Goal: Task Accomplishment & Management: Complete application form

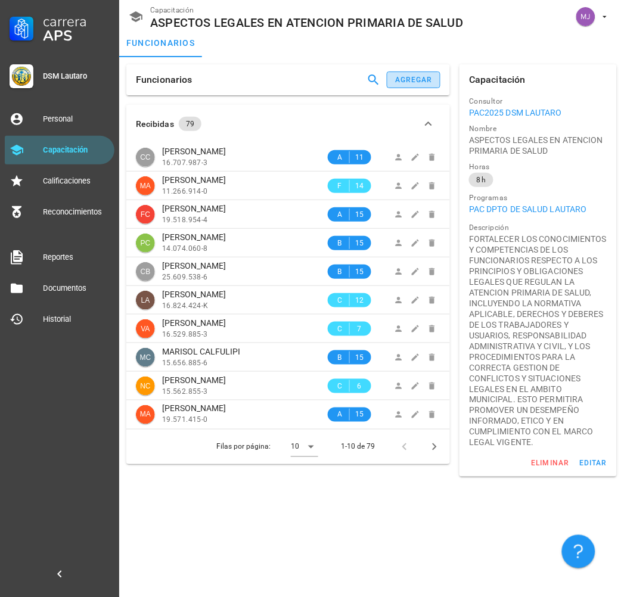
click at [431, 72] on button "agregar" at bounding box center [414, 79] width 54 height 17
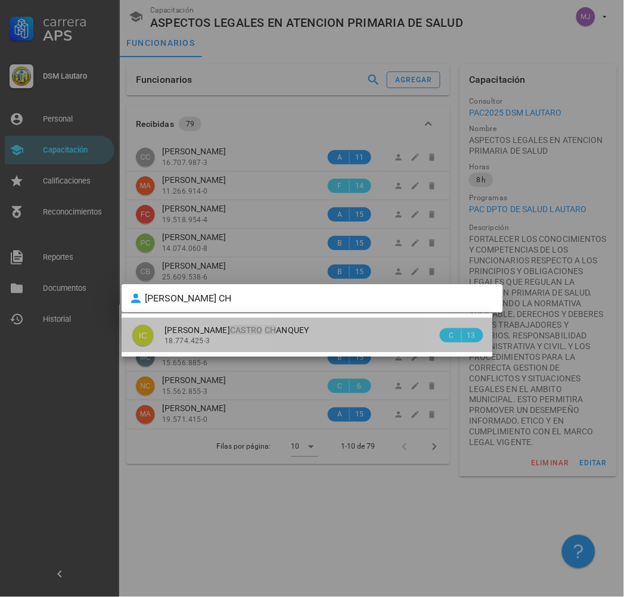
click at [252, 337] on div "18.774.425-3" at bounding box center [300, 341] width 273 height 8
type input "[PERSON_NAME]"
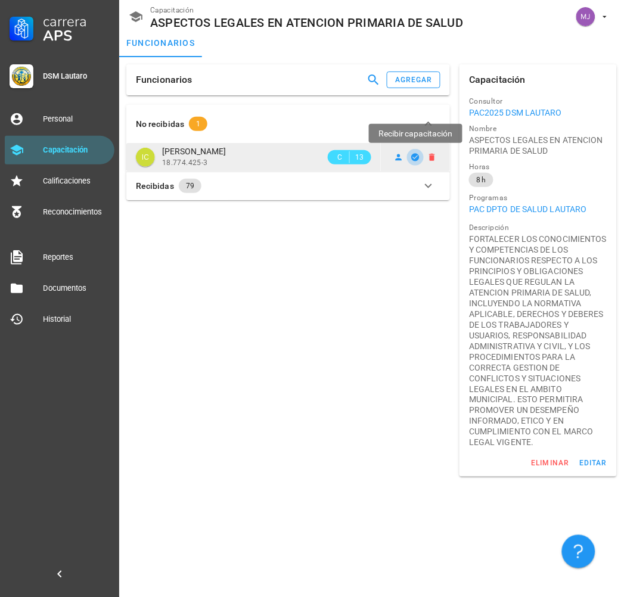
click at [412, 157] on icon "button" at bounding box center [416, 157] width 8 height 8
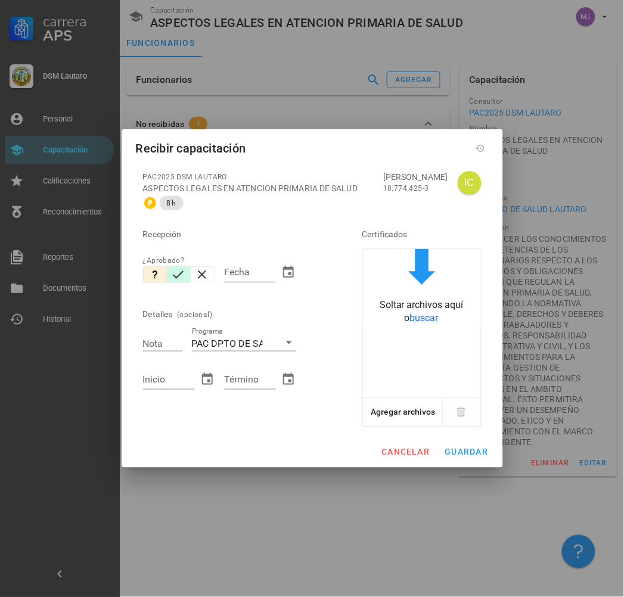
click at [170, 277] on button "button" at bounding box center [179, 274] width 24 height 17
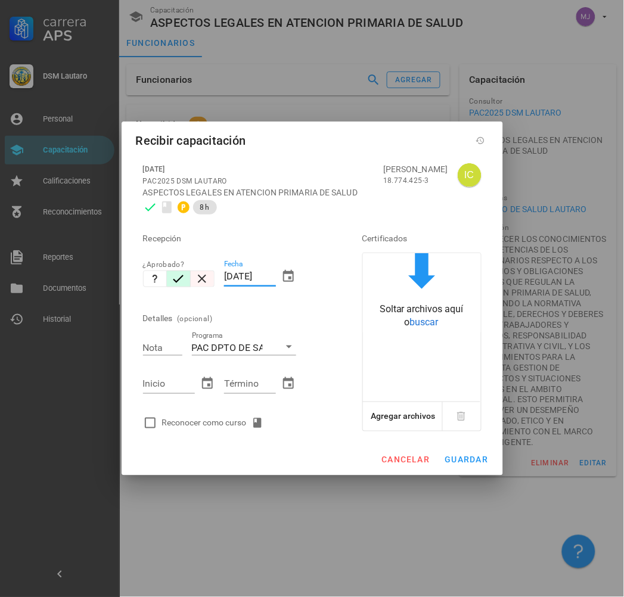
drag, startPoint x: 275, startPoint y: 275, endPoint x: 213, endPoint y: 285, distance: 63.3
click at [213, 285] on div "Recepción ¿Aprobado? Fecha [DATE] Detalles (opcional) Nota Programa PAC DPTO DE…" at bounding box center [235, 327] width 195 height 216
type input "[DATE]"
type input "7"
type input "[DATE]"
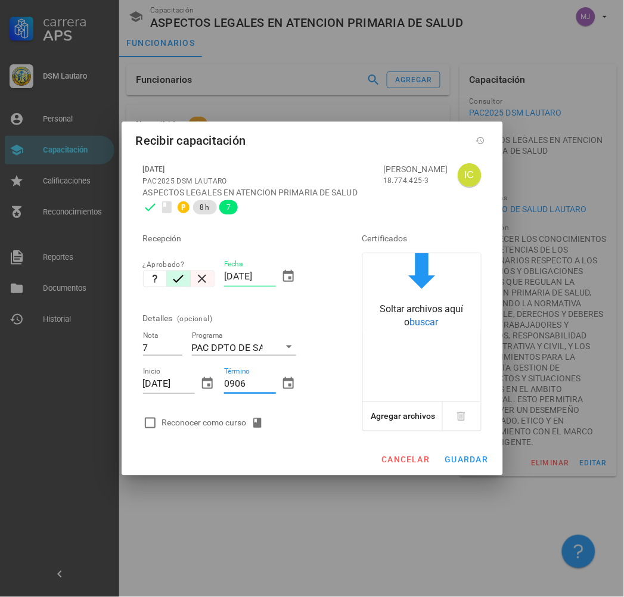
type input "0906"
type input "[DATE]"
click at [224, 412] on div "Reconocer como curso" at bounding box center [235, 423] width 195 height 24
click at [221, 421] on div "Reconocer como curso" at bounding box center [215, 423] width 106 height 14
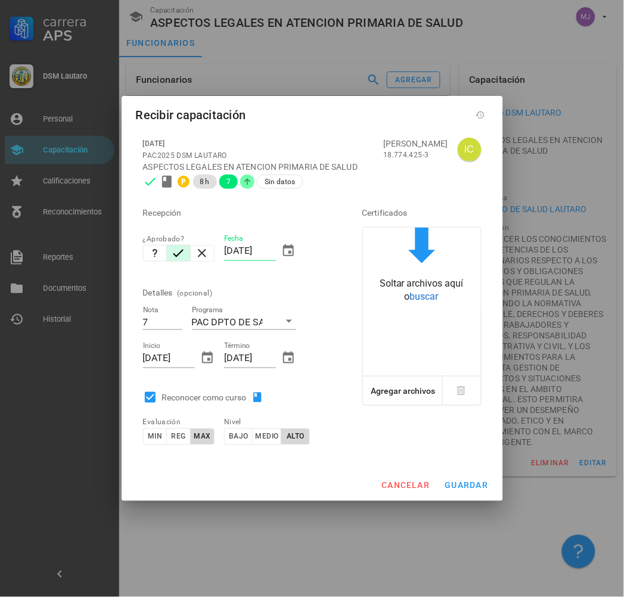
checkbox input "true"
click at [473, 484] on span "guardar" at bounding box center [466, 486] width 44 height 10
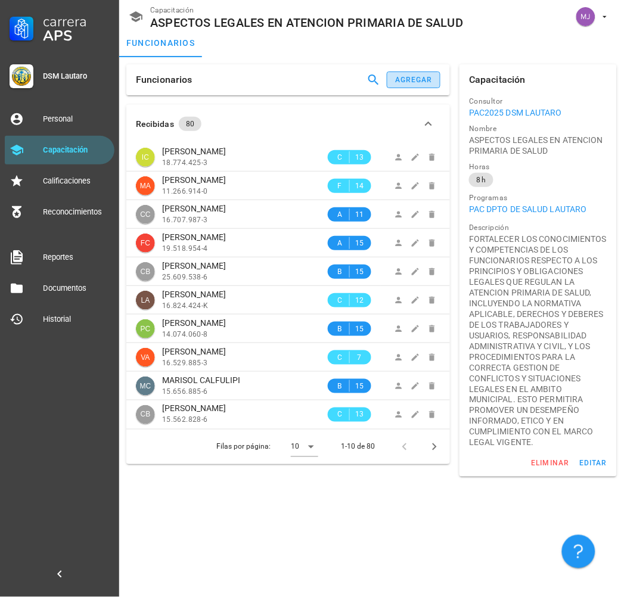
click at [414, 84] on div "agregar" at bounding box center [413, 80] width 38 height 8
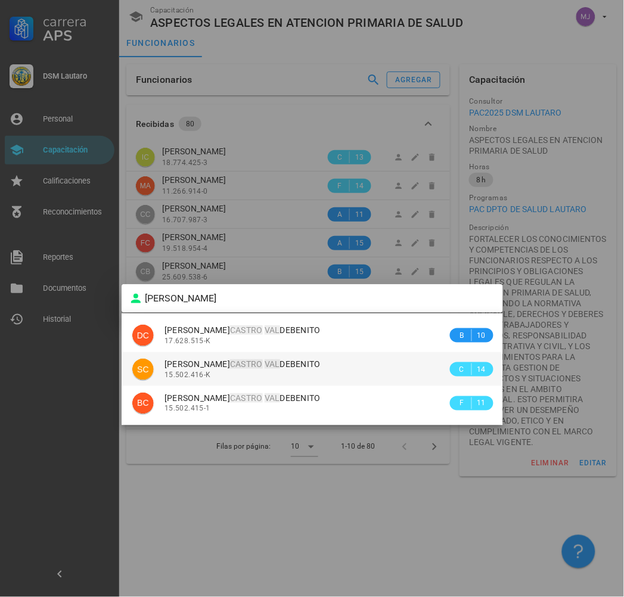
click at [234, 374] on div "15.502.416-K" at bounding box center [305, 375] width 283 height 8
type input "[PERSON_NAME]"
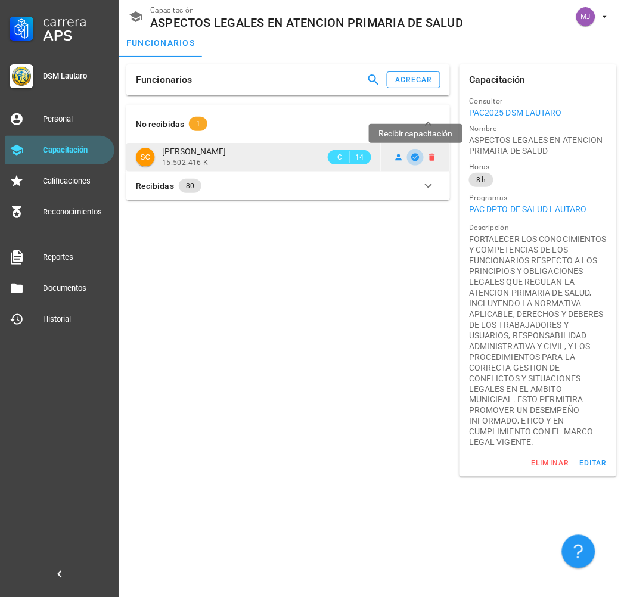
click at [413, 159] on icon "button" at bounding box center [416, 157] width 8 height 8
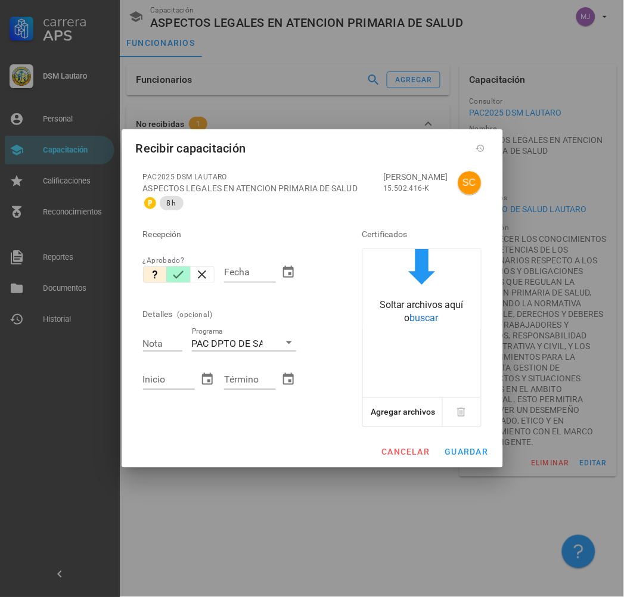
click at [179, 275] on icon "button" at bounding box center [178, 275] width 11 height 8
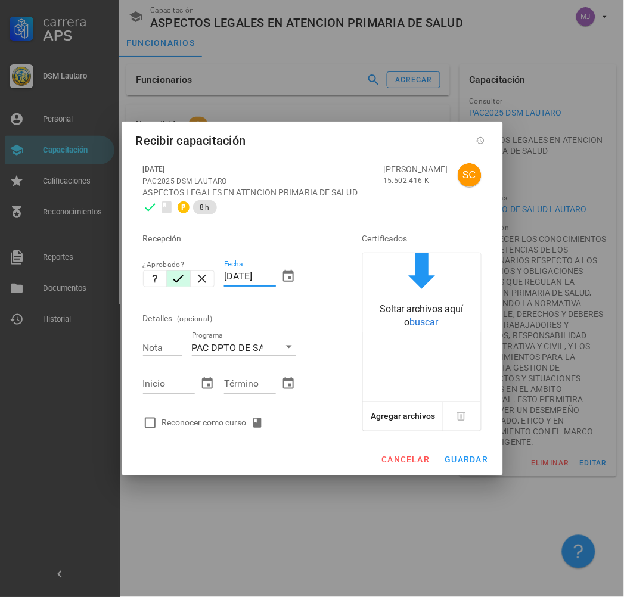
drag, startPoint x: 275, startPoint y: 279, endPoint x: 126, endPoint y: 278, distance: 149.0
click at [128, 279] on div "[DATE] PAC2025 DSM [PERSON_NAME] ASPECTOS LEGALES EN ATENCION PRIMARIA DE SALUD…" at bounding box center [312, 300] width 381 height 288
type input "0"
type input "[DATE]"
type input "7"
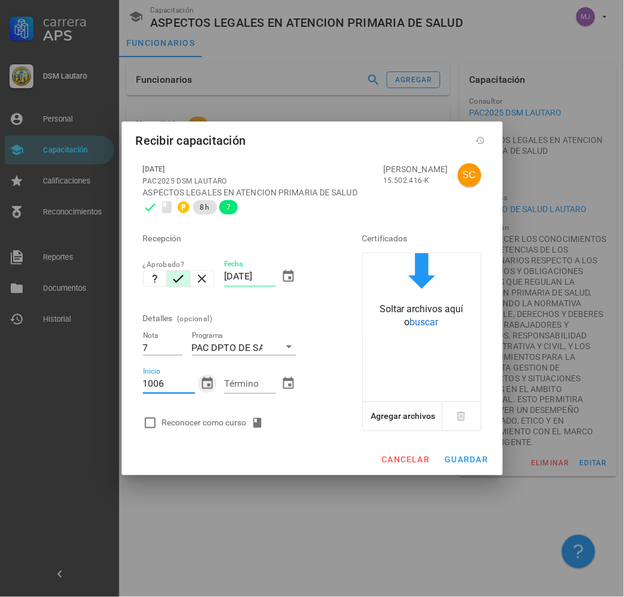
type input "[DATE]"
click at [231, 412] on div "Reconocer como curso" at bounding box center [235, 423] width 195 height 24
click at [229, 420] on div "Reconocer como curso" at bounding box center [215, 423] width 106 height 14
checkbox input "true"
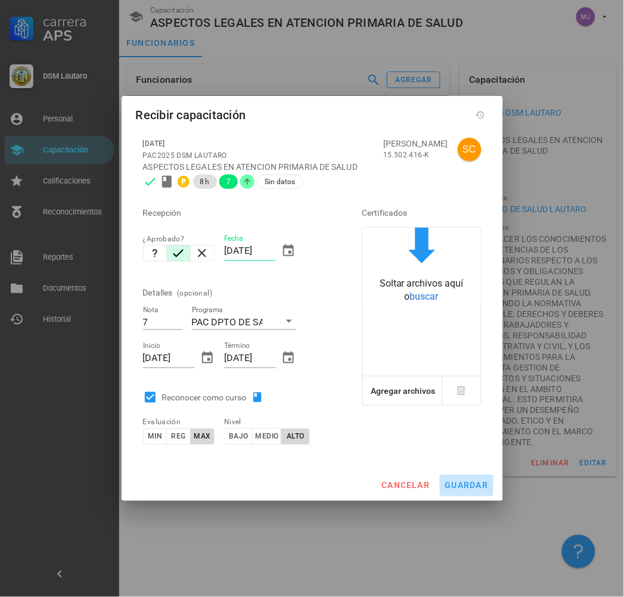
click at [456, 487] on span "guardar" at bounding box center [466, 486] width 44 height 10
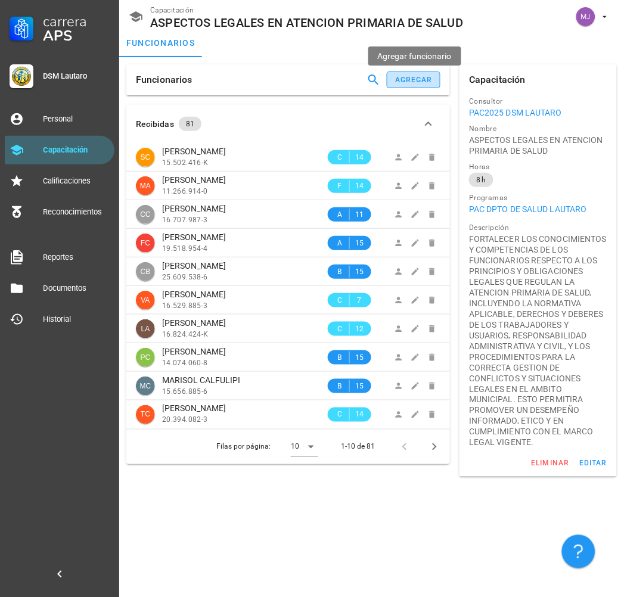
click at [419, 80] on div "agregar" at bounding box center [413, 80] width 38 height 8
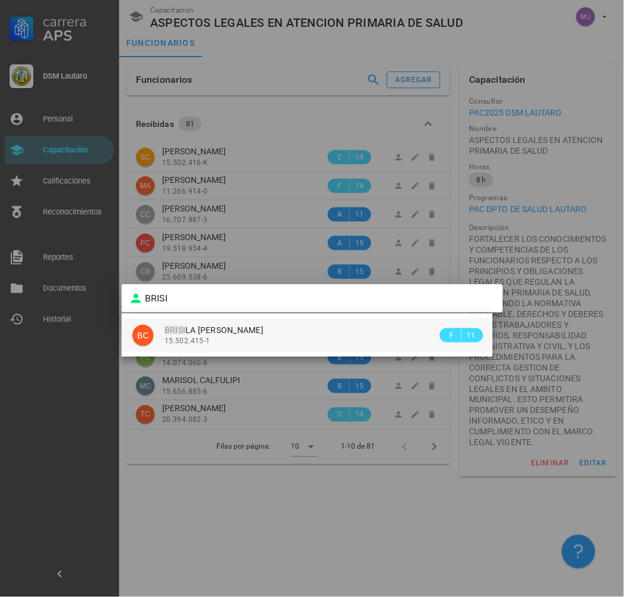
click at [305, 342] on div "15.502.415-1" at bounding box center [300, 341] width 273 height 8
type input "[PERSON_NAME]"
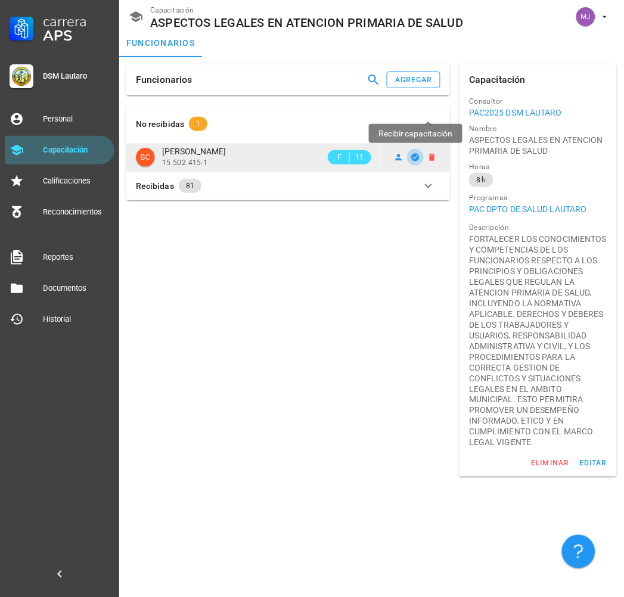
click at [414, 156] on icon "button" at bounding box center [416, 157] width 8 height 8
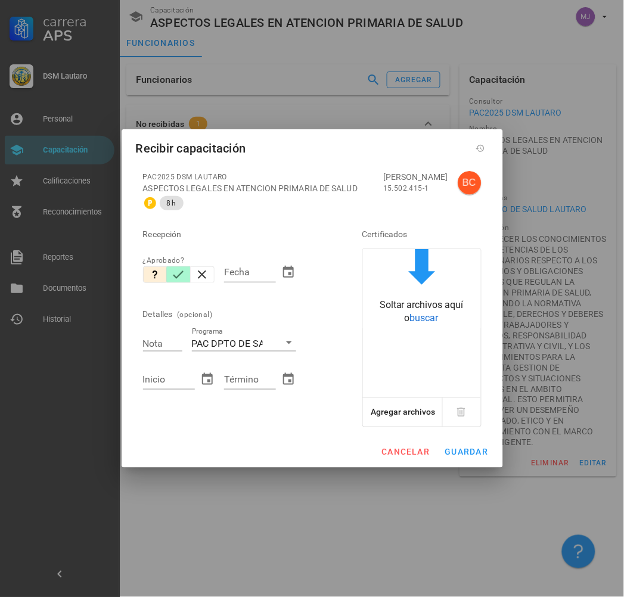
click at [178, 276] on icon "button" at bounding box center [178, 275] width 11 height 8
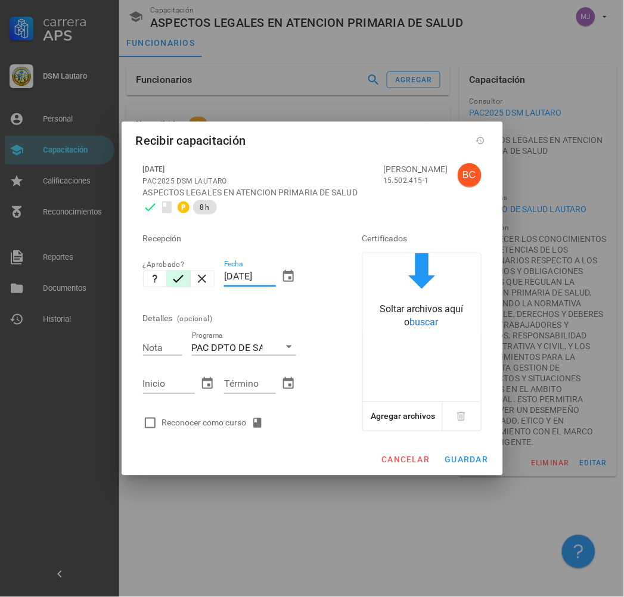
drag, startPoint x: 273, startPoint y: 275, endPoint x: 229, endPoint y: 276, distance: 44.1
click at [229, 276] on input "[DATE]" at bounding box center [250, 276] width 52 height 19
type input "1"
type input "[DATE]"
type input "7"
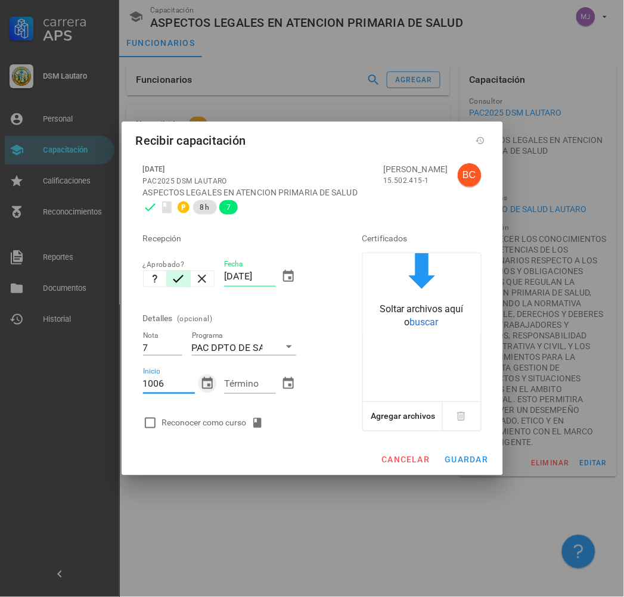
type input "[DATE]"
click at [225, 402] on div at bounding box center [250, 402] width 52 height 8
click at [215, 419] on div "Reconocer como curso" at bounding box center [215, 423] width 106 height 14
checkbox input "true"
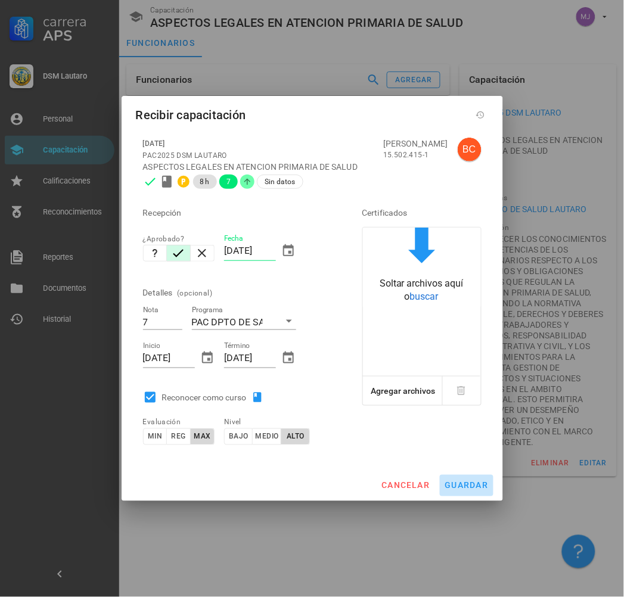
click at [477, 491] on button "guardar" at bounding box center [467, 485] width 54 height 21
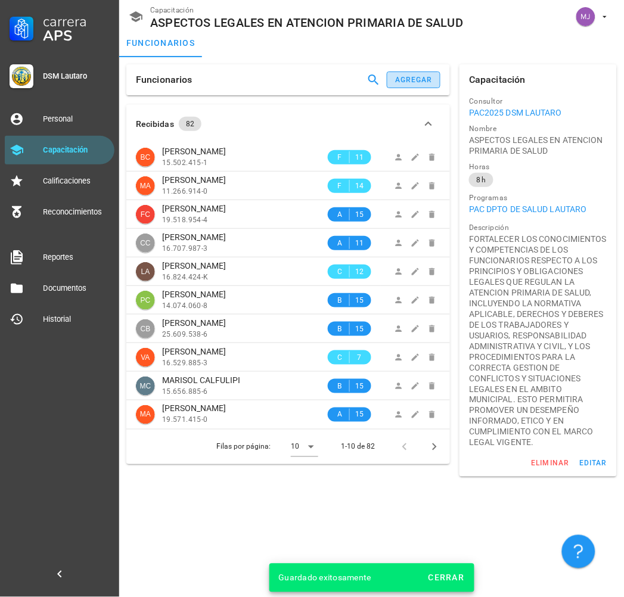
click at [412, 80] on div "agregar" at bounding box center [413, 80] width 38 height 8
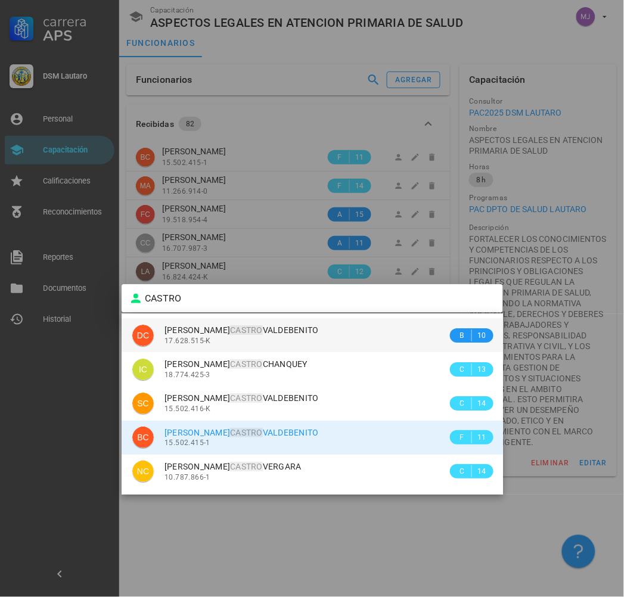
click at [260, 334] on mark "CASTRO" at bounding box center [246, 330] width 33 height 10
type input "[PERSON_NAME]"
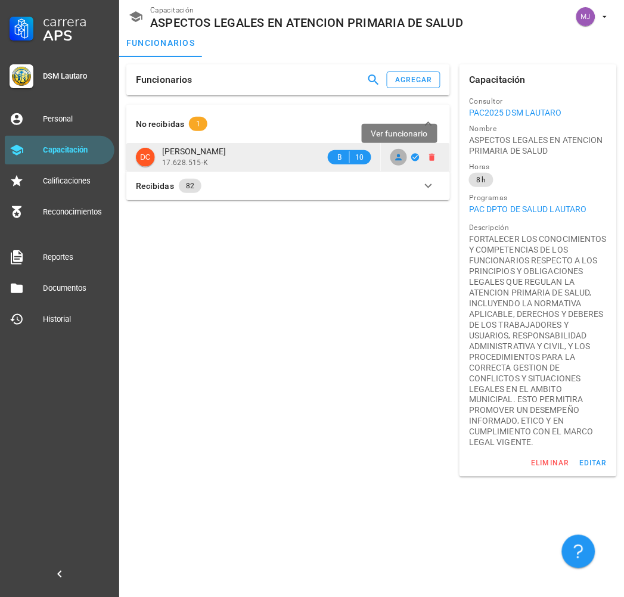
click at [395, 155] on icon at bounding box center [399, 158] width 10 height 10
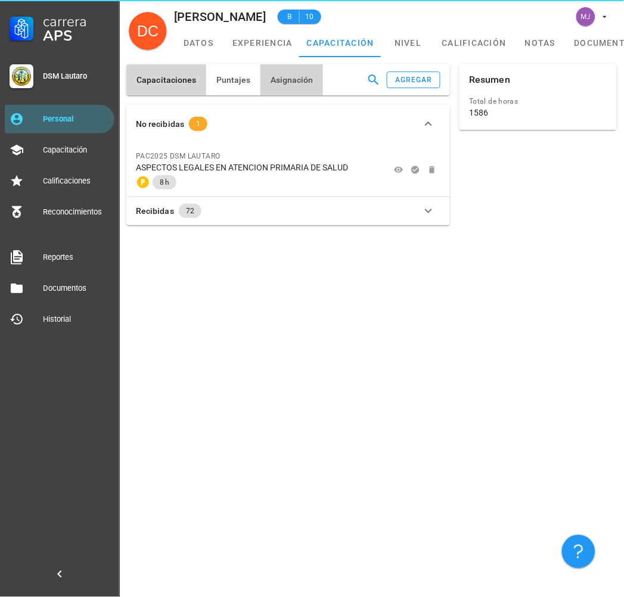
click at [300, 88] on button "Asignación" at bounding box center [291, 79] width 63 height 31
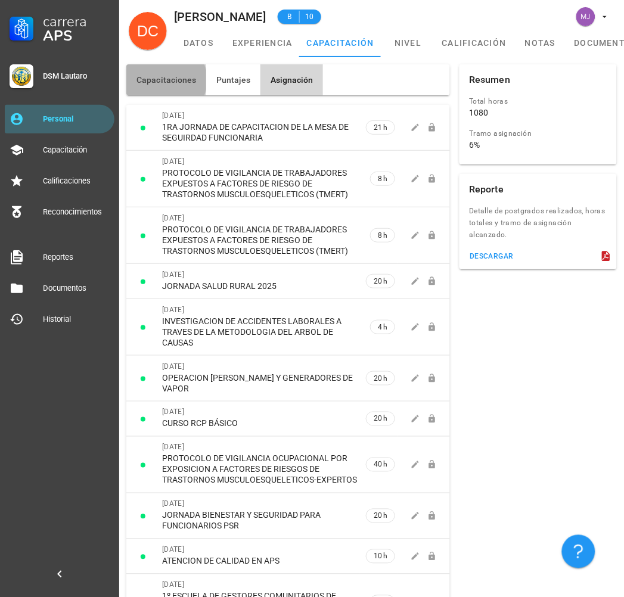
click at [157, 78] on span "Capacitaciones" at bounding box center [166, 80] width 61 height 10
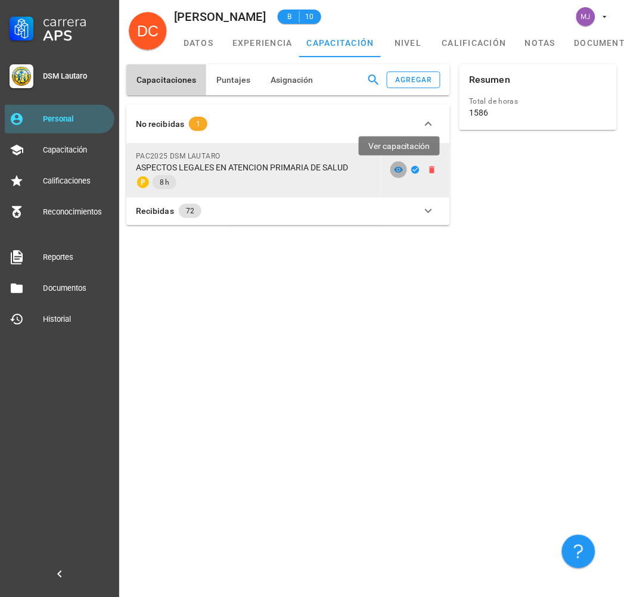
click at [397, 168] on icon at bounding box center [398, 170] width 9 height 6
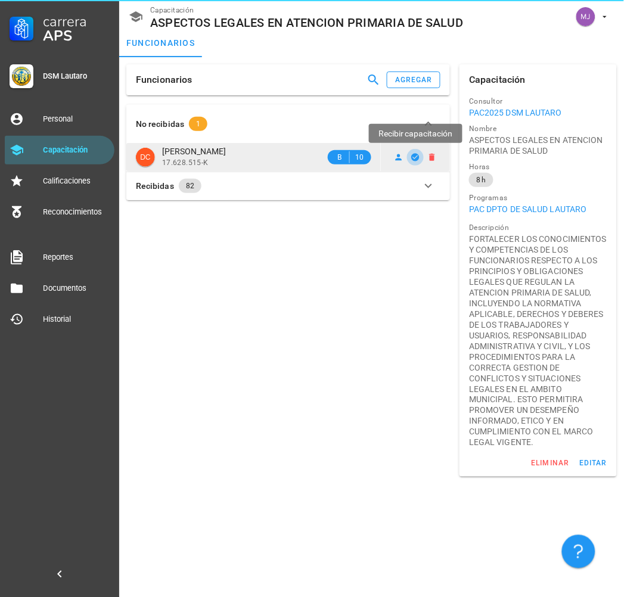
click at [413, 157] on icon "button" at bounding box center [416, 157] width 8 height 8
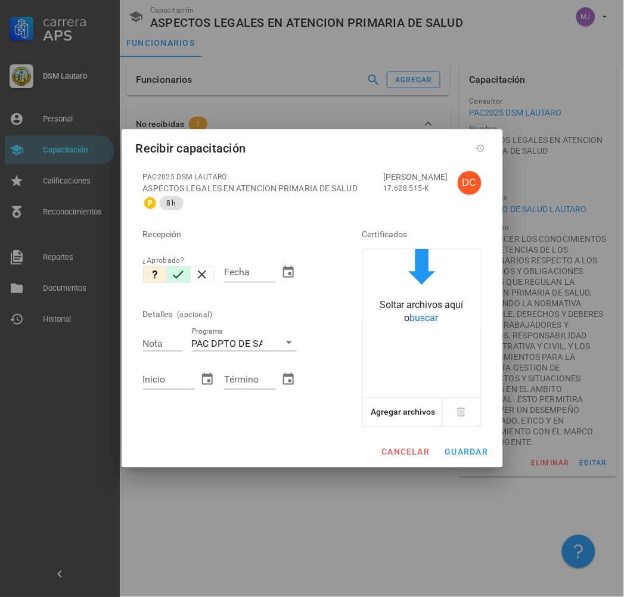
click at [179, 271] on icon "button" at bounding box center [178, 275] width 14 height 14
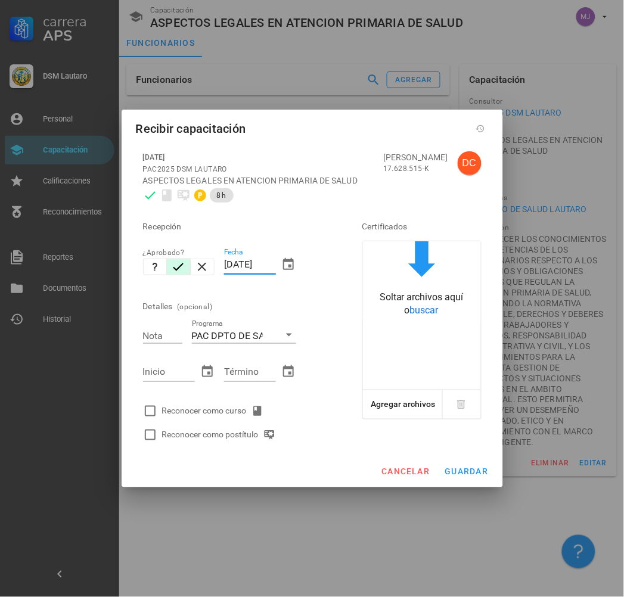
drag, startPoint x: 276, startPoint y: 265, endPoint x: 147, endPoint y: 257, distance: 129.0
click at [147, 257] on div "Recepción ¿Aprobado? Fecha [DATE] Detalles (opcional) Nota Programa PAC DPTO DE…" at bounding box center [235, 327] width 195 height 240
type input "[DATE]"
type input "7"
type input "090"
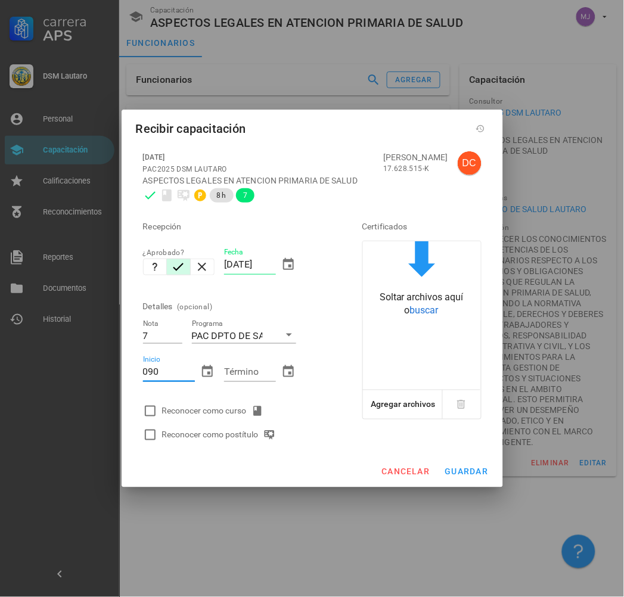
click at [170, 369] on input "090" at bounding box center [169, 371] width 52 height 19
type input "[DATE]"
click at [239, 404] on div "Reconocer como curso" at bounding box center [215, 411] width 106 height 14
checkbox input "true"
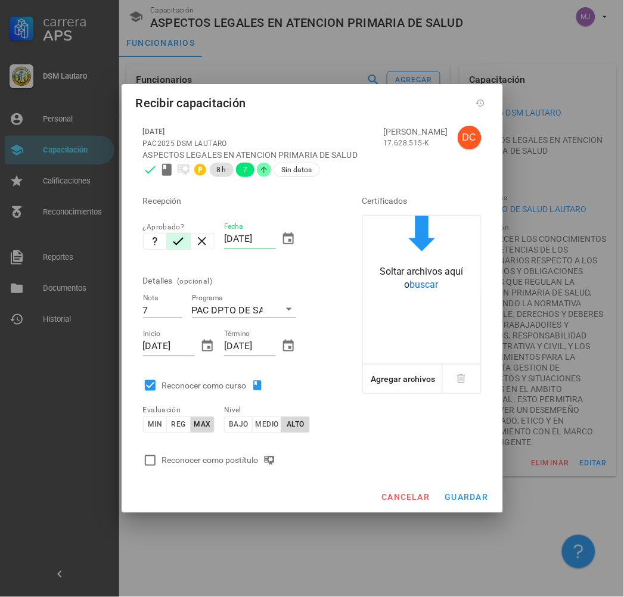
click at [243, 462] on div "Reconocer como postítulo" at bounding box center [221, 460] width 118 height 14
checkbox input "true"
click at [461, 505] on button "guardar" at bounding box center [467, 497] width 54 height 21
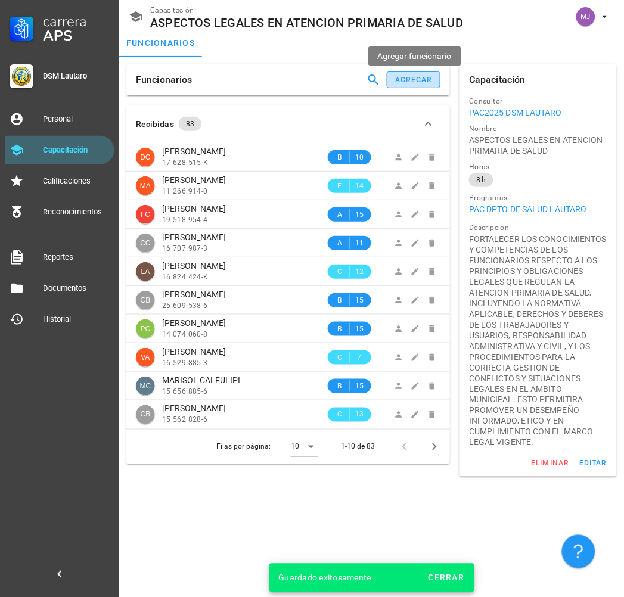
click at [408, 73] on button "agregar" at bounding box center [414, 79] width 54 height 17
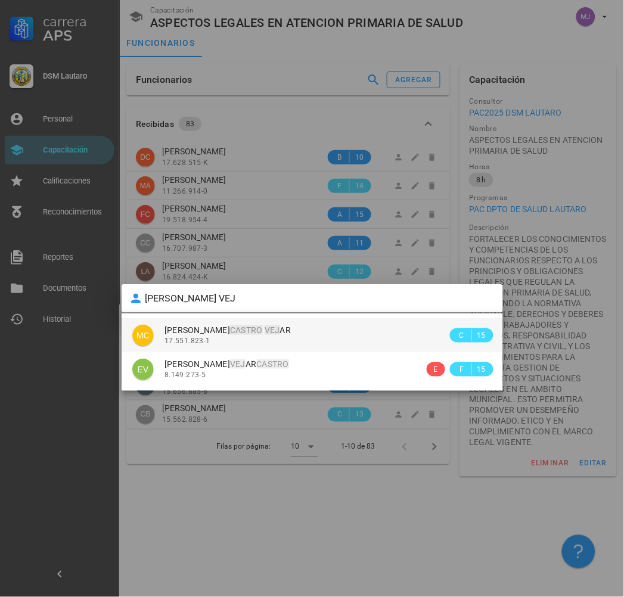
click at [226, 328] on span "[PERSON_NAME] VEJ AR" at bounding box center [227, 330] width 126 height 10
type input "[PERSON_NAME]"
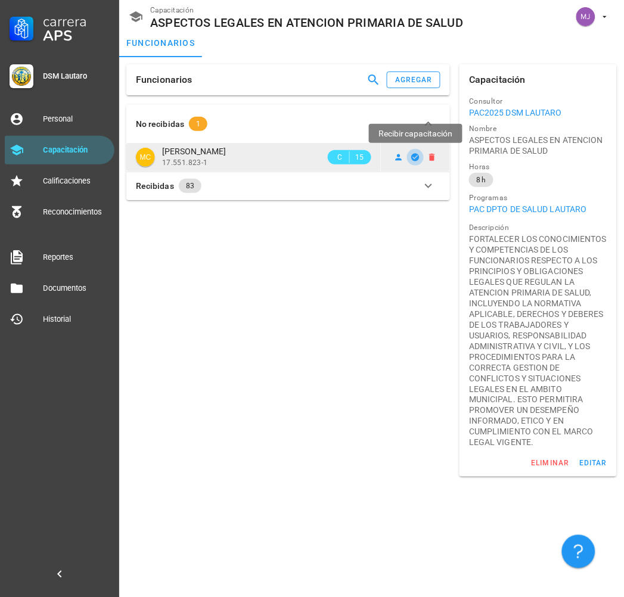
click at [423, 158] on span "button" at bounding box center [415, 158] width 17 height 10
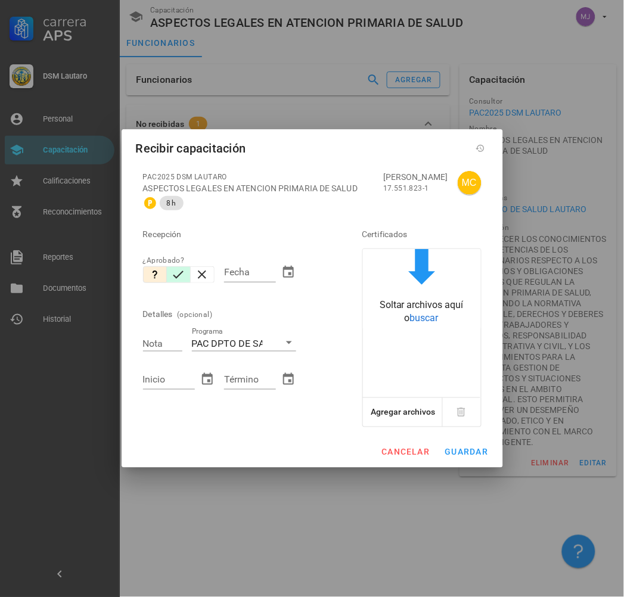
click at [181, 276] on icon "button" at bounding box center [178, 275] width 14 height 14
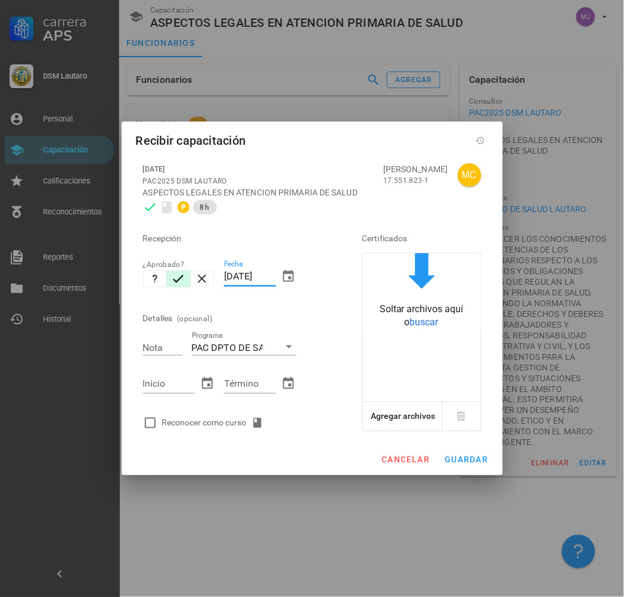
drag, startPoint x: 272, startPoint y: 278, endPoint x: 96, endPoint y: 281, distance: 175.8
click at [96, 281] on div "Carrera APS DSM [PERSON_NAME] Personal Capacitación Calificaciones Reconocimien…" at bounding box center [312, 298] width 624 height 597
type input "5"
type input "[DATE]"
type input "7"
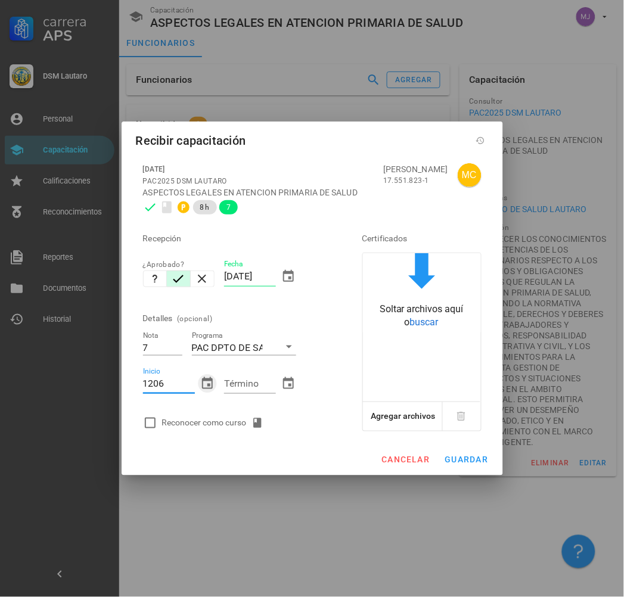
type input "[DATE]"
click at [195, 412] on div "Reconocer como curso" at bounding box center [235, 423] width 195 height 24
click at [201, 422] on div "Reconocer como curso" at bounding box center [215, 423] width 106 height 14
checkbox input "true"
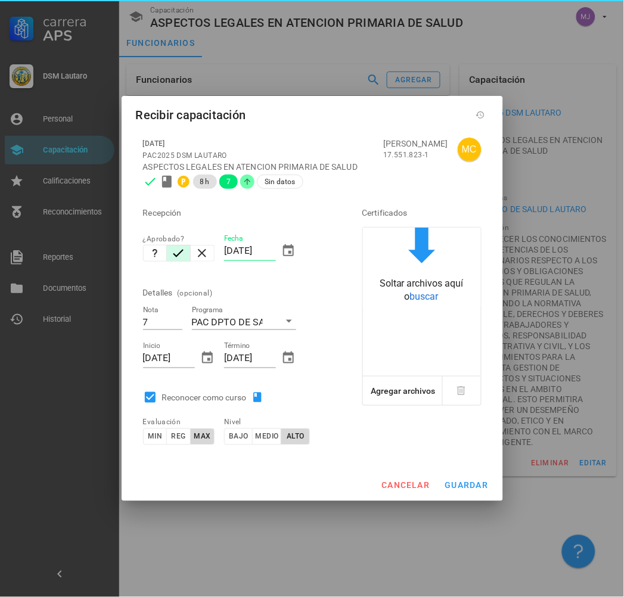
click at [457, 499] on div "cancelar guardar" at bounding box center [312, 485] width 381 height 31
click at [459, 491] on button "guardar" at bounding box center [467, 485] width 54 height 21
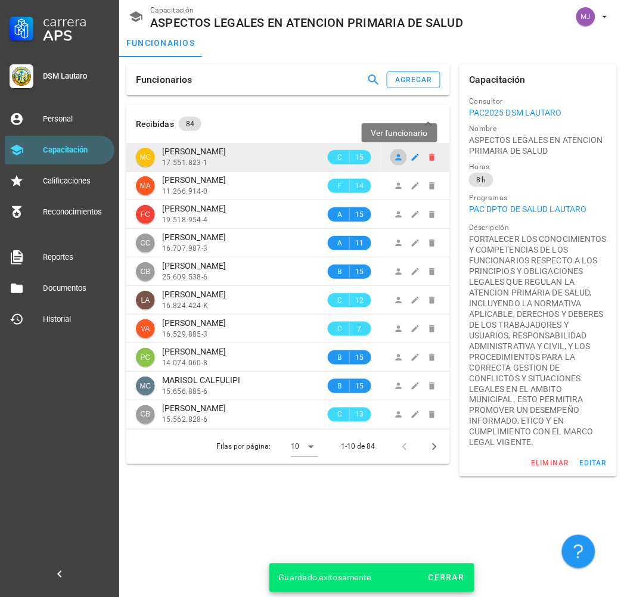
click at [399, 159] on icon at bounding box center [399, 157] width 7 height 7
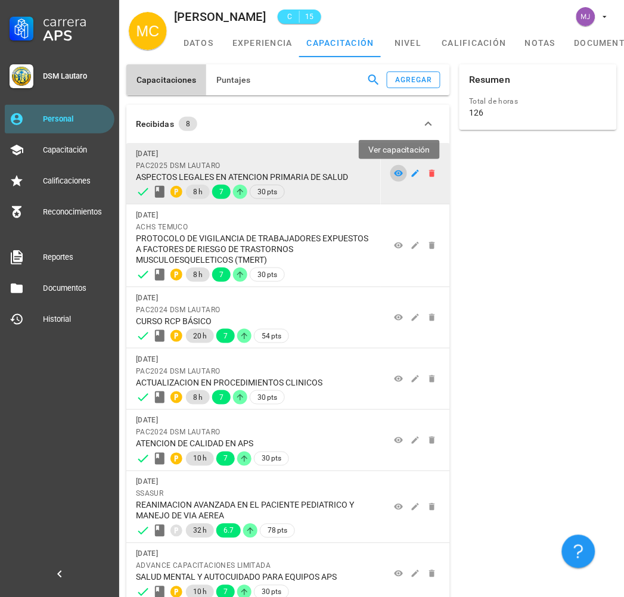
click at [394, 175] on icon at bounding box center [399, 174] width 10 height 10
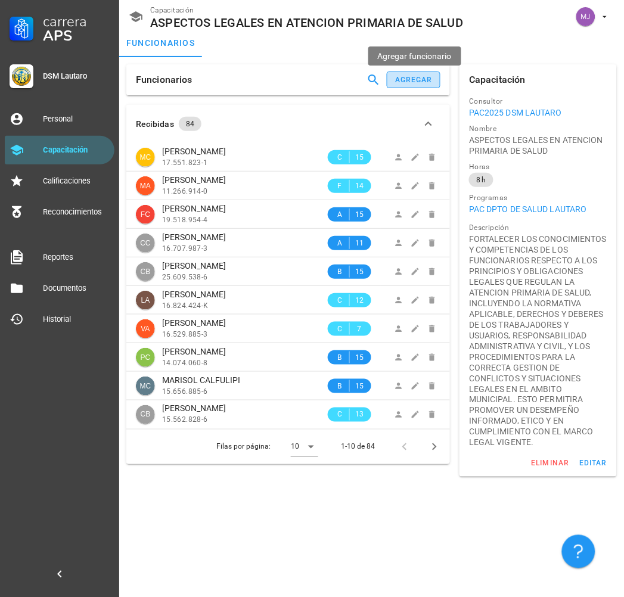
click at [413, 74] on button "agregar" at bounding box center [414, 79] width 54 height 17
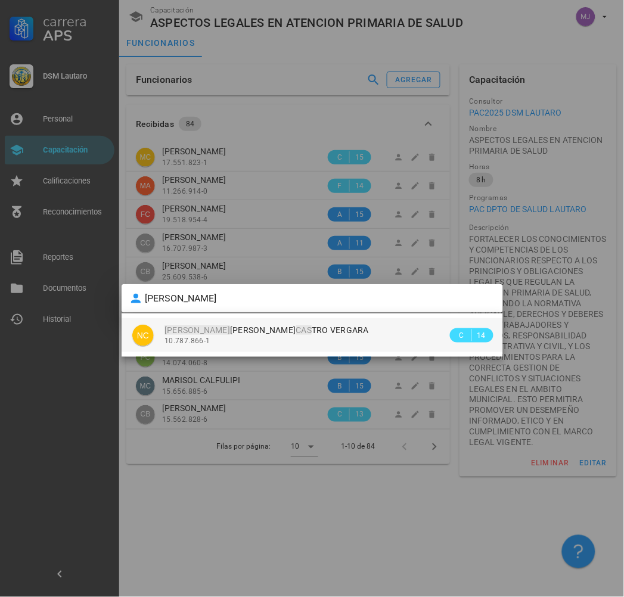
click at [306, 331] on span "[PERSON_NAME] CAS TRO [PERSON_NAME]" at bounding box center [266, 330] width 204 height 10
type input "[PERSON_NAME]"
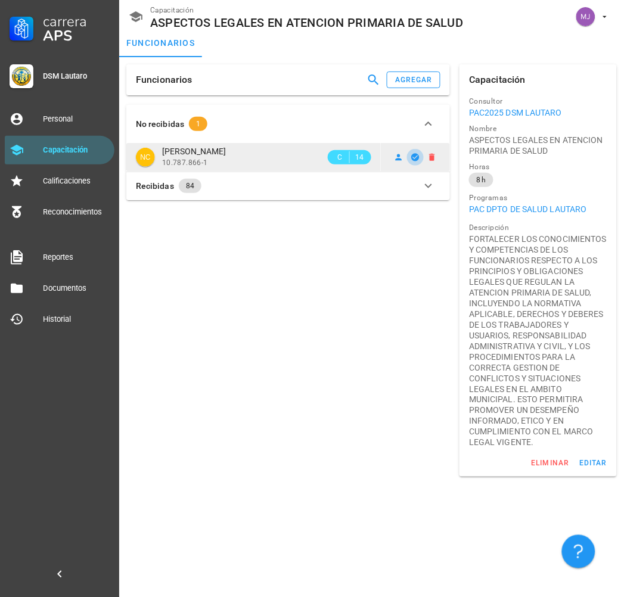
click at [415, 154] on icon "button" at bounding box center [416, 157] width 8 height 8
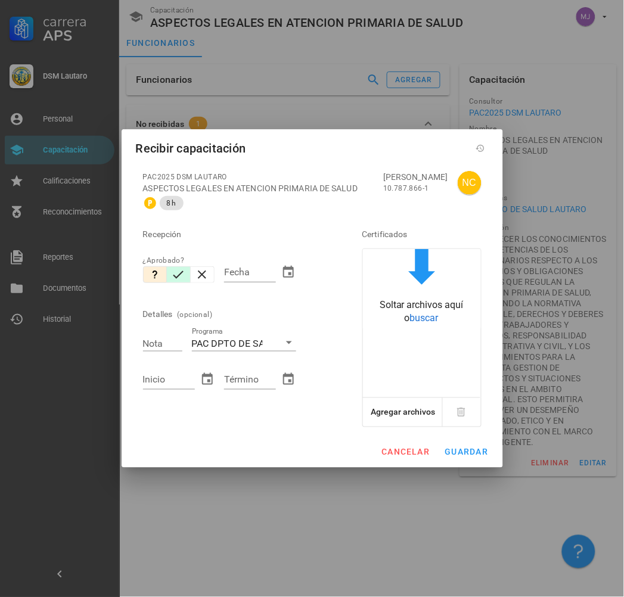
click at [178, 276] on icon "button" at bounding box center [178, 275] width 11 height 8
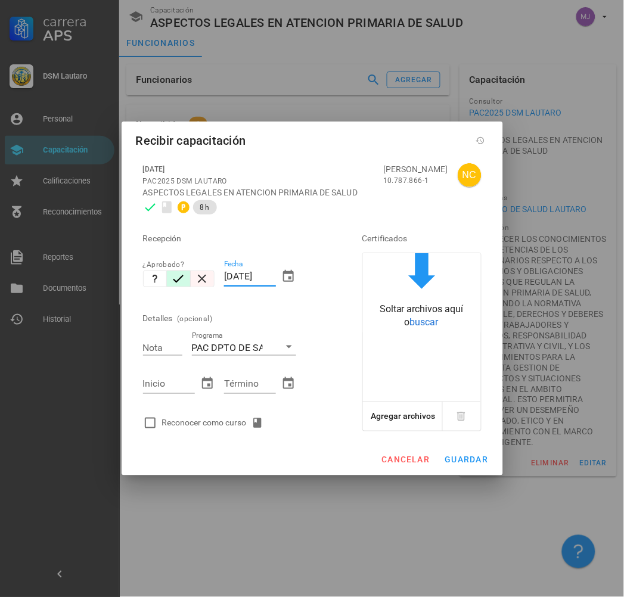
drag, startPoint x: 274, startPoint y: 278, endPoint x: 191, endPoint y: 277, distance: 82.8
click at [191, 277] on div "Recepción ¿Aprobado? Fecha [DATE] Detalles (opcional) Nota Programa PAC DPTO DE…" at bounding box center [235, 327] width 195 height 216
type input "[DATE]"
type input "7"
type input "[DATE]"
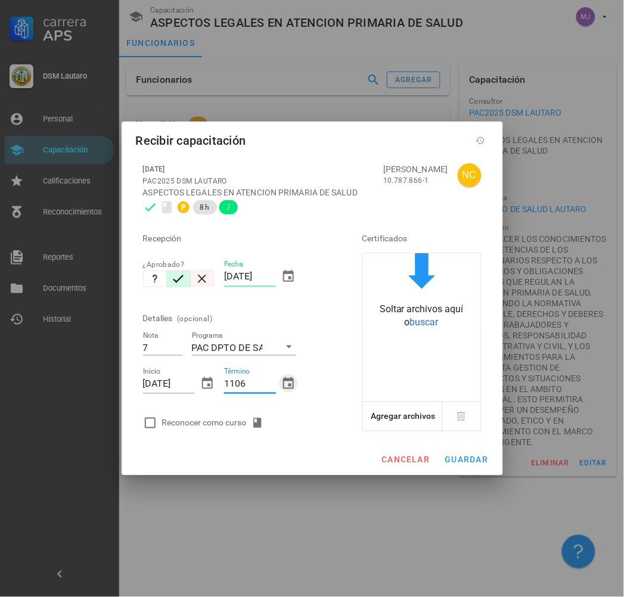
type input "[DATE]"
click at [205, 421] on div "Reconocer como curso" at bounding box center [215, 423] width 106 height 14
checkbox input "true"
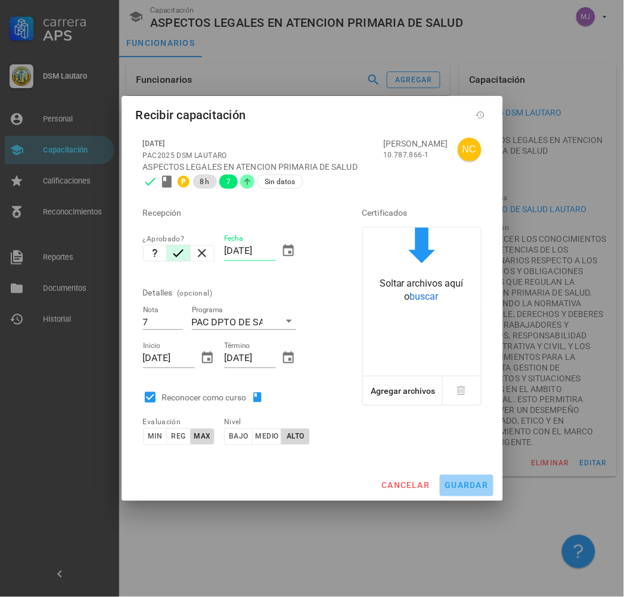
click at [459, 486] on span "guardar" at bounding box center [466, 486] width 44 height 10
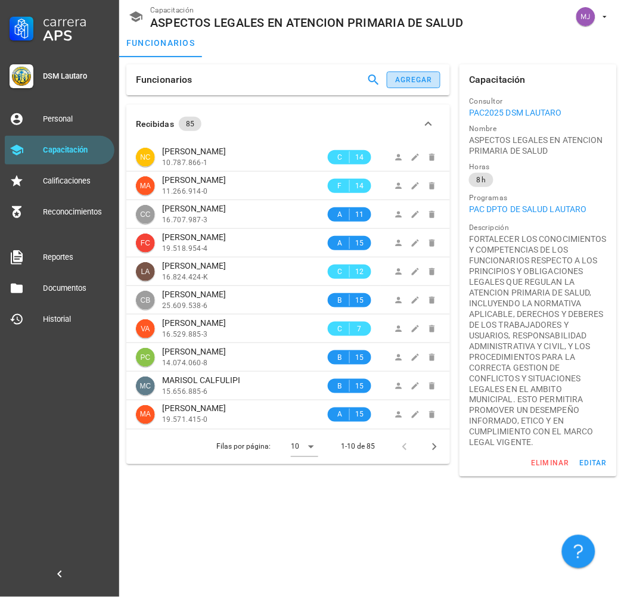
click at [417, 86] on button "agregar" at bounding box center [414, 79] width 54 height 17
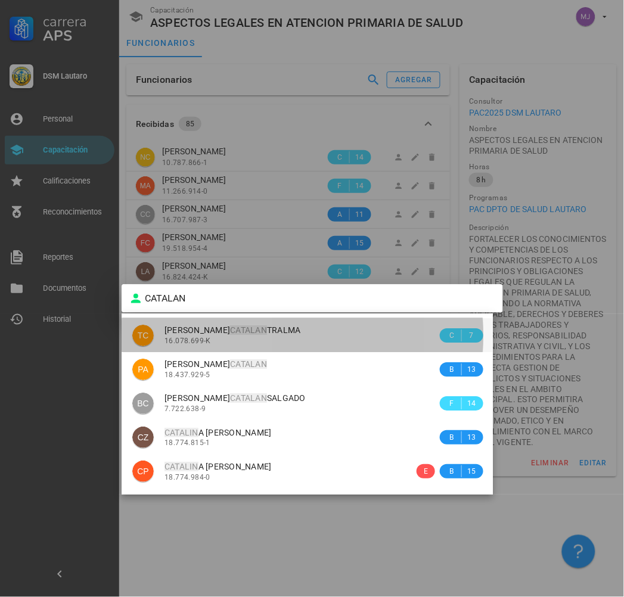
click at [310, 344] on div "[PERSON_NAME] 16.078.699-K" at bounding box center [300, 335] width 273 height 34
type input "[PERSON_NAME]"
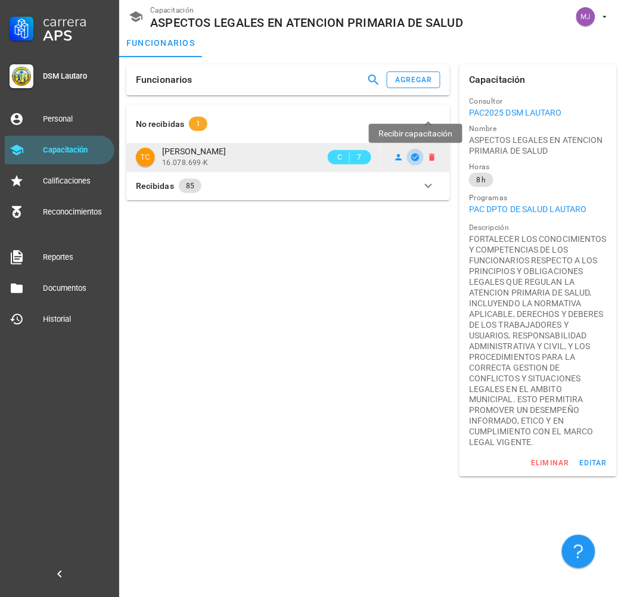
click at [413, 156] on icon "button" at bounding box center [416, 157] width 8 height 8
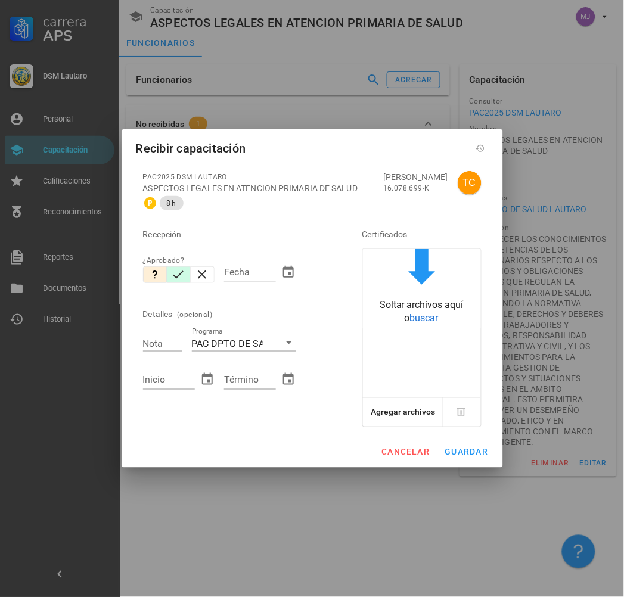
click at [175, 273] on icon "button" at bounding box center [178, 275] width 14 height 14
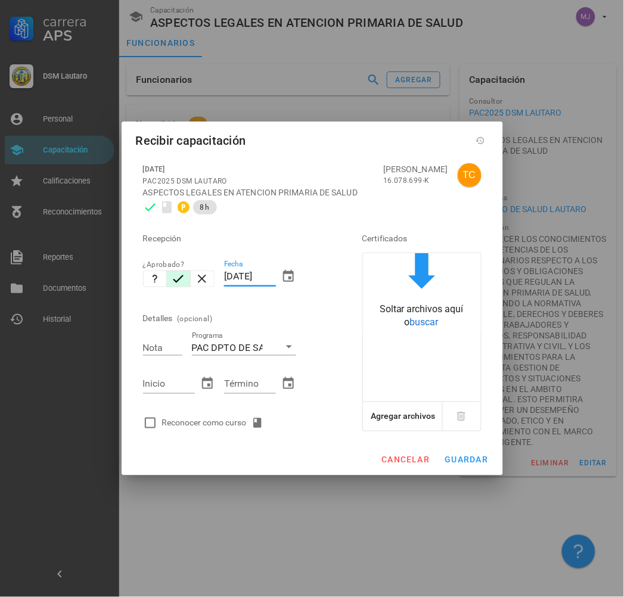
drag, startPoint x: 274, startPoint y: 276, endPoint x: 120, endPoint y: 272, distance: 154.4
click at [120, 272] on div "Carrera APS DSM [PERSON_NAME] Personal Capacitación Calificaciones Reconocimien…" at bounding box center [312, 298] width 624 height 597
type input "[DATE]"
type input "7"
type input "[DATE]"
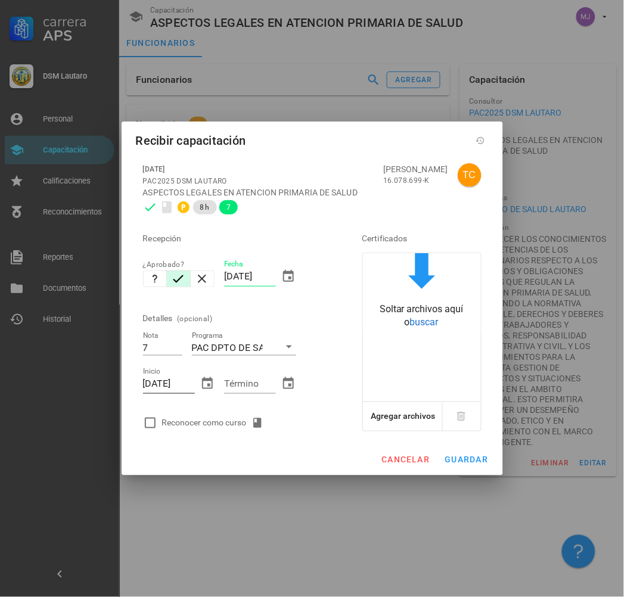
click at [167, 380] on input "[DATE]" at bounding box center [169, 383] width 52 height 19
type input "[DATE]"
click at [233, 421] on div "Reconocer como curso" at bounding box center [215, 423] width 106 height 14
checkbox input "true"
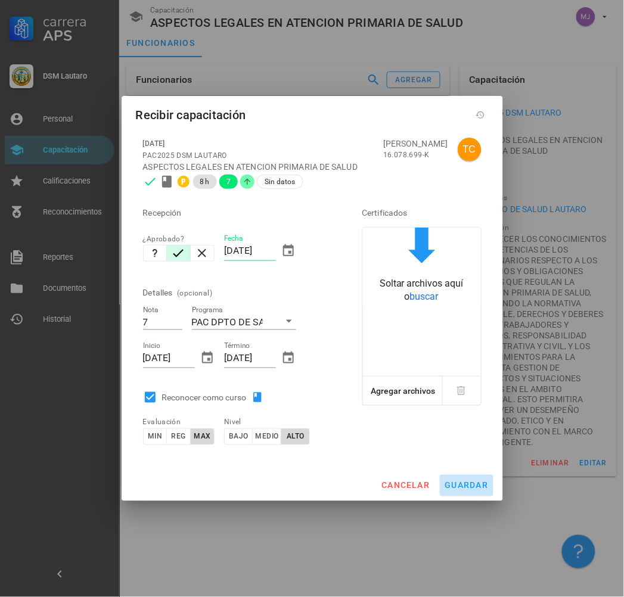
click at [475, 484] on span "guardar" at bounding box center [466, 486] width 44 height 10
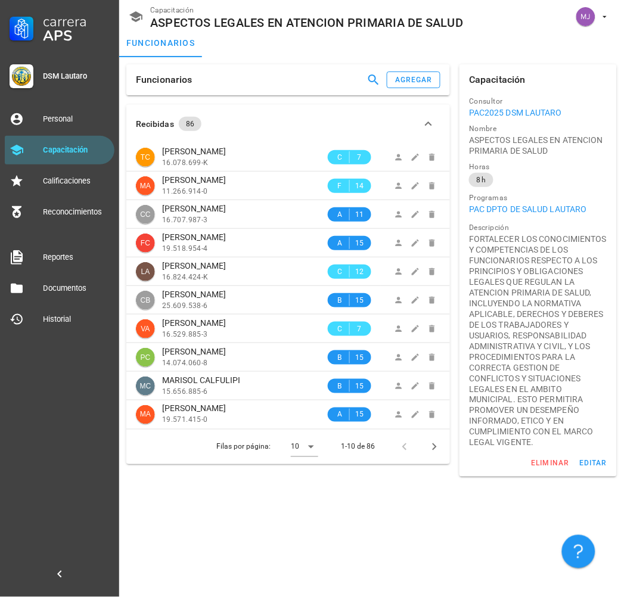
click at [433, 67] on div "Funcionarios agregar" at bounding box center [288, 79] width 324 height 31
click at [424, 76] on div "agregar" at bounding box center [413, 80] width 38 height 8
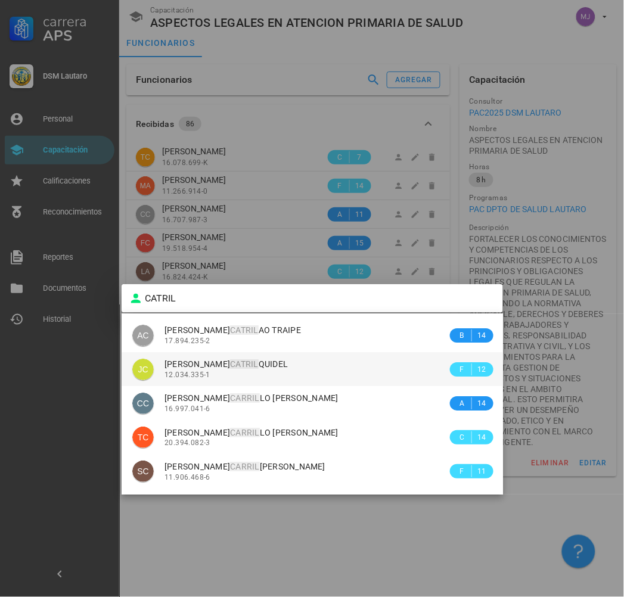
click at [297, 364] on div "[PERSON_NAME]" at bounding box center [305, 364] width 283 height 10
type input "[PERSON_NAME]"
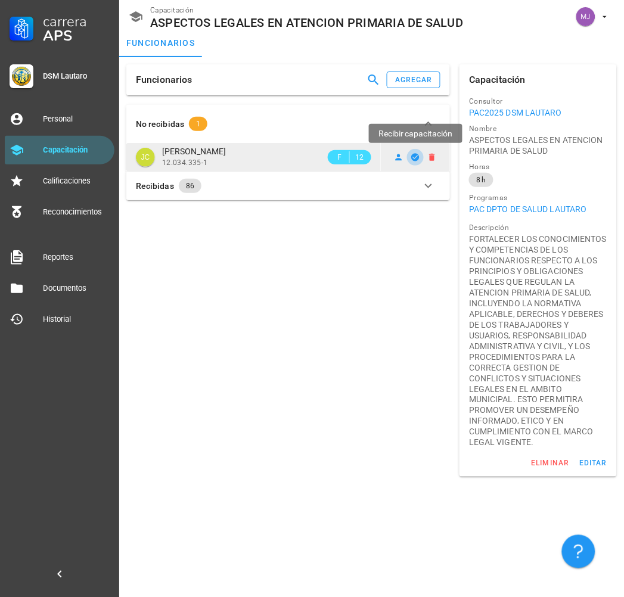
click at [415, 153] on icon "button" at bounding box center [416, 157] width 8 height 8
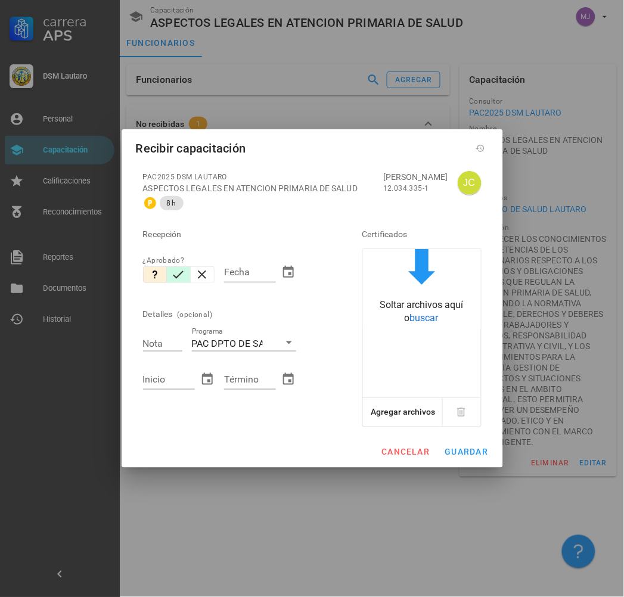
click at [181, 278] on icon "button" at bounding box center [178, 275] width 14 height 14
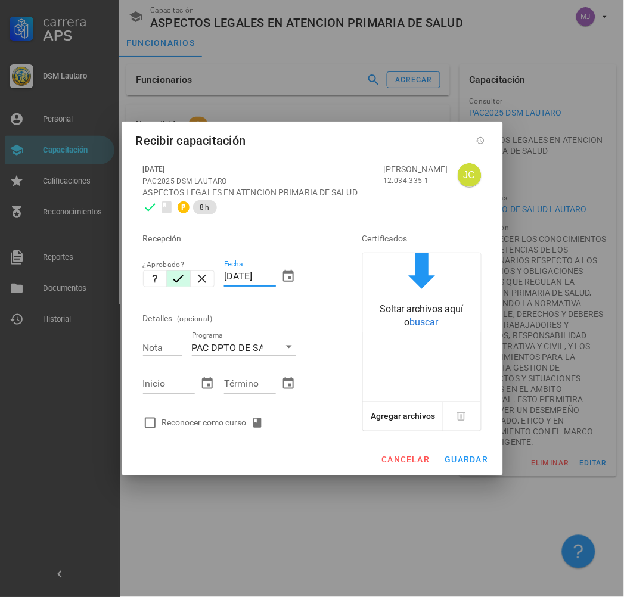
drag, startPoint x: 275, startPoint y: 276, endPoint x: 156, endPoint y: 290, distance: 119.3
click at [156, 290] on div "Recepción ¿Aprobado? Fecha [DATE] Detalles (opcional) Nota Programa PAC DPTO DE…" at bounding box center [235, 327] width 195 height 216
type input "1206"
type input "[DATE]"
type input "7"
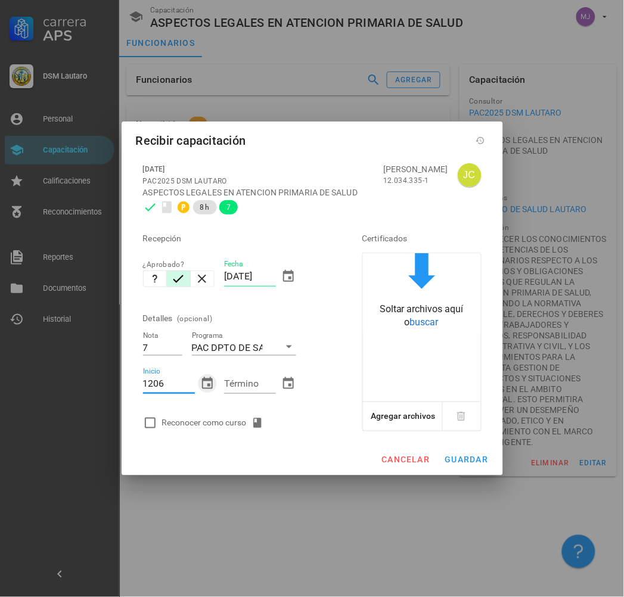
type input "[DATE]"
click at [210, 415] on div "Reconocer como curso" at bounding box center [235, 423] width 195 height 24
click at [210, 412] on div "Reconocer como curso" at bounding box center [235, 423] width 195 height 24
click at [200, 430] on div "Reconocer como curso" at bounding box center [215, 423] width 106 height 14
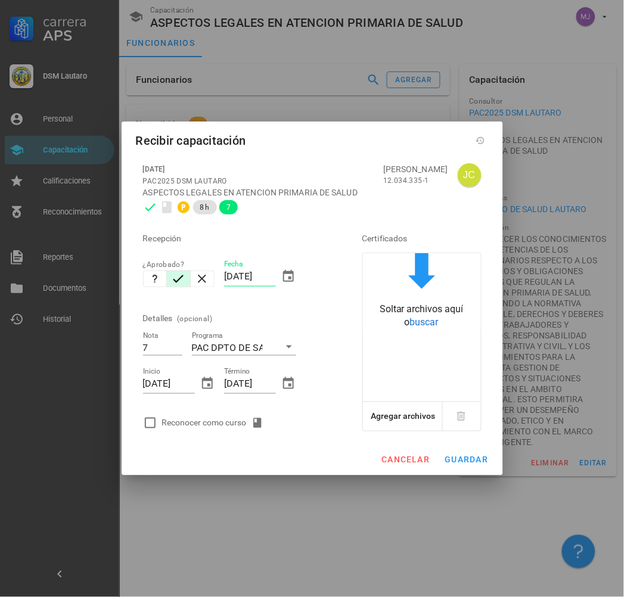
checkbox input "true"
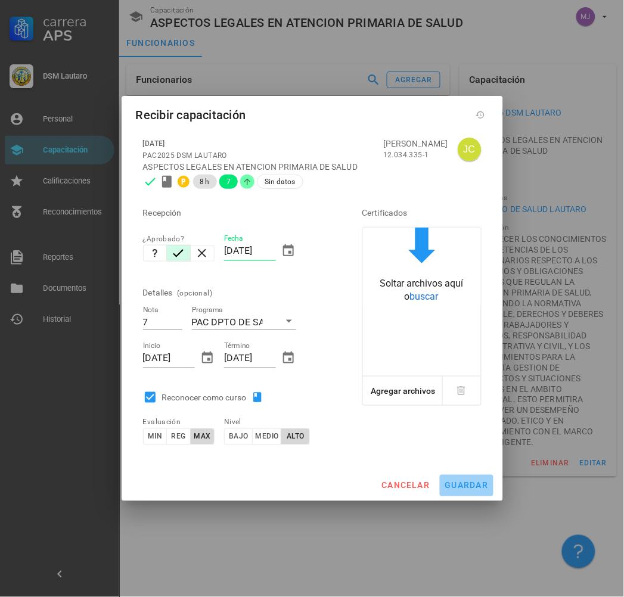
click at [473, 485] on span "guardar" at bounding box center [466, 486] width 44 height 10
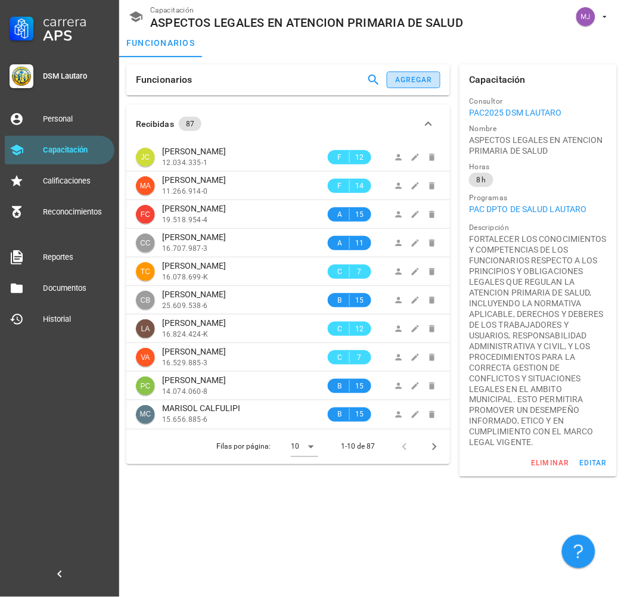
click at [424, 80] on div "agregar" at bounding box center [413, 80] width 38 height 8
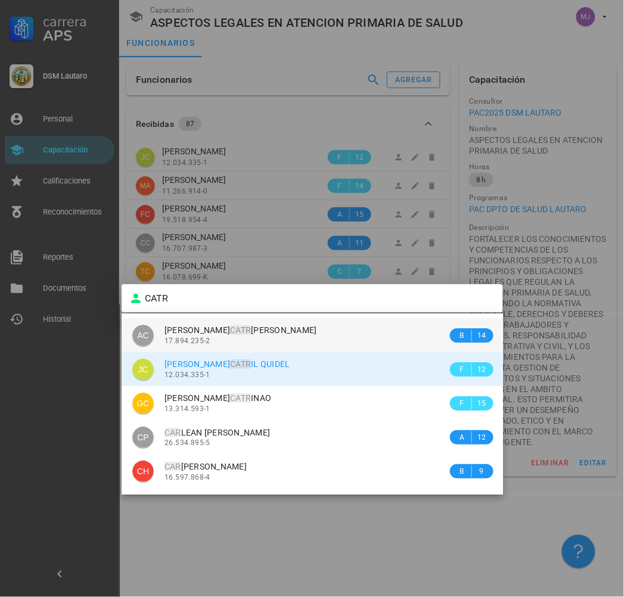
drag, startPoint x: 306, startPoint y: 317, endPoint x: 302, endPoint y: 332, distance: 15.3
click at [302, 332] on span "[PERSON_NAME] [PERSON_NAME]" at bounding box center [240, 330] width 153 height 10
type input "[PERSON_NAME]"
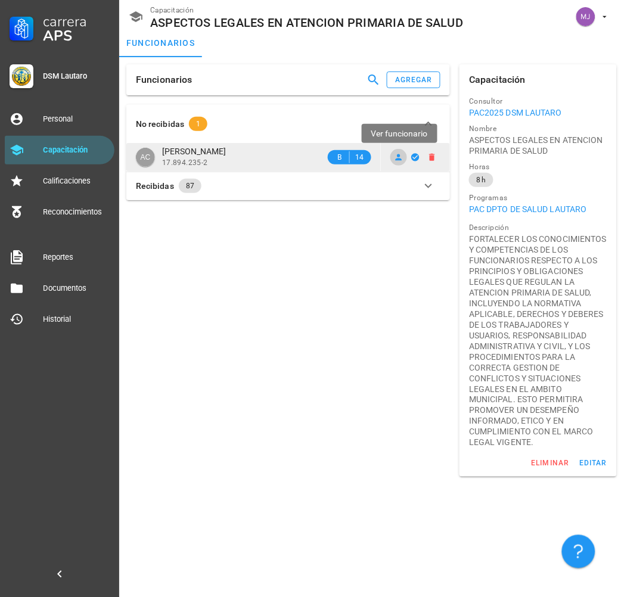
click at [397, 157] on icon at bounding box center [399, 158] width 10 height 10
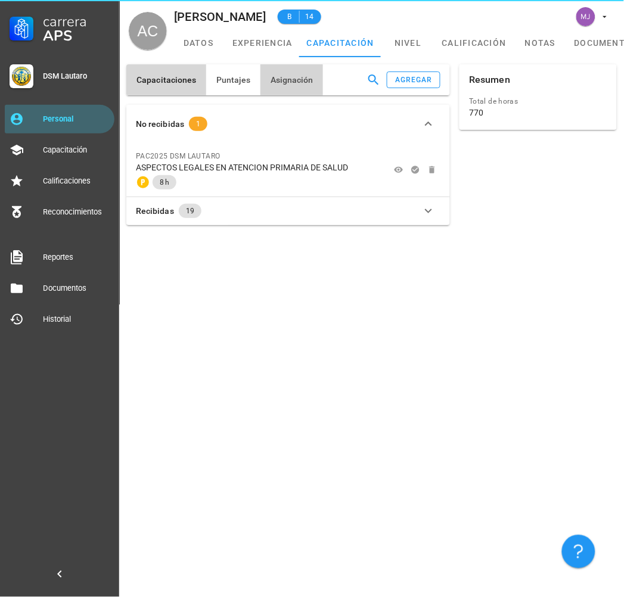
click at [298, 85] on span "Asignación" at bounding box center [291, 80] width 43 height 10
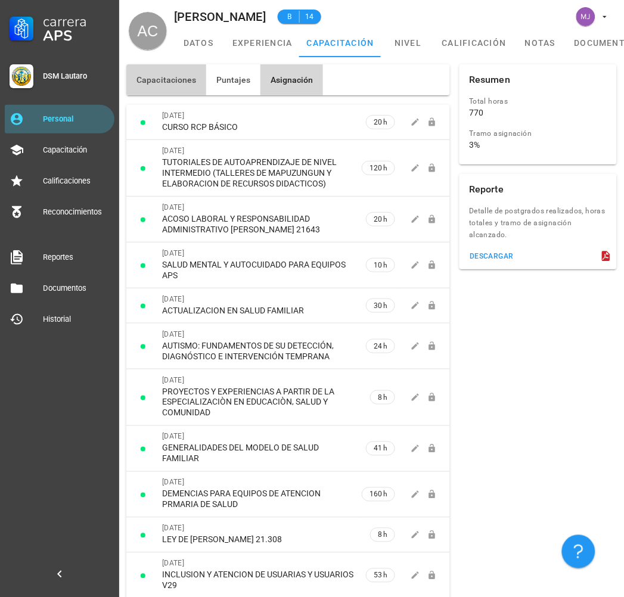
click at [182, 87] on button "Capacitaciones" at bounding box center [166, 79] width 80 height 31
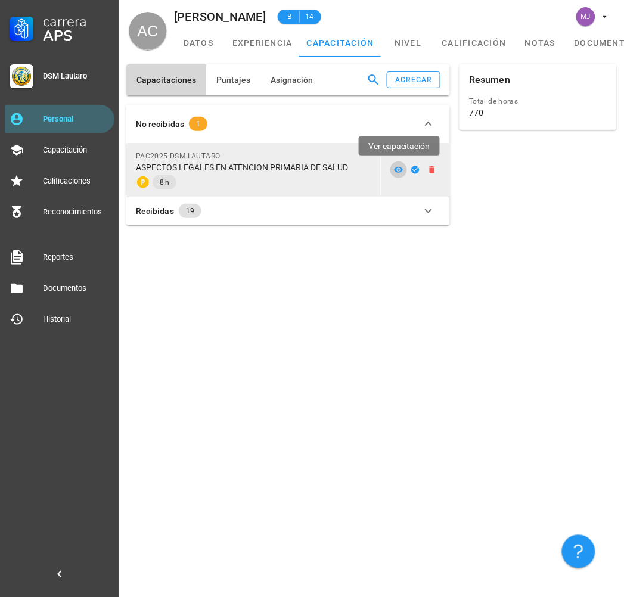
click at [401, 170] on icon at bounding box center [398, 170] width 9 height 6
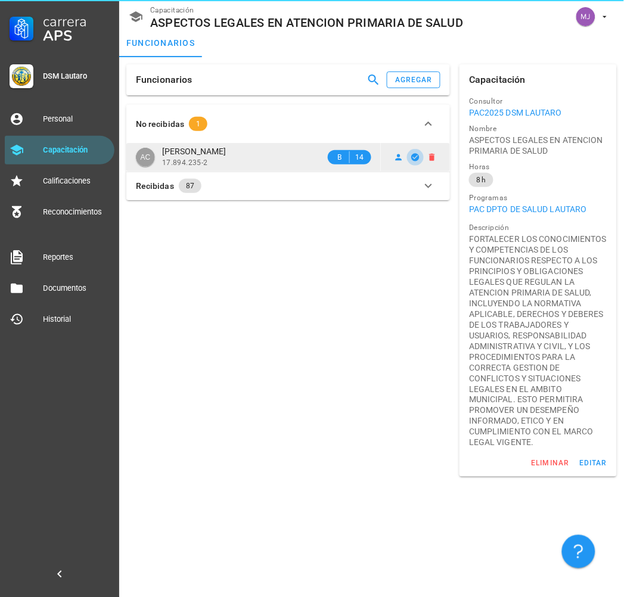
click at [419, 158] on icon "button" at bounding box center [416, 157] width 8 height 8
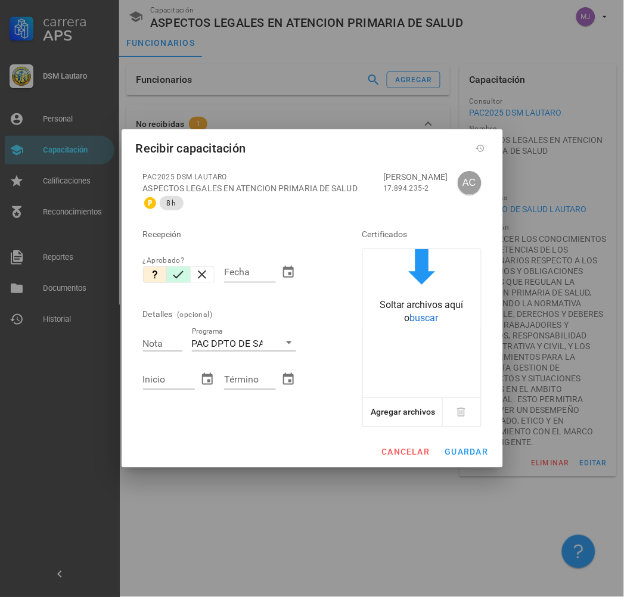
click at [179, 281] on icon "button" at bounding box center [178, 275] width 14 height 14
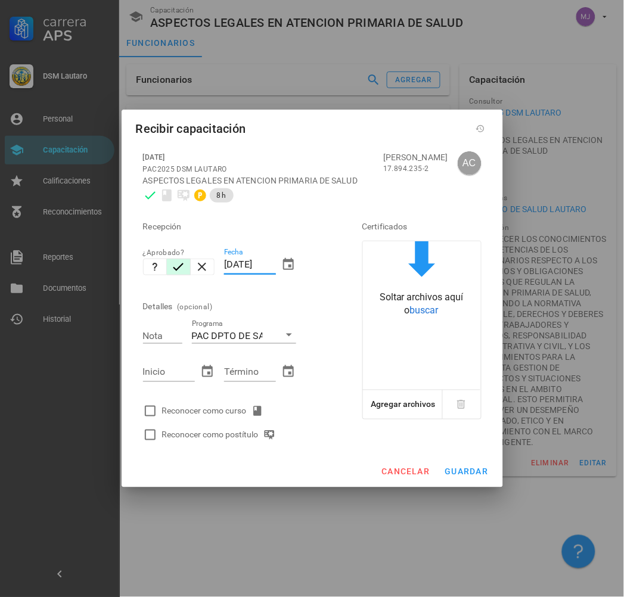
drag, startPoint x: 276, startPoint y: 263, endPoint x: 201, endPoint y: 282, distance: 77.5
click at [201, 282] on div "Recepción ¿Aprobado? Fecha [DATE] Detalles (opcional) Nota Programa PAC DPTO DE…" at bounding box center [235, 327] width 195 height 240
type input "[DATE]"
type input "6.3"
type input "[DATE]"
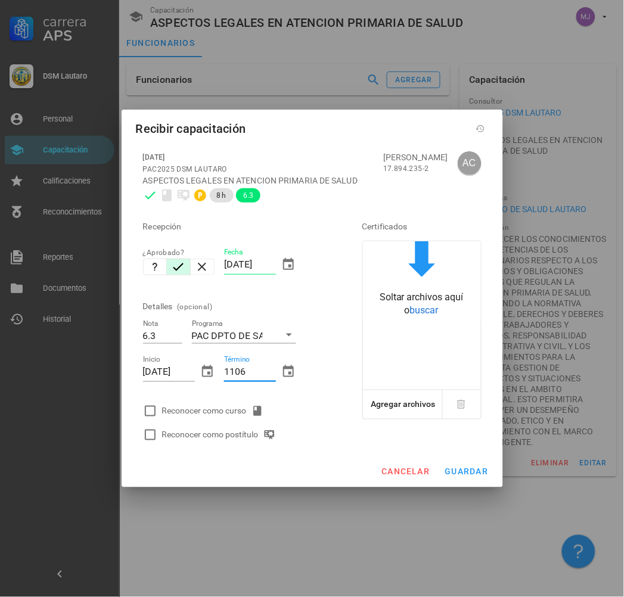
type input "[DATE]"
click at [188, 408] on div "Reconocer como curso" at bounding box center [215, 411] width 106 height 14
checkbox input "true"
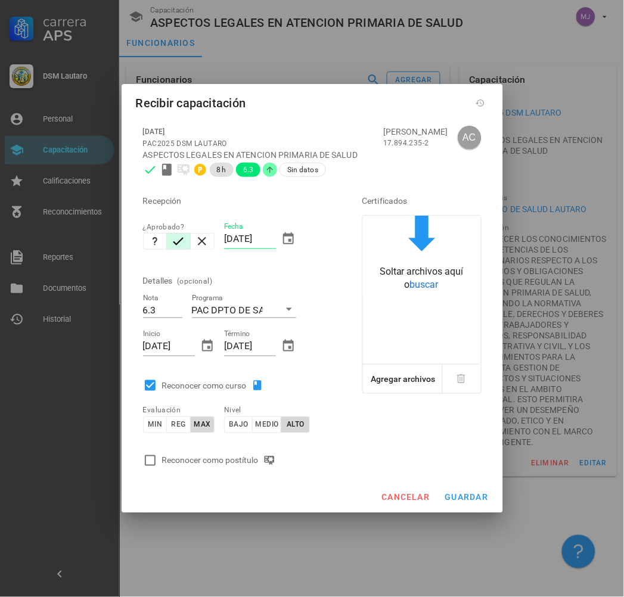
click at [207, 449] on div "Reconocer como postítulo" at bounding box center [235, 461] width 195 height 24
click at [207, 459] on div "Reconocer como postítulo" at bounding box center [221, 460] width 118 height 14
checkbox input "true"
click at [471, 496] on span "guardar" at bounding box center [466, 498] width 44 height 10
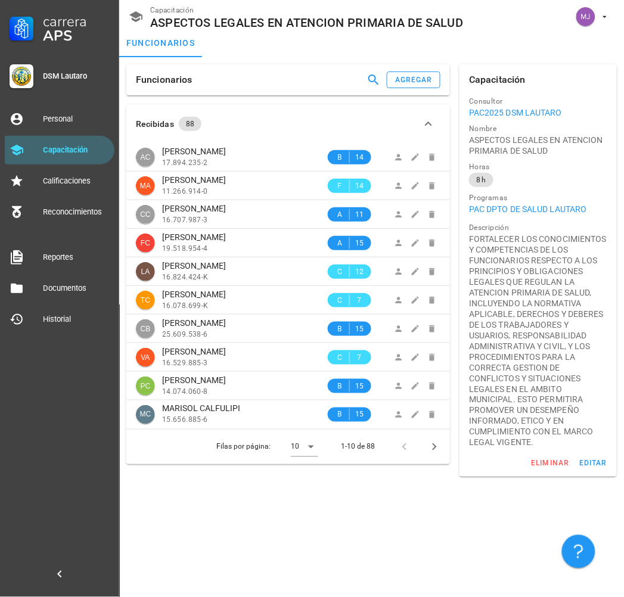
click at [212, 81] on div "Funcionarios agregar" at bounding box center [288, 79] width 324 height 31
click at [366, 76] on icon "button" at bounding box center [373, 80] width 14 height 14
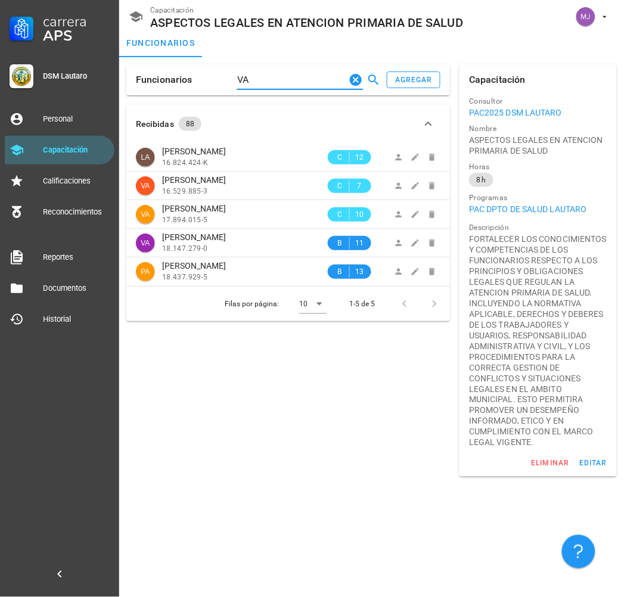
type input "V"
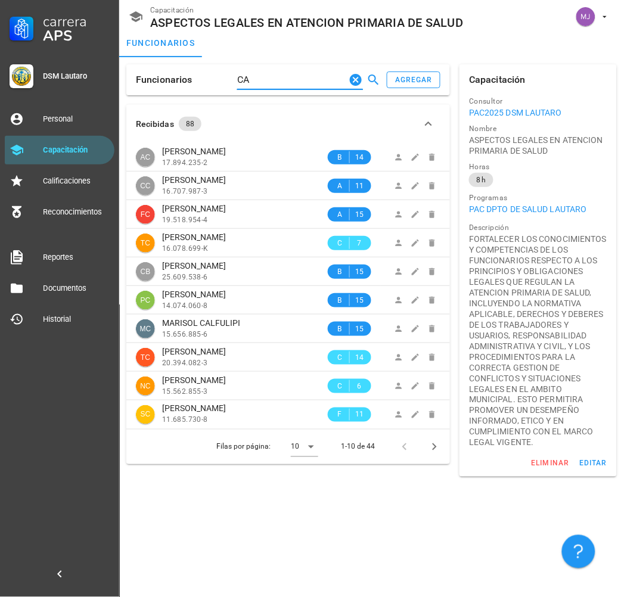
type input "C"
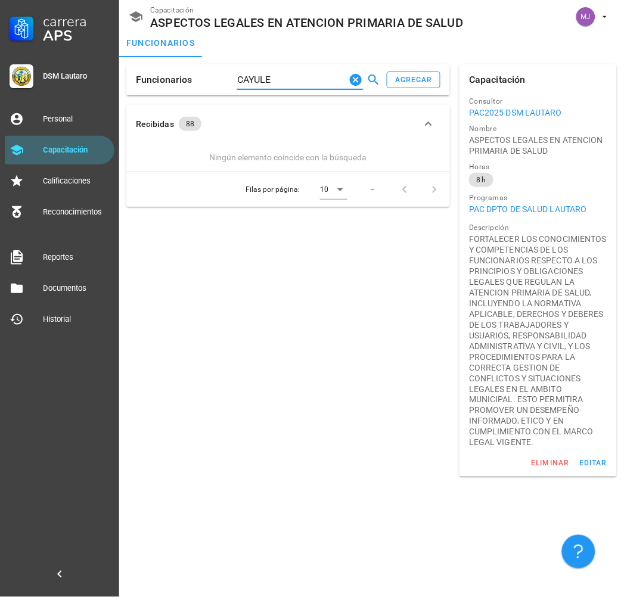
type input "CAYULEO"
click at [350, 76] on icon "Clear Buscar…" at bounding box center [356, 80] width 14 height 14
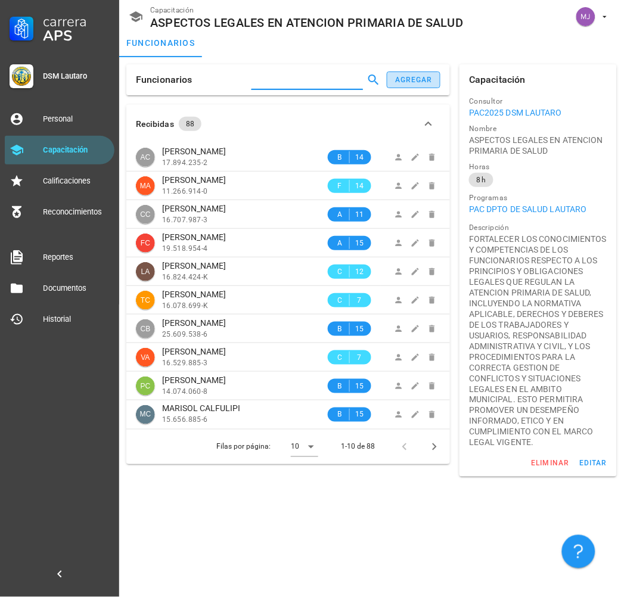
click at [390, 79] on button "agregar" at bounding box center [414, 79] width 54 height 17
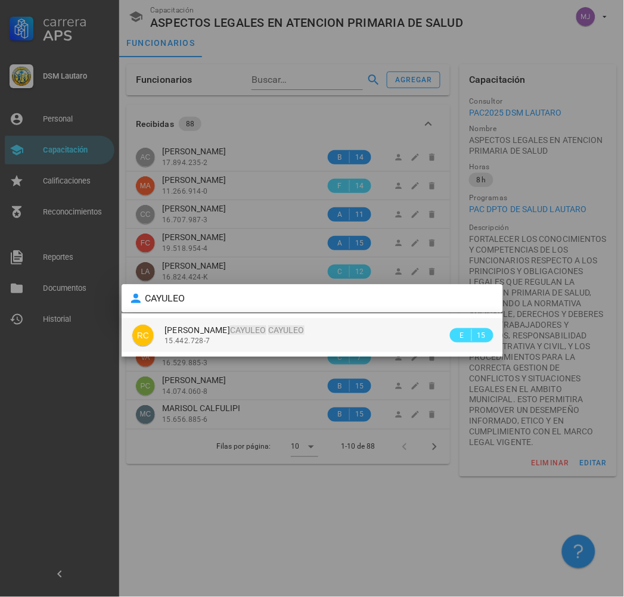
click at [332, 334] on div "[PERSON_NAME]" at bounding box center [305, 330] width 283 height 10
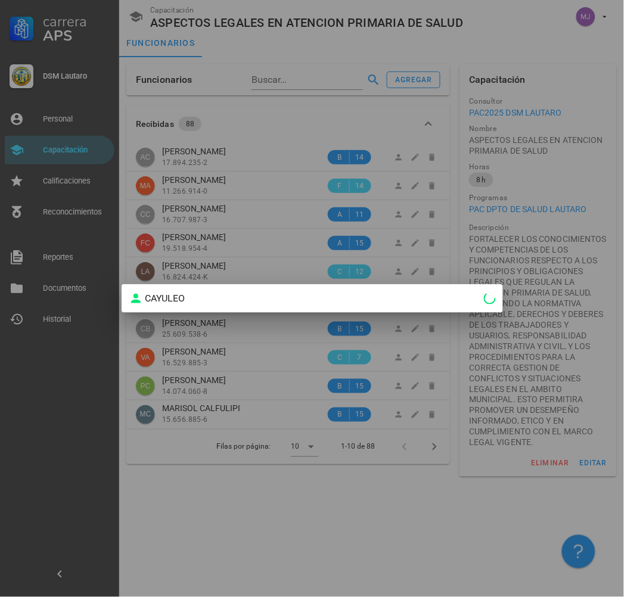
type input "[PERSON_NAME]"
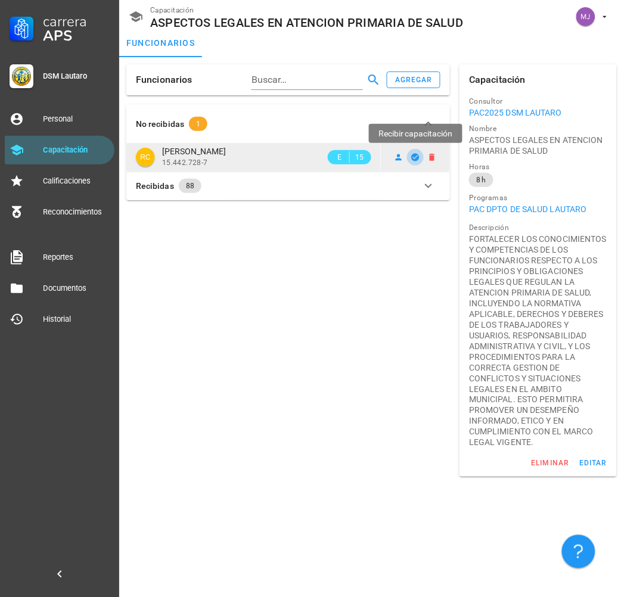
click at [418, 153] on icon "button" at bounding box center [416, 158] width 10 height 10
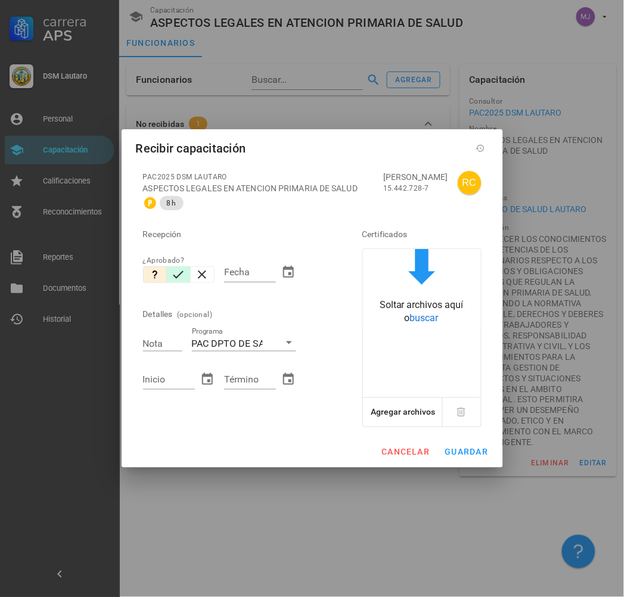
drag, startPoint x: 172, startPoint y: 278, endPoint x: 194, endPoint y: 265, distance: 26.5
click at [173, 278] on icon "button" at bounding box center [178, 275] width 14 height 14
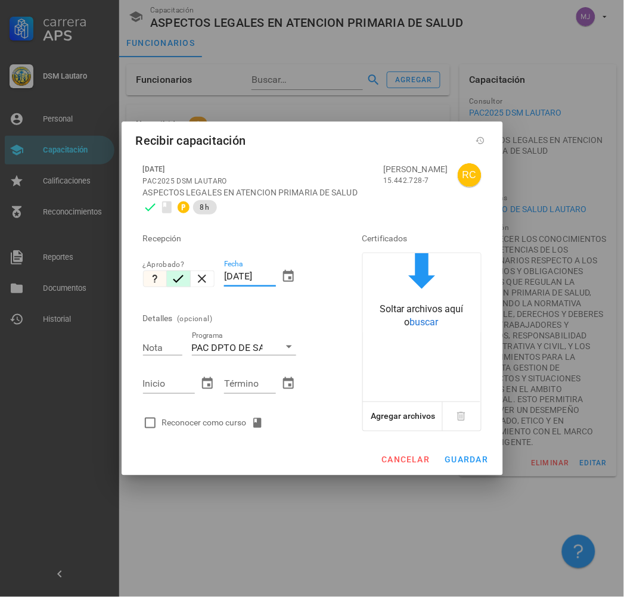
drag, startPoint x: 274, startPoint y: 275, endPoint x: 147, endPoint y: 275, distance: 127.5
click at [147, 275] on div "Recepción ¿Aprobado? Fecha [DATE] Detalles (opcional) Nota Programa PAC DPTO DE…" at bounding box center [235, 327] width 195 height 216
type input "[DATE]"
type input "7"
type input "[DATE]"
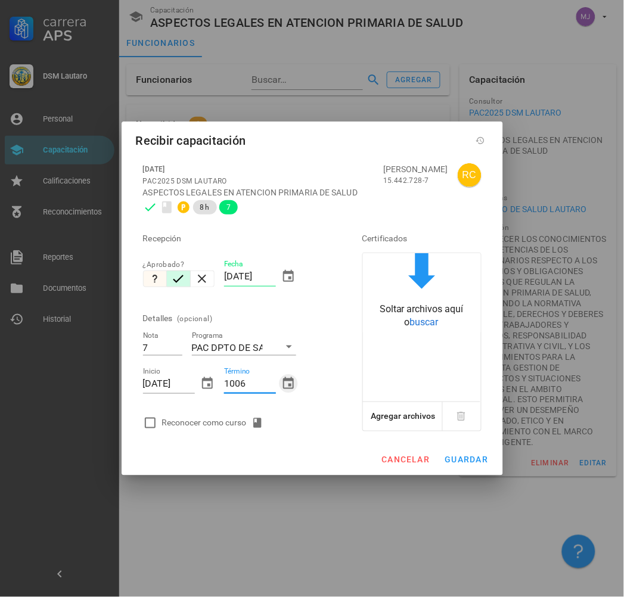
type input "[DATE]"
click at [217, 427] on div "Reconocer como curso" at bounding box center [215, 423] width 106 height 14
checkbox input "true"
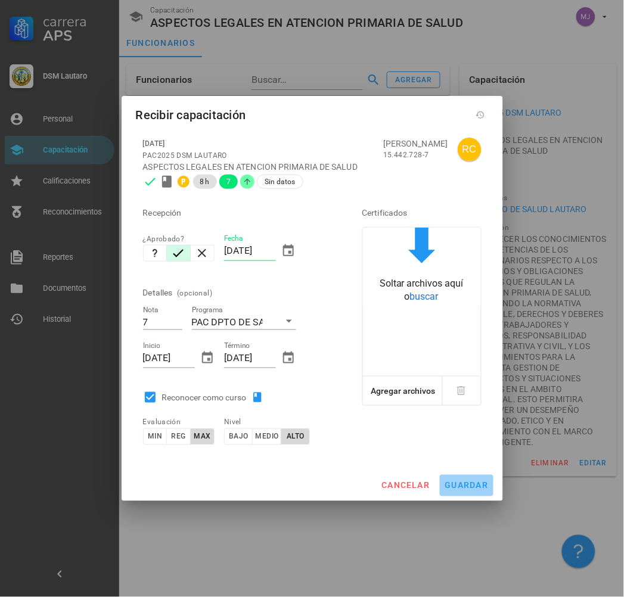
click at [486, 483] on span "guardar" at bounding box center [466, 486] width 44 height 10
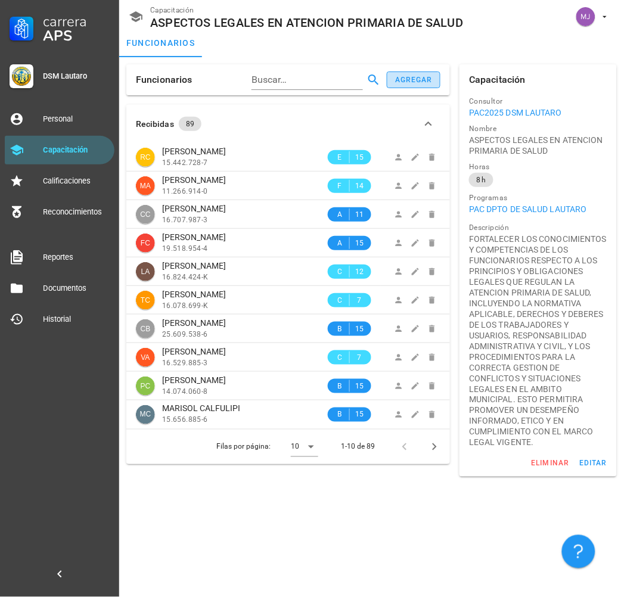
click at [421, 80] on div "agregar" at bounding box center [413, 80] width 38 height 8
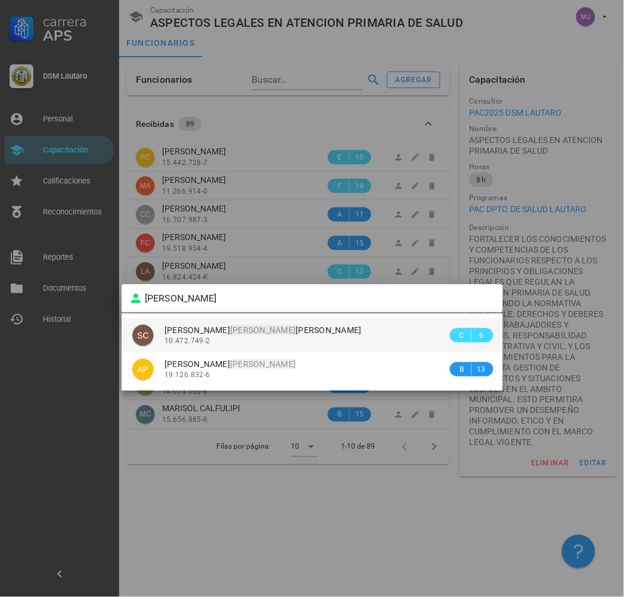
click at [234, 320] on div "[PERSON_NAME] 10.472.749-2" at bounding box center [305, 335] width 283 height 34
type input "[PERSON_NAME]"
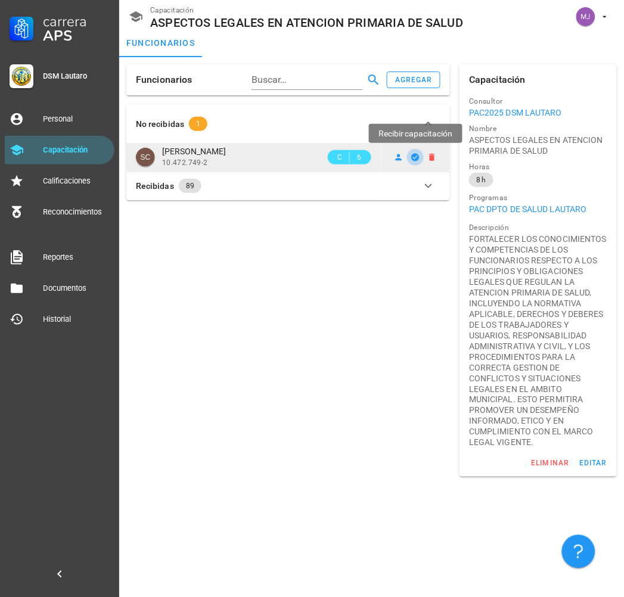
click at [415, 155] on icon "button" at bounding box center [416, 157] width 8 height 8
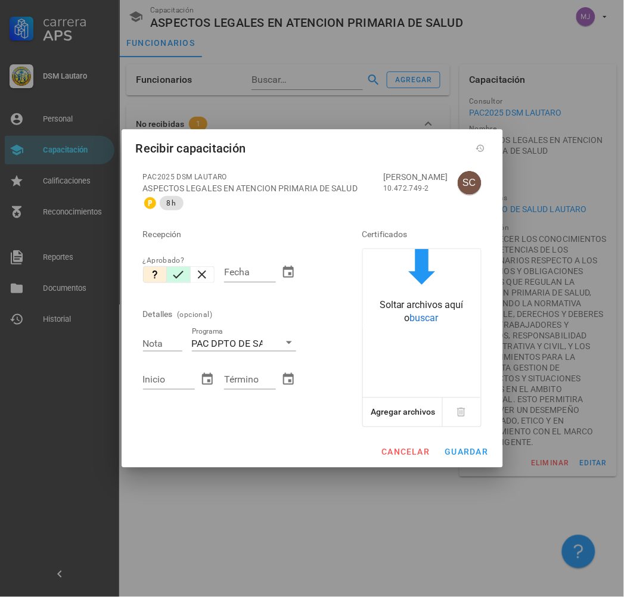
click at [177, 276] on icon "button" at bounding box center [178, 275] width 14 height 14
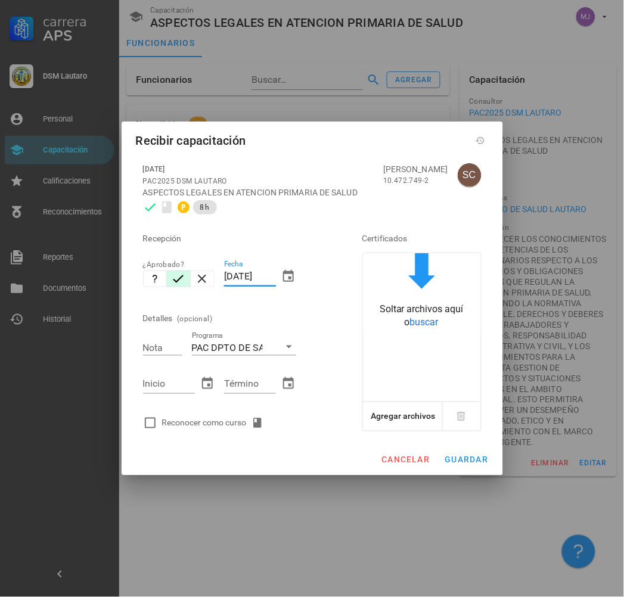
drag, startPoint x: 274, startPoint y: 273, endPoint x: 96, endPoint y: 273, distance: 178.1
click at [96, 273] on div "Carrera APS DSM [PERSON_NAME] Personal Capacitación Calificaciones Reconocimien…" at bounding box center [312, 298] width 624 height 597
type input "0906"
type input "[DATE]"
click at [173, 346] on input "0906" at bounding box center [162, 347] width 39 height 15
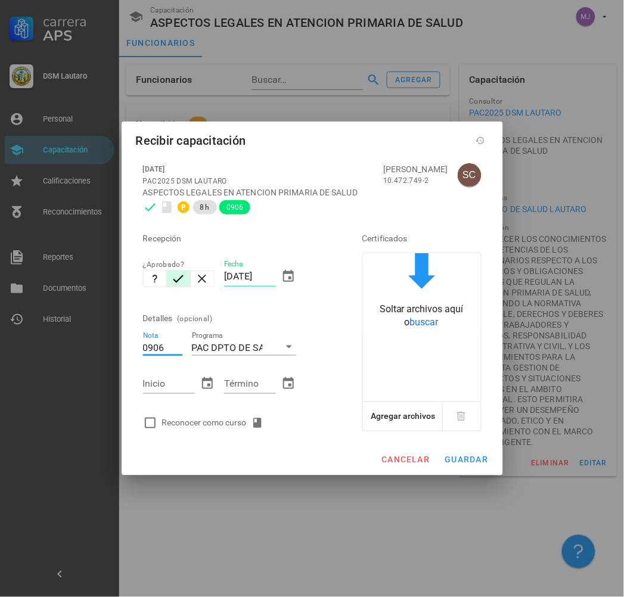
click at [173, 346] on input "0906" at bounding box center [162, 347] width 39 height 15
type input "7"
type input "[DATE]"
click at [229, 421] on div "Reconocer como curso" at bounding box center [215, 423] width 106 height 14
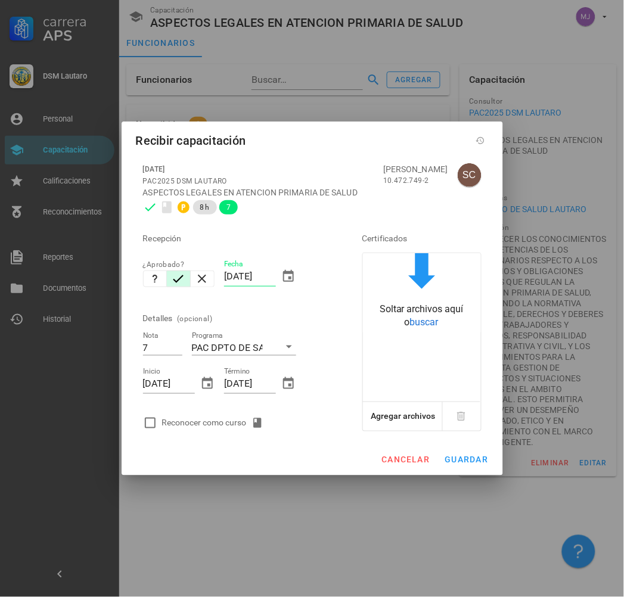
checkbox input "true"
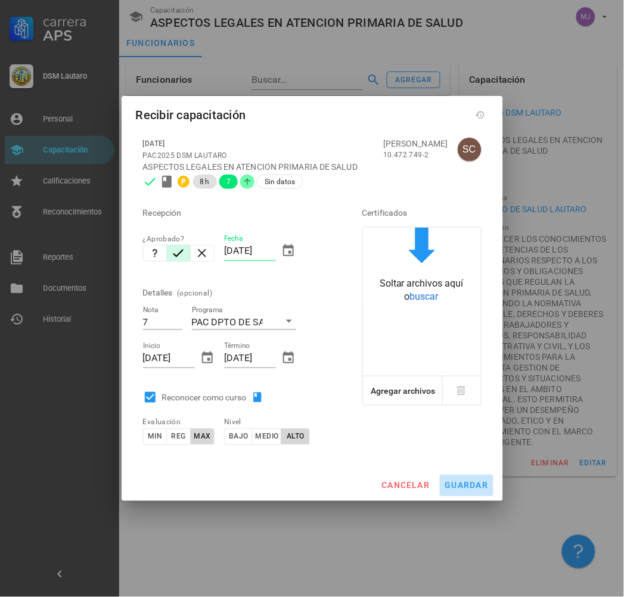
click at [453, 492] on button "guardar" at bounding box center [467, 485] width 54 height 21
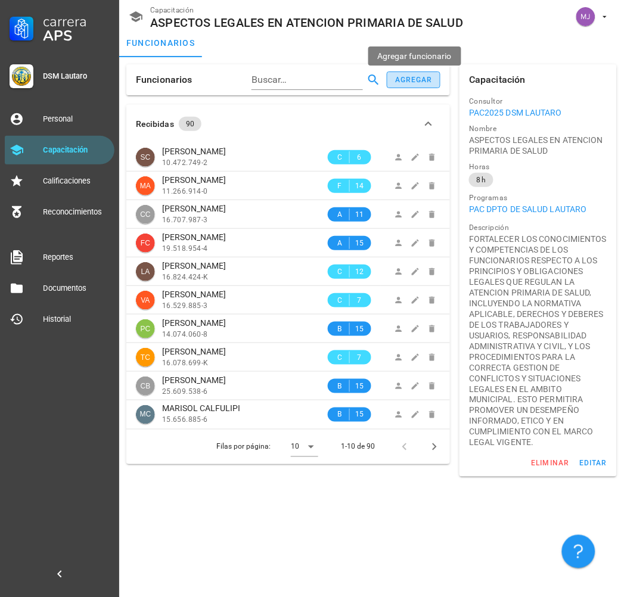
click at [424, 76] on div "agregar" at bounding box center [413, 80] width 38 height 8
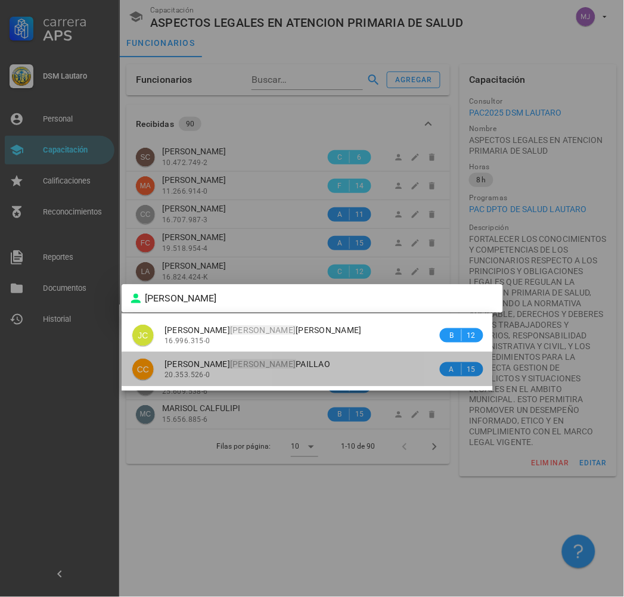
click at [256, 372] on div "20.353.526-0" at bounding box center [300, 375] width 273 height 8
type input "[PERSON_NAME]"
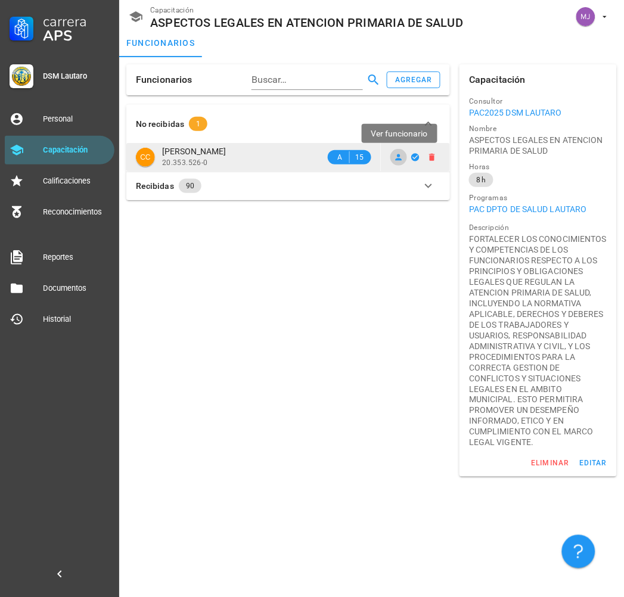
click at [397, 156] on icon at bounding box center [399, 158] width 10 height 10
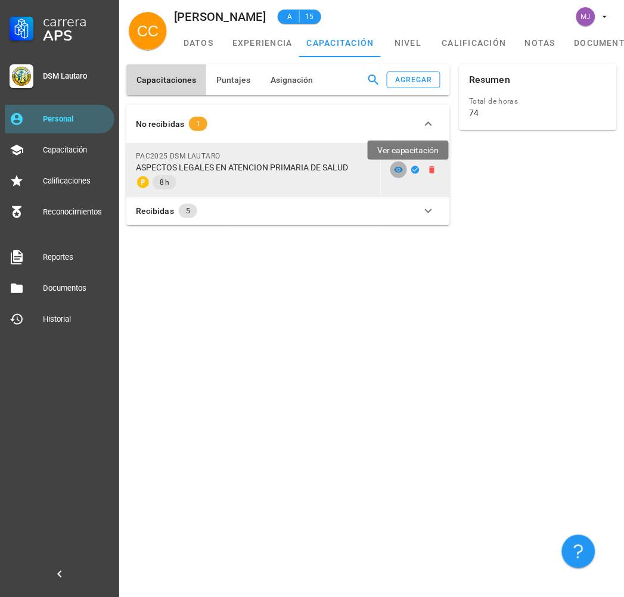
click at [397, 163] on link at bounding box center [398, 169] width 17 height 17
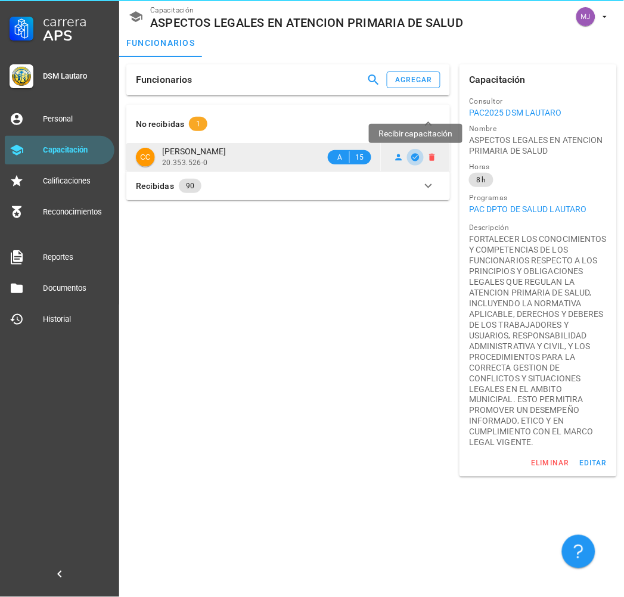
click at [412, 151] on button "button" at bounding box center [415, 157] width 17 height 17
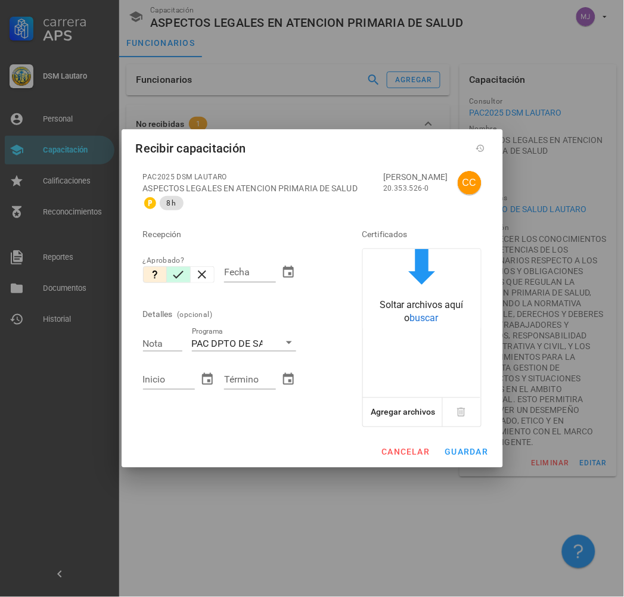
click at [177, 275] on icon "button" at bounding box center [178, 275] width 14 height 14
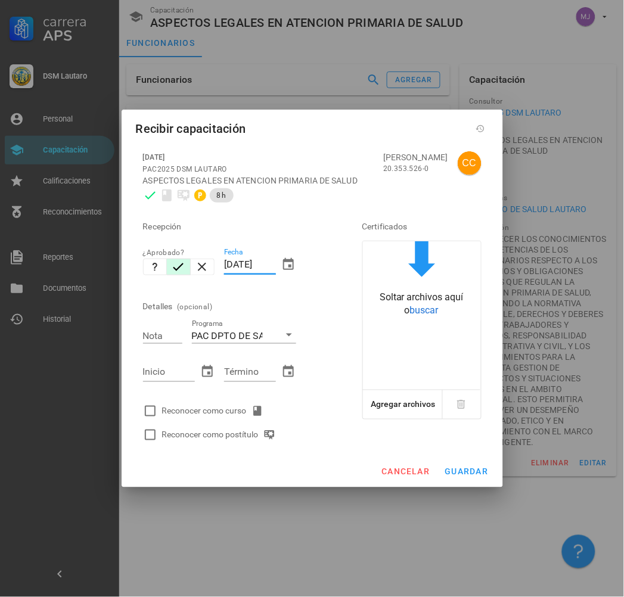
drag, startPoint x: 272, startPoint y: 262, endPoint x: -2, endPoint y: 260, distance: 274.1
click at [0, 260] on html "Carrera APS DSM [PERSON_NAME] Personal Capacitación Calificaciones Reconocimien…" at bounding box center [312, 298] width 624 height 597
type input "[DATE]"
type input "7"
type input "[DATE]"
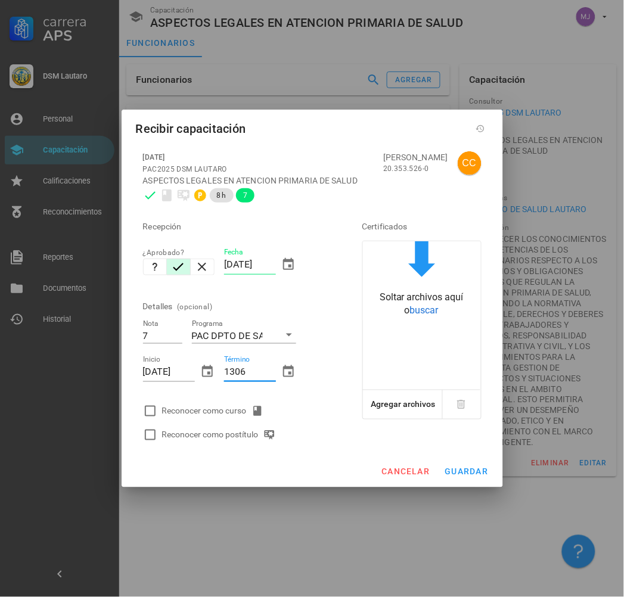
type input "1306"
type input "[DATE]"
click at [244, 412] on div "Reconocer como curso" at bounding box center [215, 411] width 106 height 14
checkbox input "true"
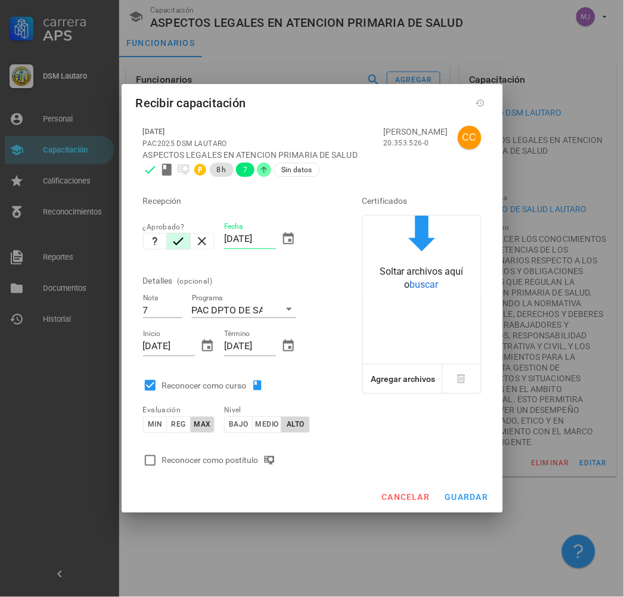
click at [241, 462] on div "Reconocer como postítulo" at bounding box center [221, 460] width 118 height 14
checkbox input "true"
click at [469, 496] on span "guardar" at bounding box center [466, 498] width 44 height 10
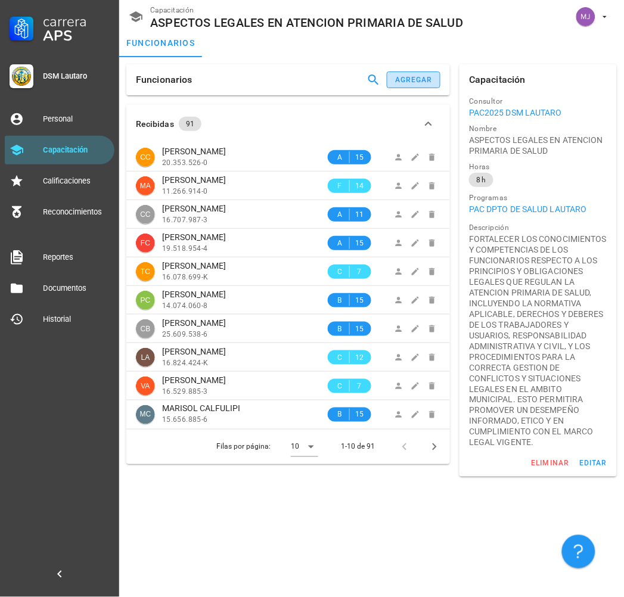
click at [413, 82] on div "agregar" at bounding box center [413, 80] width 38 height 8
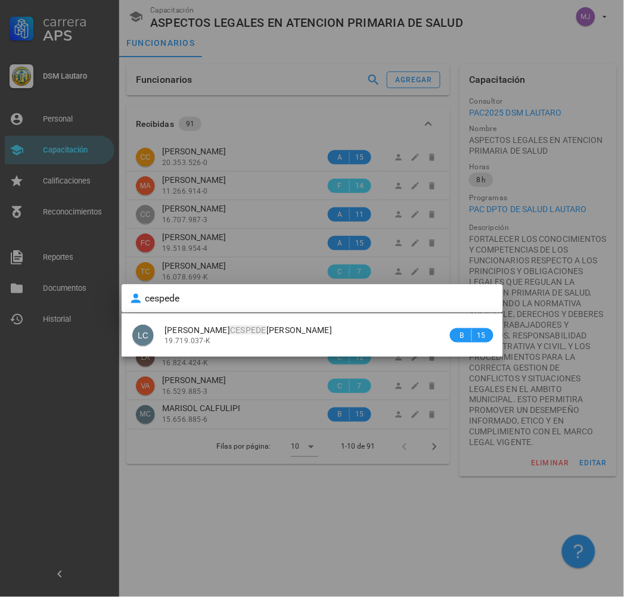
click at [313, 343] on div "19.719.037-K" at bounding box center [305, 341] width 283 height 8
type input "[PERSON_NAME]"
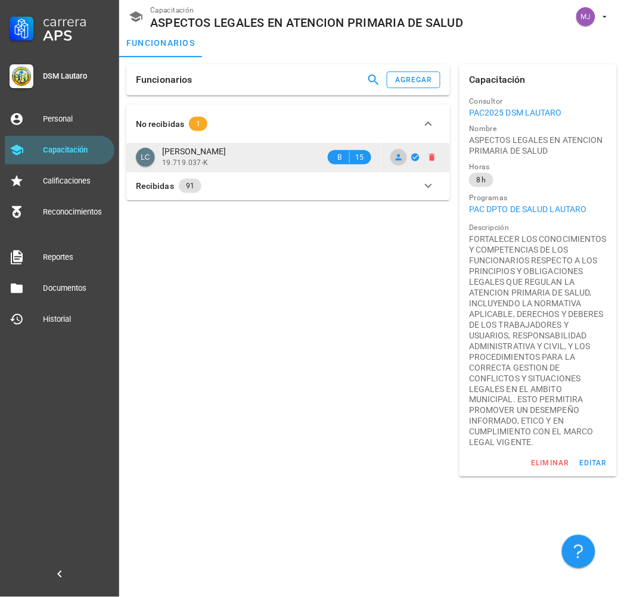
click at [402, 158] on icon at bounding box center [399, 158] width 10 height 10
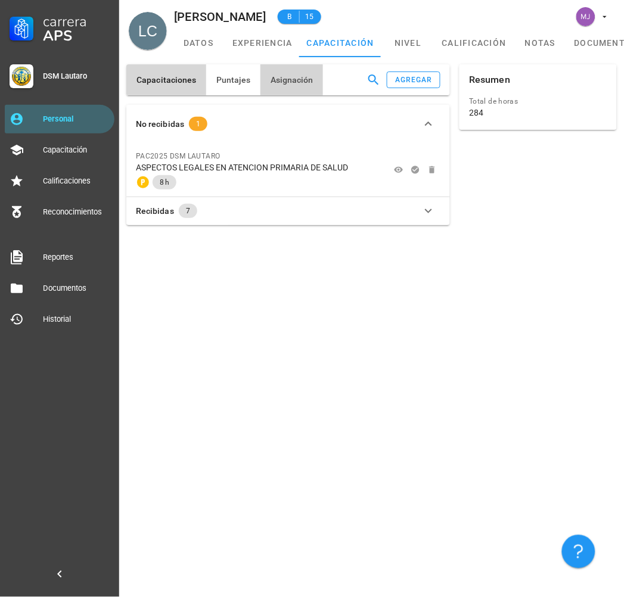
click at [292, 74] on button "Asignación" at bounding box center [291, 79] width 63 height 31
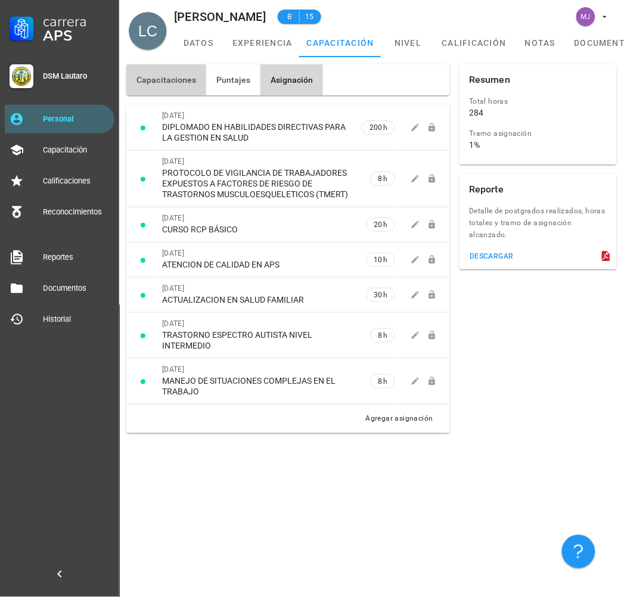
click at [166, 86] on button "Capacitaciones" at bounding box center [166, 79] width 80 height 31
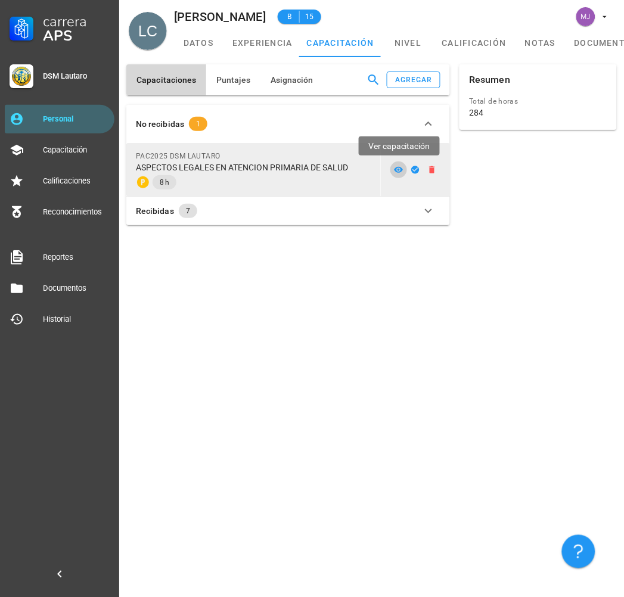
click at [396, 170] on icon at bounding box center [398, 170] width 9 height 6
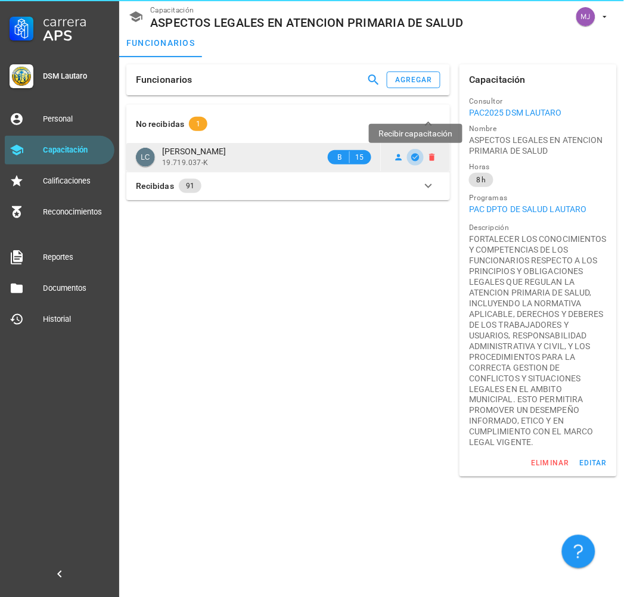
click at [419, 153] on icon "button" at bounding box center [416, 158] width 10 height 10
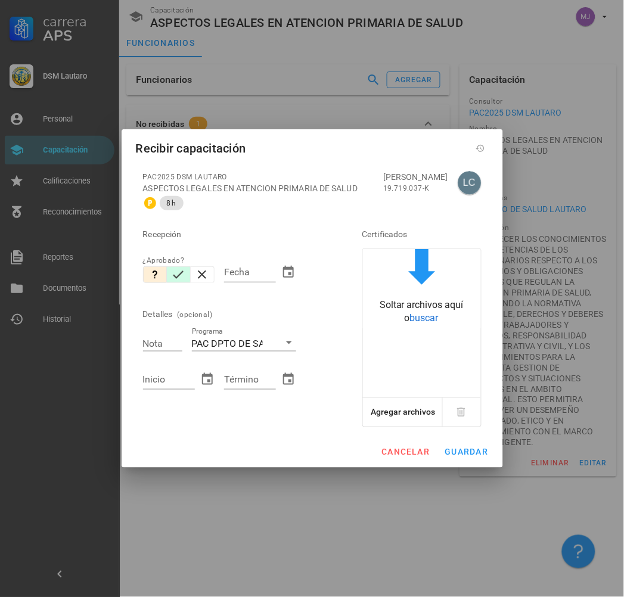
click at [178, 279] on icon "button" at bounding box center [178, 275] width 11 height 8
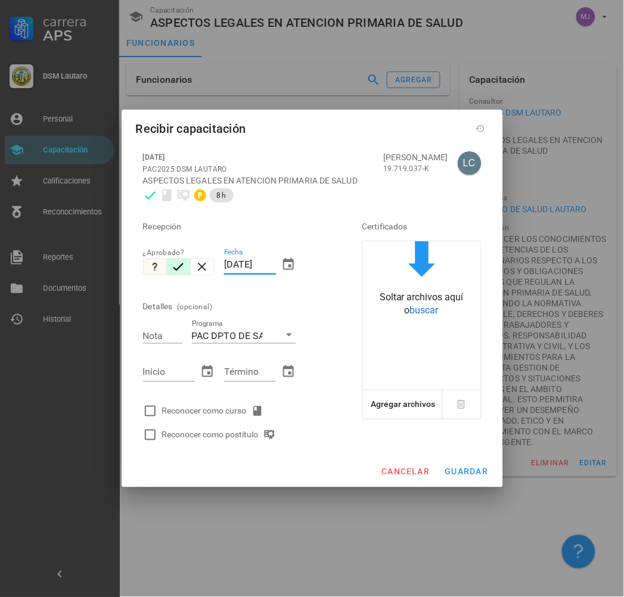
drag, startPoint x: 275, startPoint y: 267, endPoint x: 147, endPoint y: 267, distance: 128.1
click at [147, 267] on div "Recepción ¿Aprobado? Fecha [DATE] Detalles (opcional) Nota Programa PAC DPTO DE…" at bounding box center [235, 327] width 195 height 240
type input "[DATE]"
type input "7"
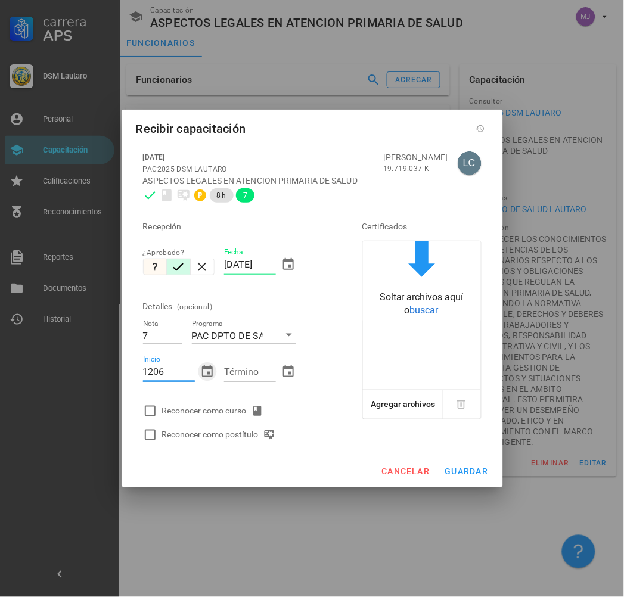
type input "[DATE]"
click at [195, 412] on div "Reconocer como curso" at bounding box center [215, 411] width 106 height 14
checkbox input "true"
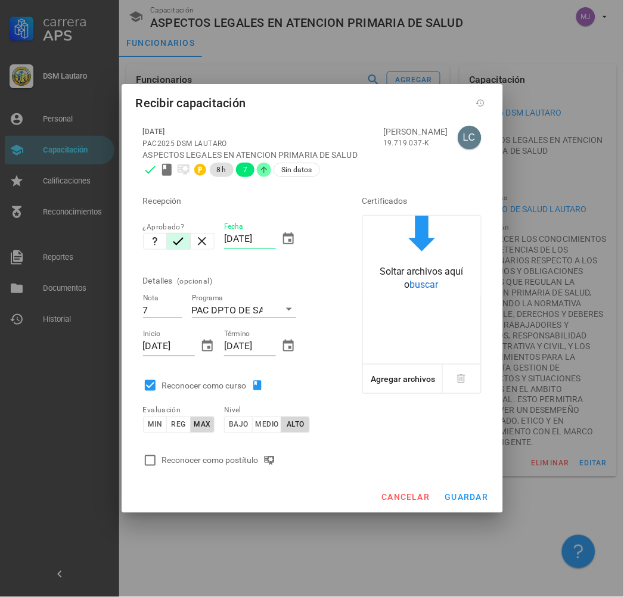
drag, startPoint x: 236, startPoint y: 472, endPoint x: 300, endPoint y: 466, distance: 64.7
click at [237, 472] on div "Reconocer como postítulo" at bounding box center [235, 461] width 195 height 24
click at [225, 462] on div "Reconocer como postítulo" at bounding box center [221, 460] width 118 height 14
checkbox input "true"
click at [466, 496] on button "guardar" at bounding box center [467, 497] width 54 height 21
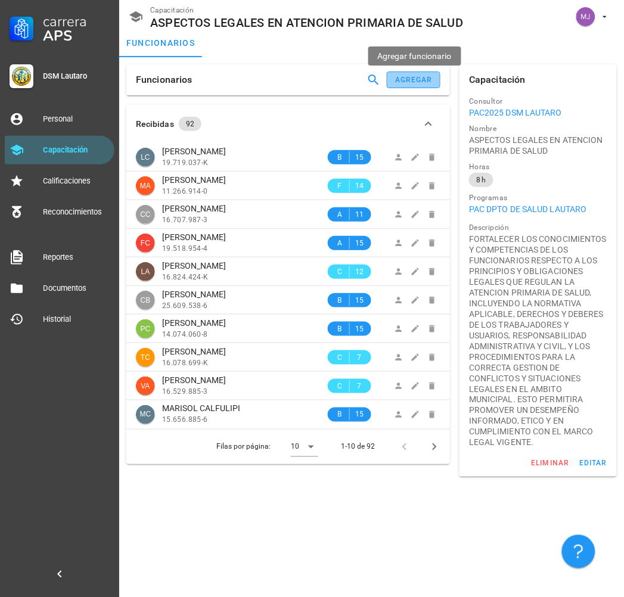
click at [408, 76] on div "agregar" at bounding box center [413, 80] width 38 height 8
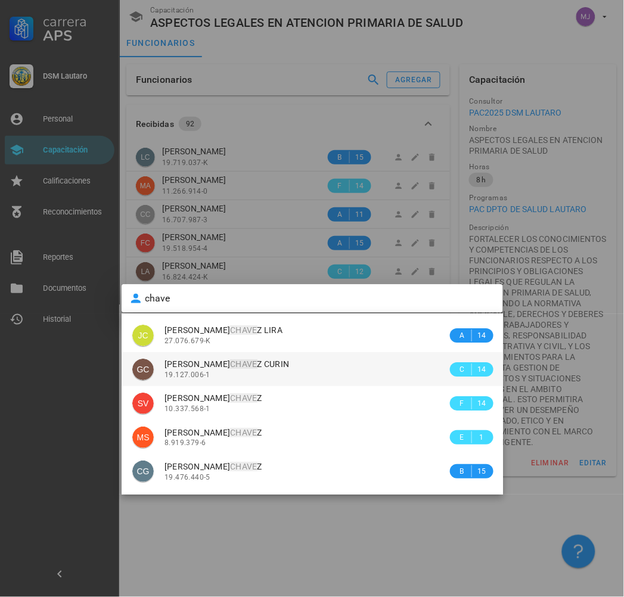
click at [326, 357] on div "[PERSON_NAME] [PERSON_NAME] 19.127.006-1" at bounding box center [305, 369] width 283 height 34
type input "[PERSON_NAME]"
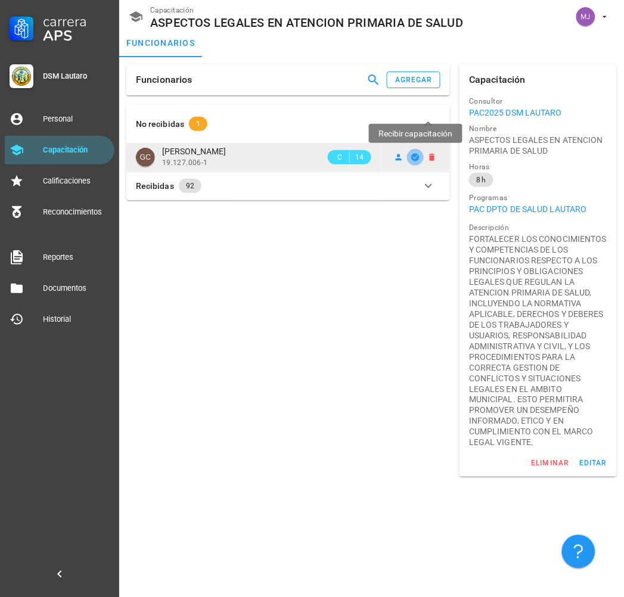
click at [412, 158] on icon "button" at bounding box center [416, 157] width 8 height 8
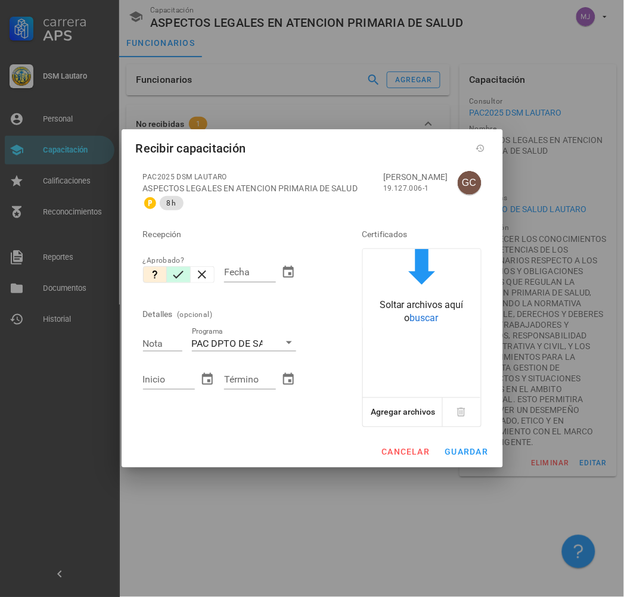
click at [181, 274] on icon "button" at bounding box center [178, 275] width 14 height 14
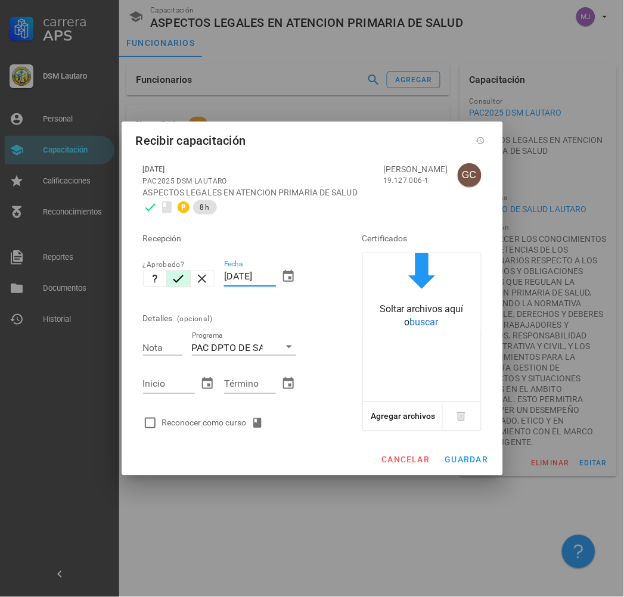
drag, startPoint x: 275, startPoint y: 276, endPoint x: 187, endPoint y: 282, distance: 87.8
click at [187, 282] on div "Recepción ¿Aprobado? Fecha [DATE] Detalles (opcional) Nota Programa PAC DPTO DE…" at bounding box center [235, 327] width 195 height 216
type input "[DATE]"
type input "7"
type input "[DATE]"
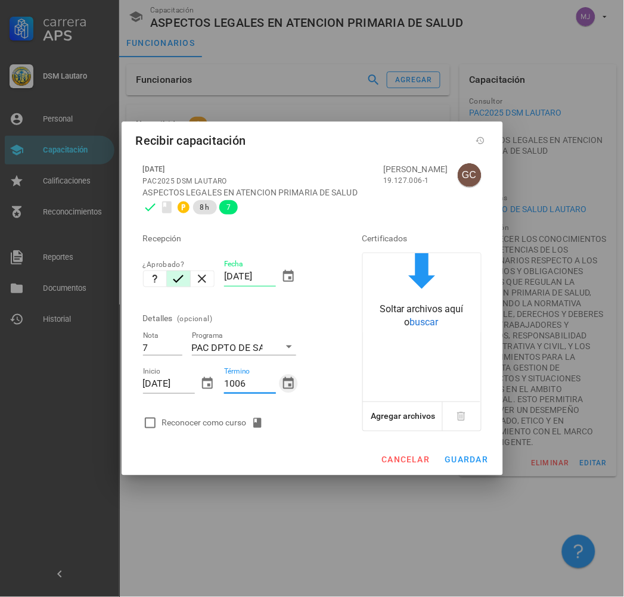
type input "[DATE]"
click at [212, 425] on div "Reconocer como curso" at bounding box center [215, 423] width 106 height 14
checkbox input "true"
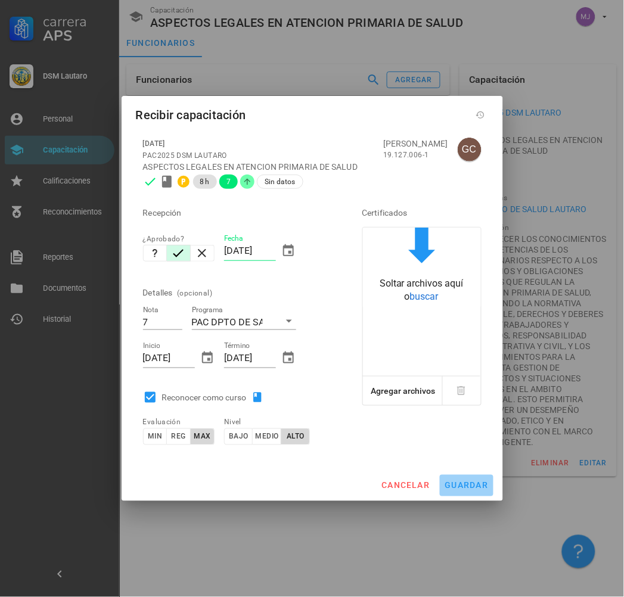
click at [462, 484] on span "guardar" at bounding box center [466, 486] width 44 height 10
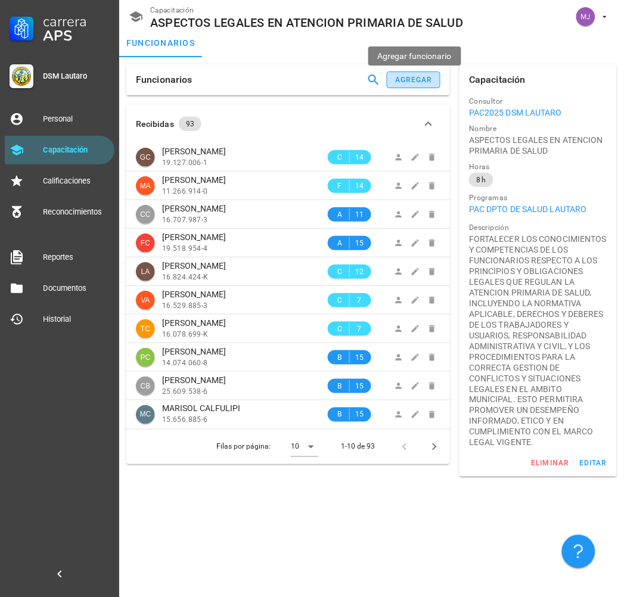
click at [420, 84] on div "agregar" at bounding box center [413, 80] width 38 height 8
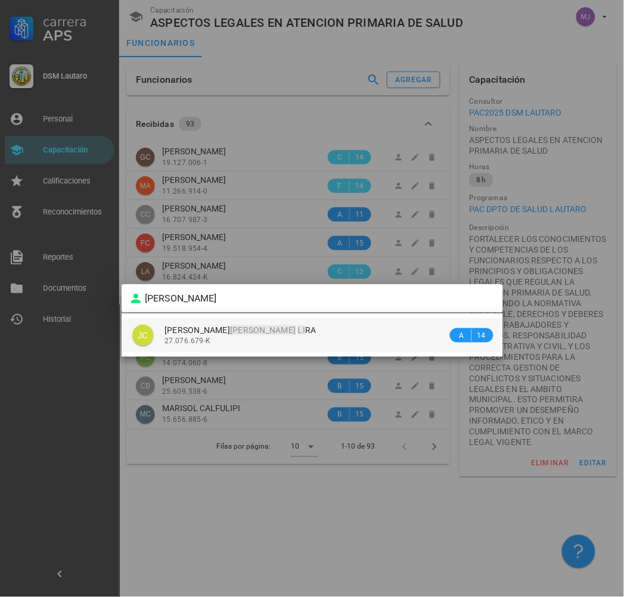
click at [270, 326] on mark "[PERSON_NAME]" at bounding box center [263, 330] width 66 height 10
type input "[PERSON_NAME]"
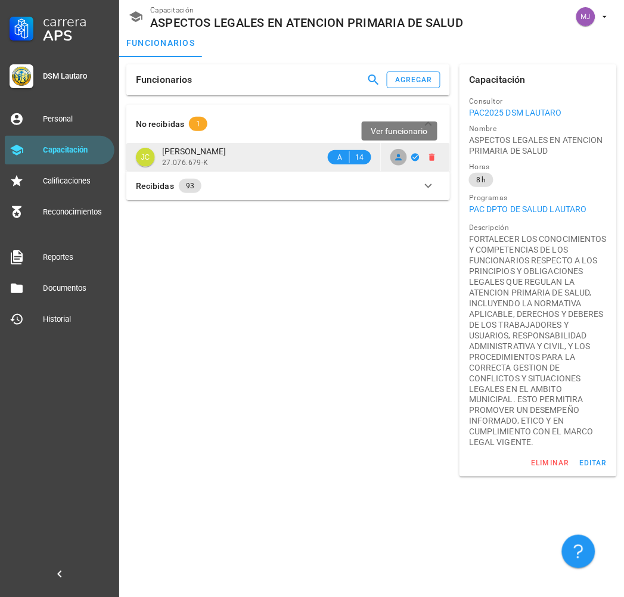
click at [399, 156] on icon at bounding box center [399, 157] width 7 height 7
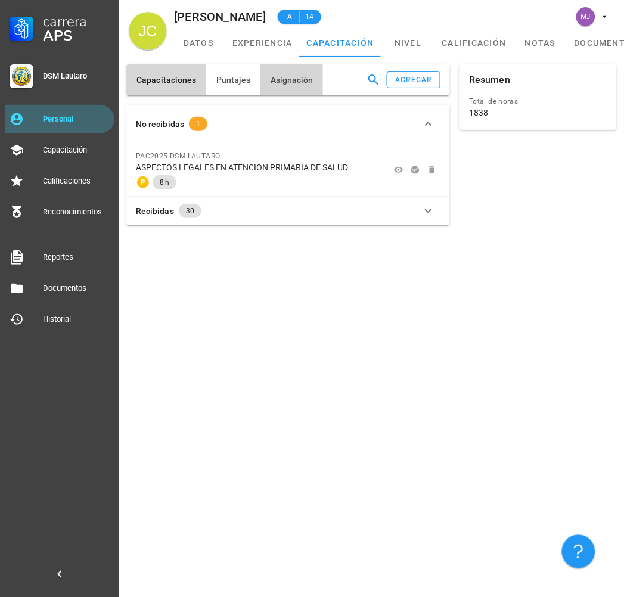
click at [287, 70] on button "Asignación" at bounding box center [291, 79] width 63 height 31
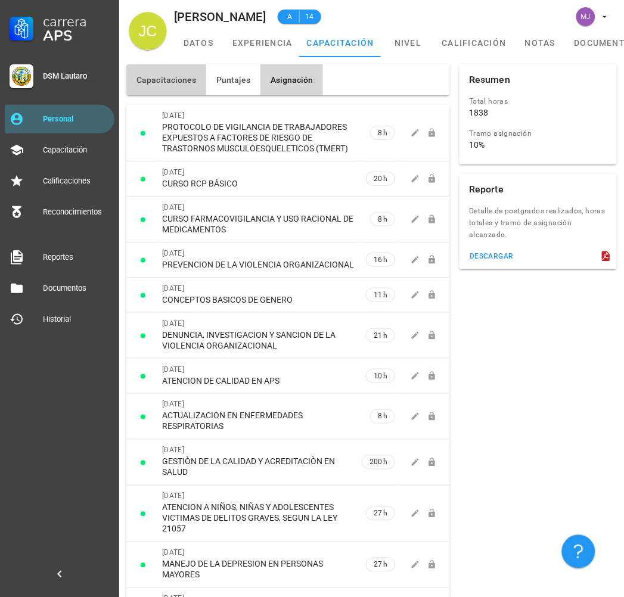
click at [176, 85] on span "Capacitaciones" at bounding box center [166, 80] width 61 height 10
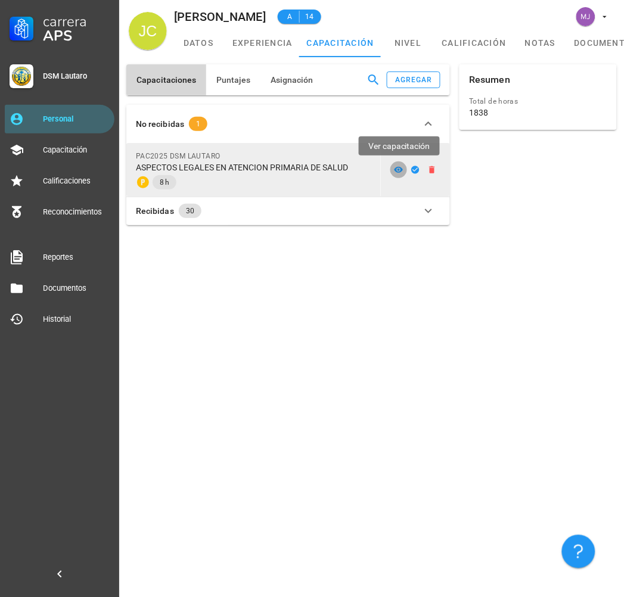
click at [398, 168] on icon at bounding box center [399, 170] width 10 height 10
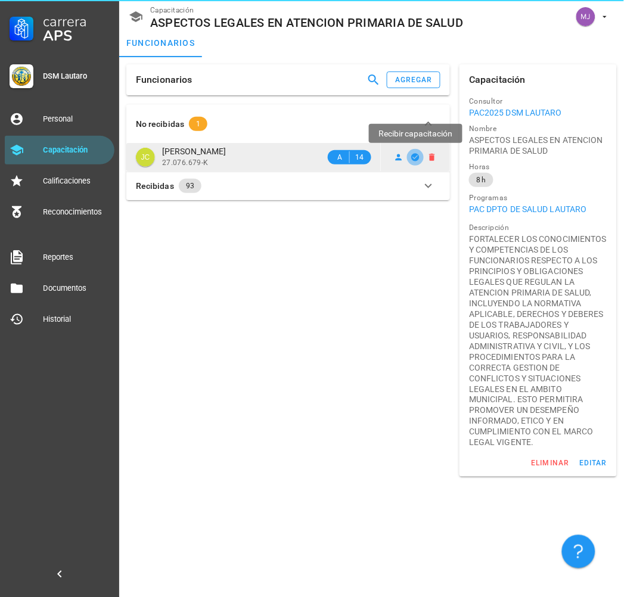
click at [412, 156] on icon "button" at bounding box center [416, 158] width 10 height 10
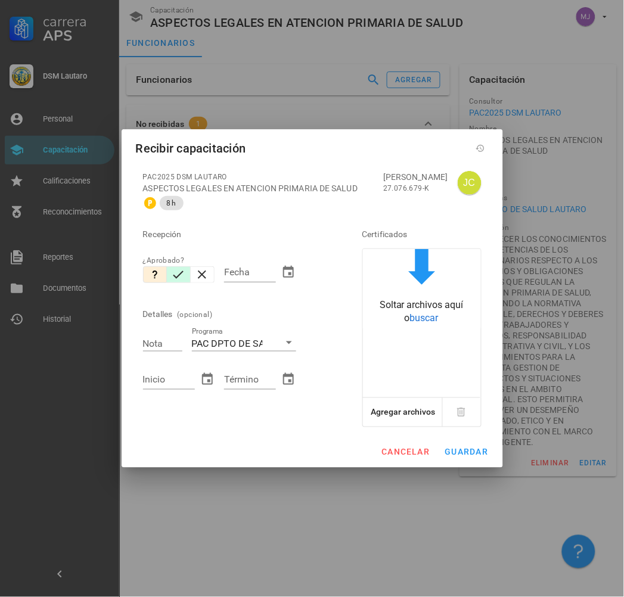
click at [174, 272] on icon "button" at bounding box center [178, 275] width 14 height 14
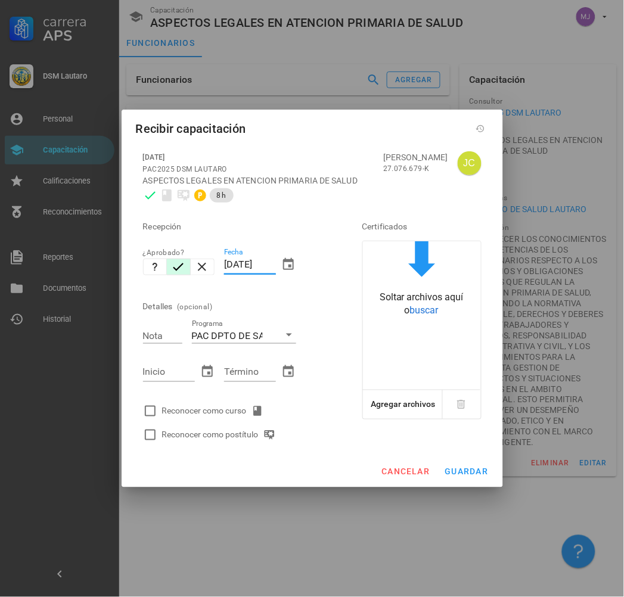
drag, startPoint x: 276, startPoint y: 265, endPoint x: 78, endPoint y: 254, distance: 198.1
click at [78, 254] on div "Carrera APS DSM [PERSON_NAME] Personal Capacitación Calificaciones Reconocimien…" at bounding box center [312, 298] width 624 height 597
type input "[DATE]"
type input "7"
type input "[DATE]"
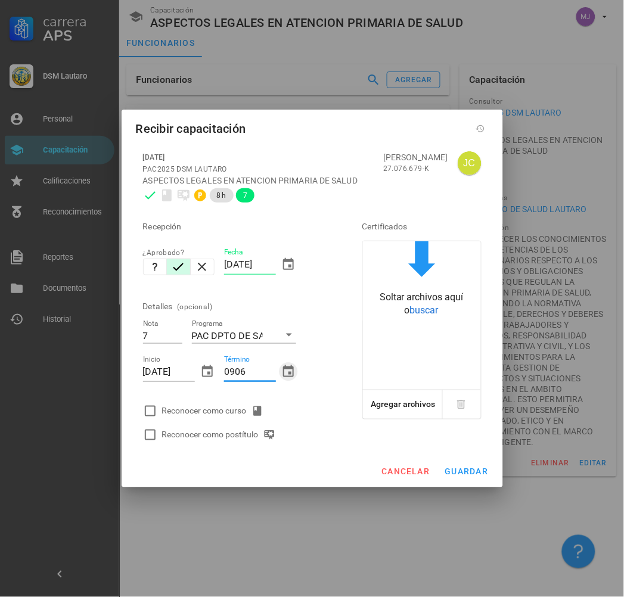
type input "[DATE]"
click at [216, 404] on div "Reconocer como curso" at bounding box center [215, 411] width 106 height 14
checkbox input "true"
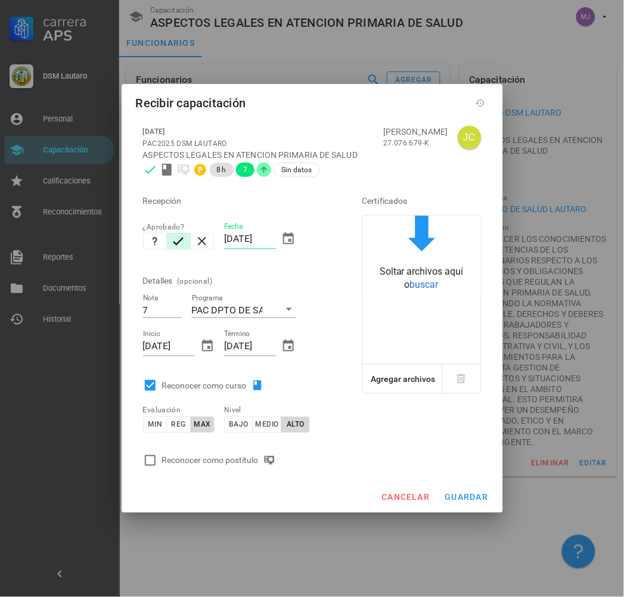
click at [216, 437] on div "Evaluación min reg max" at bounding box center [179, 422] width 82 height 51
drag, startPoint x: 217, startPoint y: 456, endPoint x: 475, endPoint y: 471, distance: 257.9
click at [220, 456] on div "Reconocer como postítulo" at bounding box center [221, 460] width 118 height 14
checkbox input "true"
click at [475, 493] on span "guardar" at bounding box center [466, 498] width 44 height 10
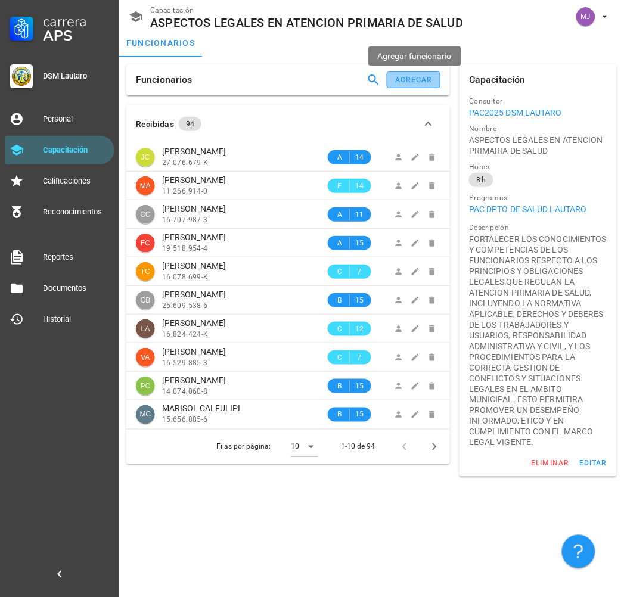
click at [411, 76] on div "agregar" at bounding box center [413, 80] width 38 height 8
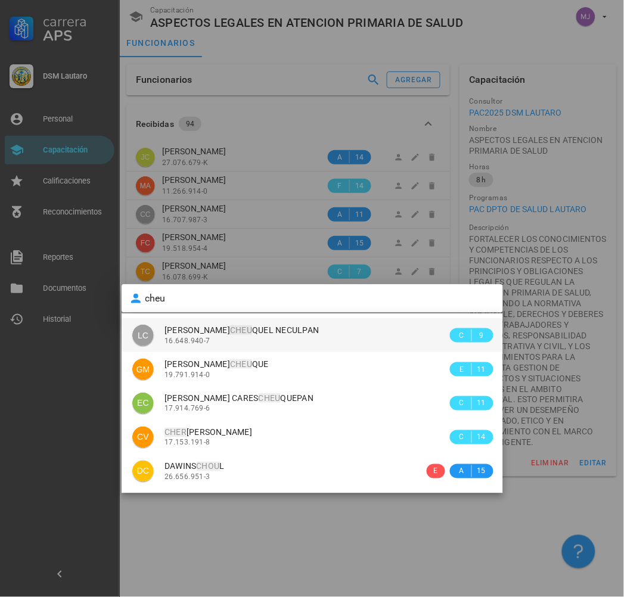
click at [287, 340] on div "16.648.940-7" at bounding box center [305, 341] width 283 height 8
type input "[PERSON_NAME]"
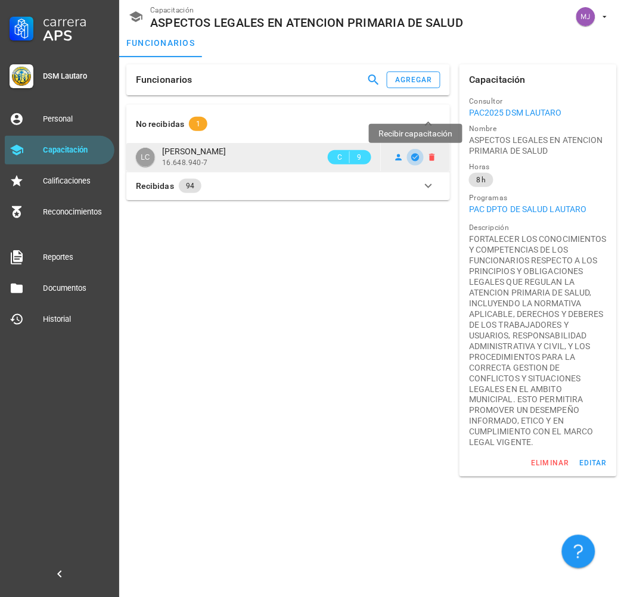
click at [420, 157] on icon "button" at bounding box center [416, 158] width 10 height 10
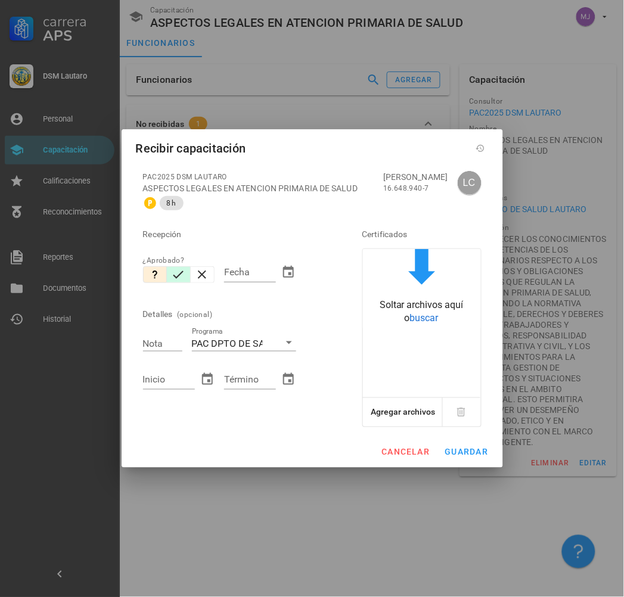
click at [178, 278] on icon "button" at bounding box center [178, 275] width 14 height 14
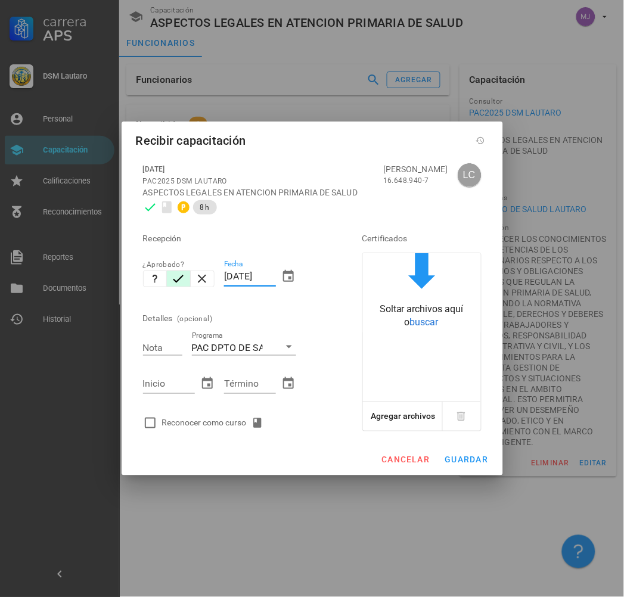
drag, startPoint x: 273, startPoint y: 275, endPoint x: 97, endPoint y: 275, distance: 175.8
click at [97, 276] on div "Carrera APS DSM [PERSON_NAME] Personal Capacitación Calificaciones Reconocimien…" at bounding box center [312, 298] width 624 height 597
type input "[DATE]"
type input "7"
type input "[DATE]"
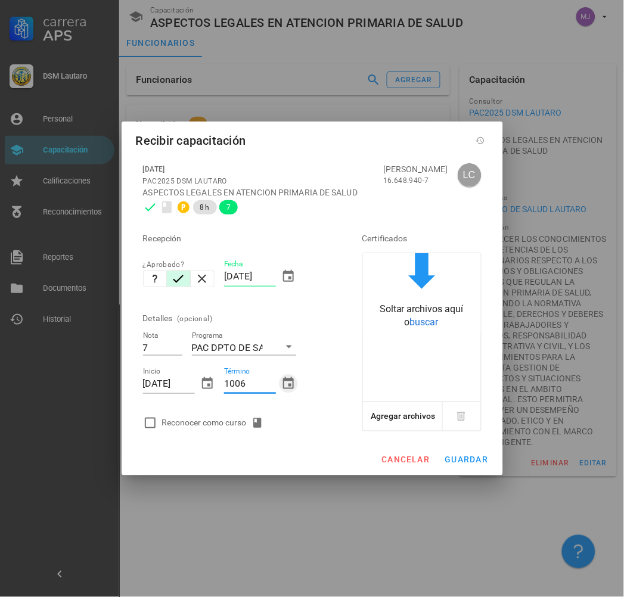
type input "[DATE]"
click at [170, 421] on div "Reconocer como curso" at bounding box center [215, 423] width 106 height 14
checkbox input "true"
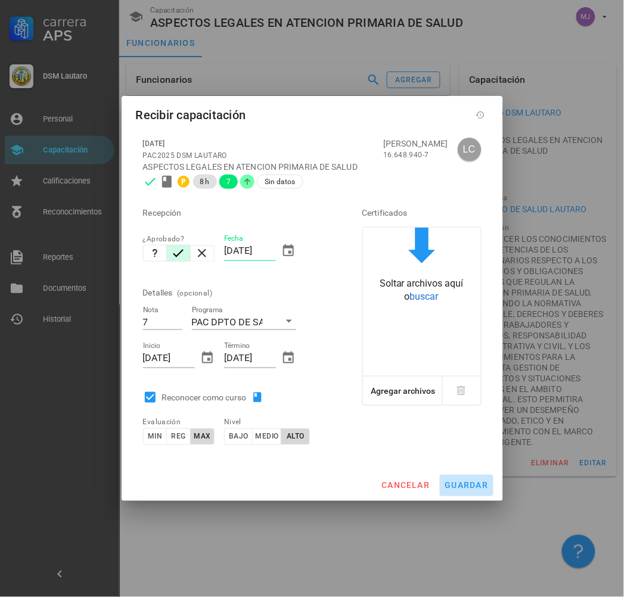
click at [462, 481] on span "guardar" at bounding box center [466, 486] width 44 height 10
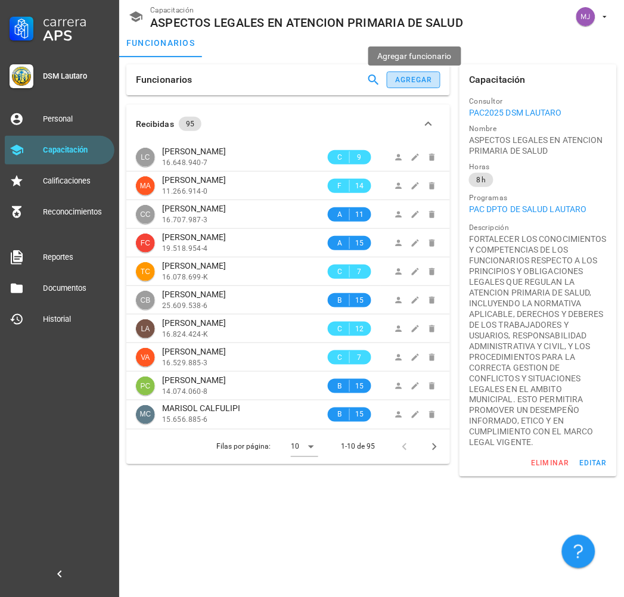
click at [400, 76] on div "agregar" at bounding box center [413, 80] width 38 height 8
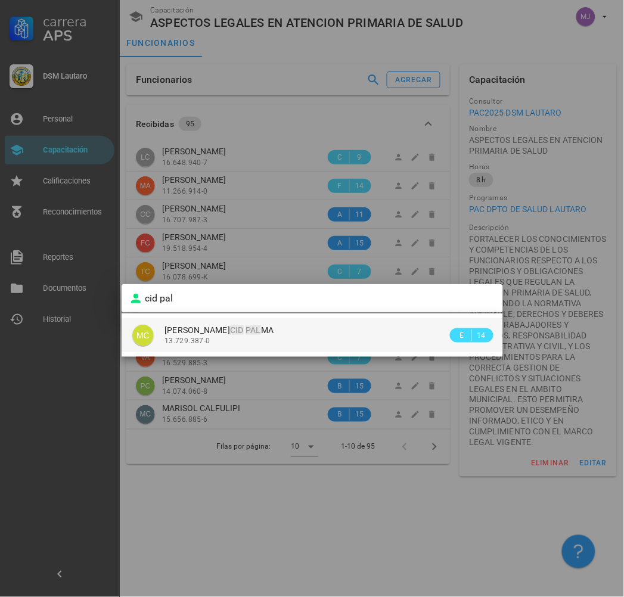
click at [291, 340] on div "13.729.387-0" at bounding box center [305, 341] width 283 height 8
type input "[PERSON_NAME]"
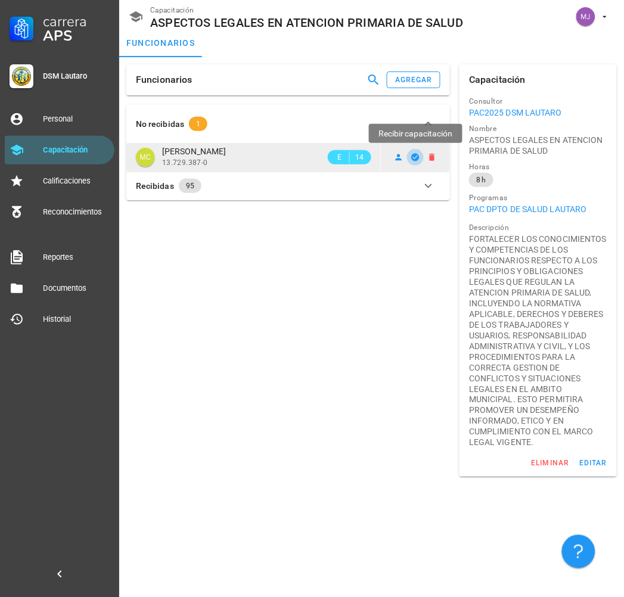
click at [416, 161] on icon "button" at bounding box center [416, 158] width 10 height 10
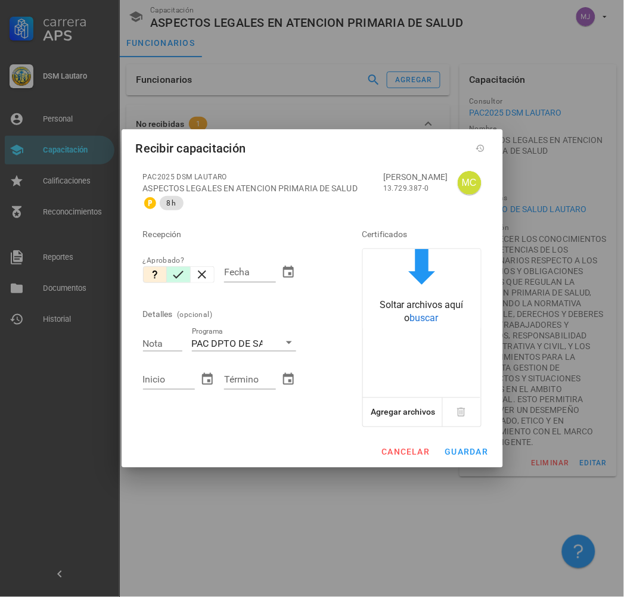
click at [176, 269] on icon "button" at bounding box center [178, 275] width 14 height 14
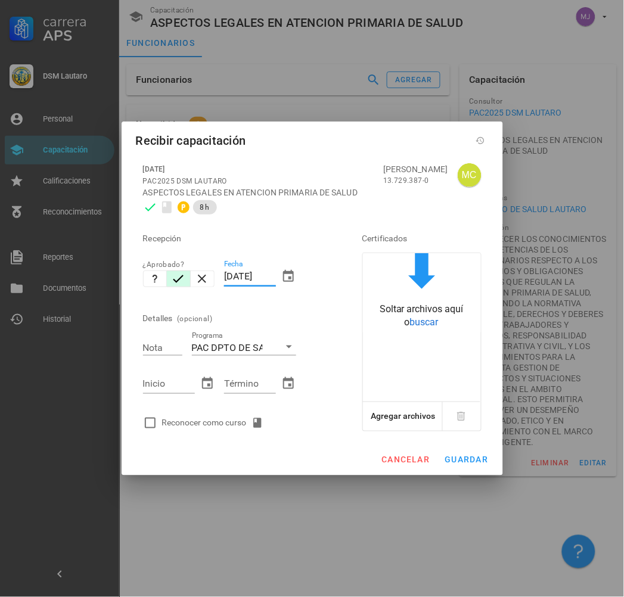
drag, startPoint x: 248, startPoint y: 281, endPoint x: 209, endPoint y: 291, distance: 39.9
click at [209, 291] on div "Recepción ¿Aprobado? Fecha [DATE] Detalles (opcional) Nota Programa PAC DPTO DE…" at bounding box center [235, 327] width 195 height 216
type input "[DATE]"
type input "7"
type input "[DATE]"
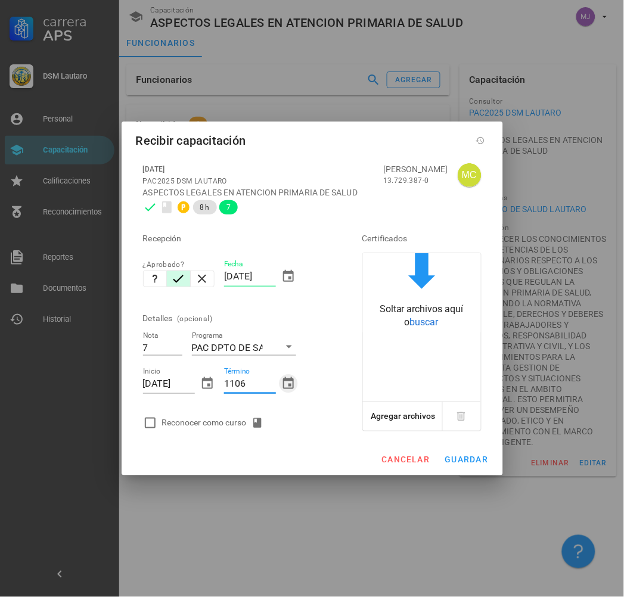
type input "[DATE]"
click at [212, 424] on div "Reconocer como curso" at bounding box center [215, 423] width 106 height 14
checkbox input "true"
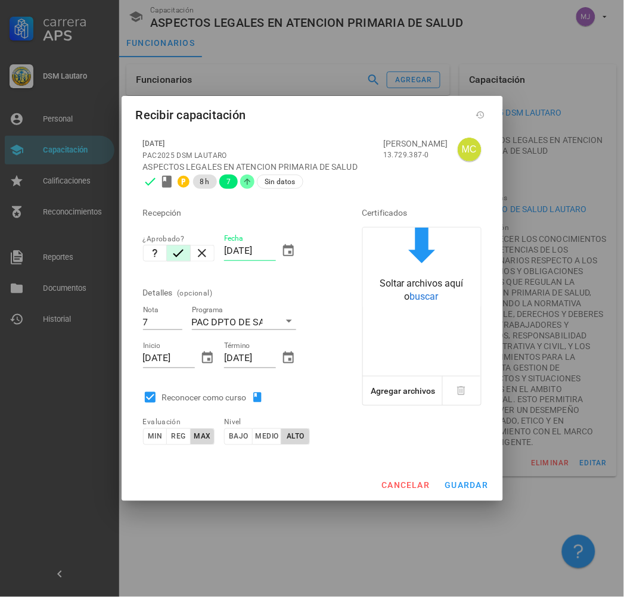
click at [478, 473] on div "cancelar guardar" at bounding box center [312, 485] width 381 height 31
click at [475, 483] on span "guardar" at bounding box center [466, 486] width 44 height 10
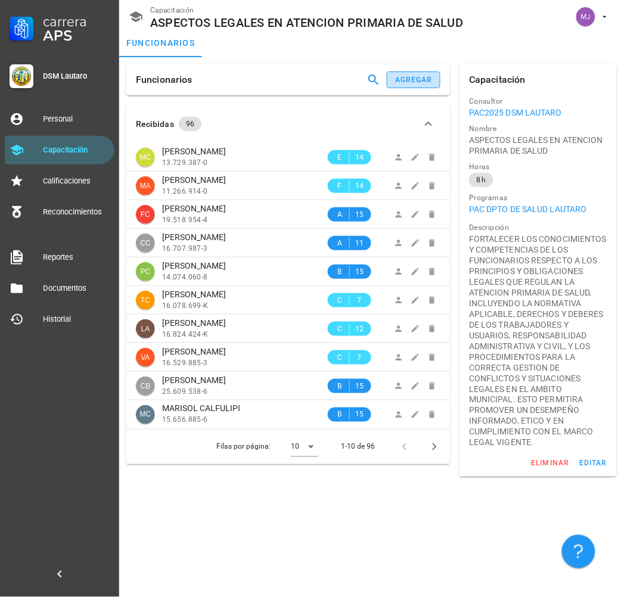
click at [417, 79] on div "agregar" at bounding box center [413, 80] width 38 height 8
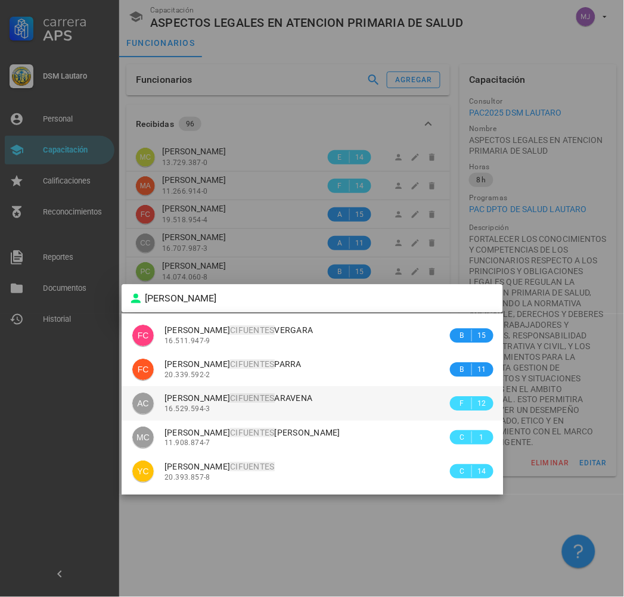
click at [269, 414] on div "[PERSON_NAME] 16.529.594-3" at bounding box center [305, 403] width 283 height 34
type input "[PERSON_NAME]"
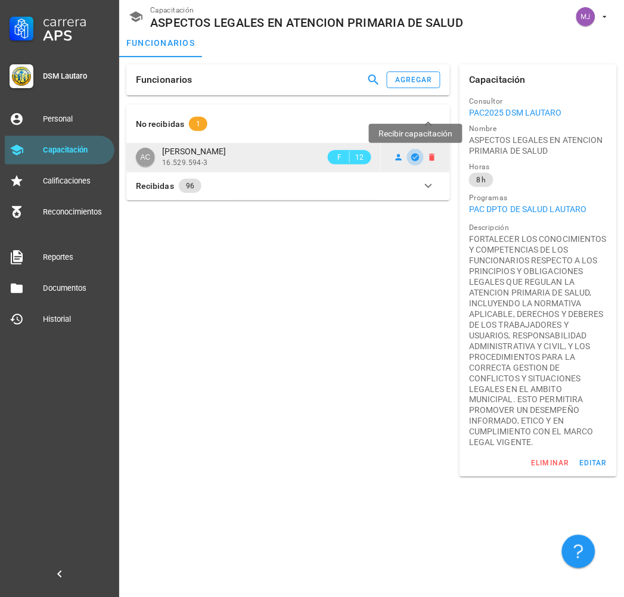
click at [409, 158] on span "button" at bounding box center [415, 158] width 17 height 10
click at [409, 158] on div "Carrera APS DSM [PERSON_NAME] Personal Capacitación Calificaciones Reconocimien…" at bounding box center [312, 298] width 624 height 597
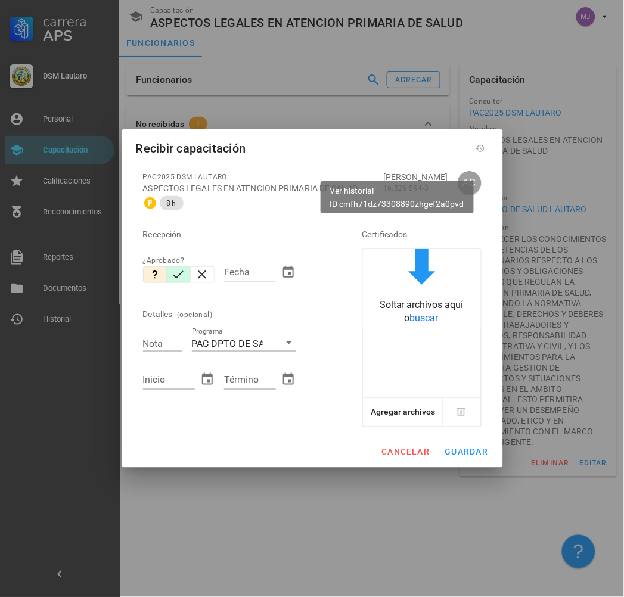
click at [172, 275] on icon "button" at bounding box center [178, 275] width 14 height 14
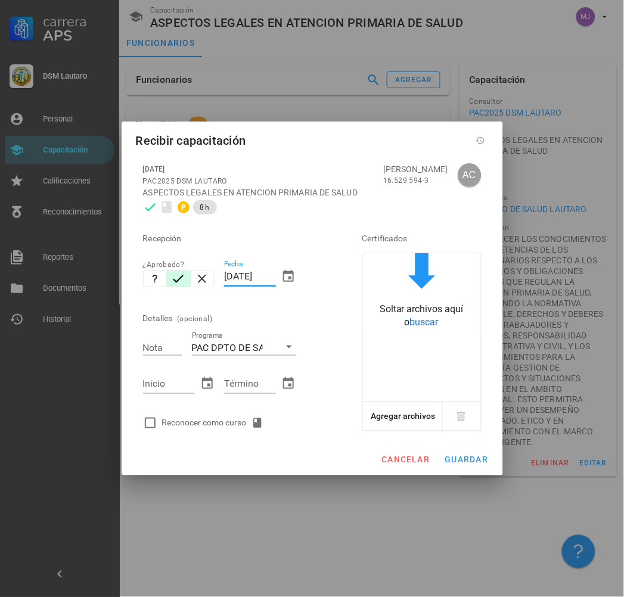
drag, startPoint x: 276, startPoint y: 278, endPoint x: 138, endPoint y: 283, distance: 138.3
click at [138, 283] on div "Recepción ¿Aprobado? Fecha [DATE] Detalles (opcional) Nota Programa PAC DPTO DE…" at bounding box center [235, 327] width 195 height 216
type input "[DATE]"
type input "7"
type input "[DATE]"
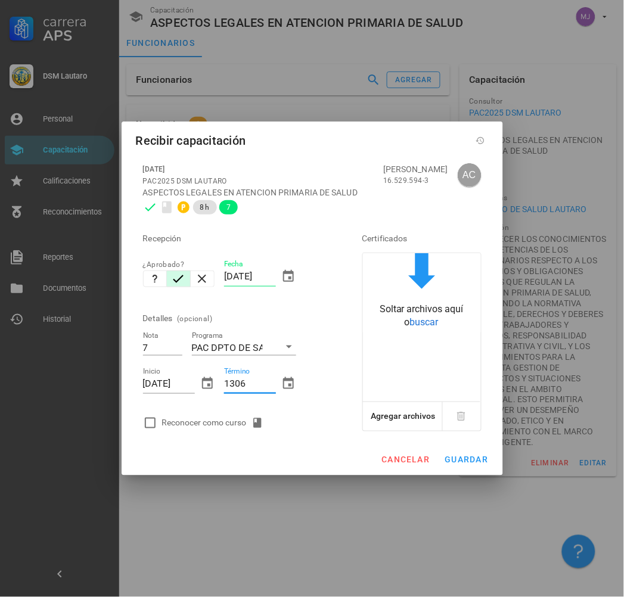
type input "1306"
type input "[DATE]"
click at [225, 429] on div "Reconocer como curso" at bounding box center [215, 423] width 106 height 14
checkbox input "true"
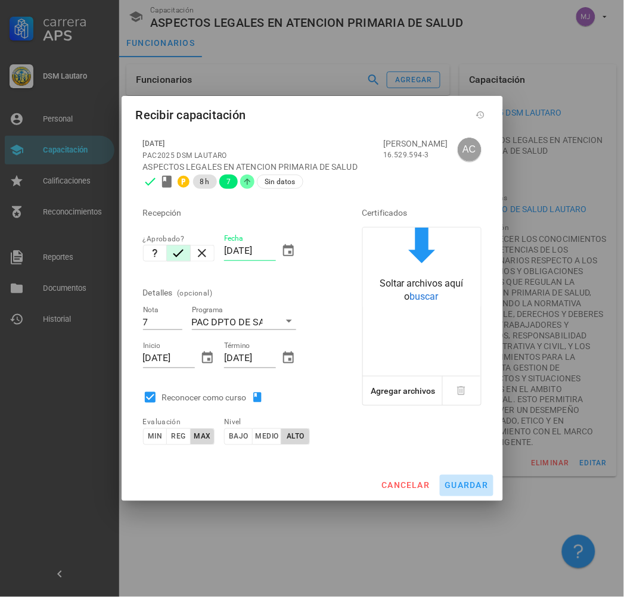
click at [463, 490] on span "guardar" at bounding box center [466, 486] width 44 height 10
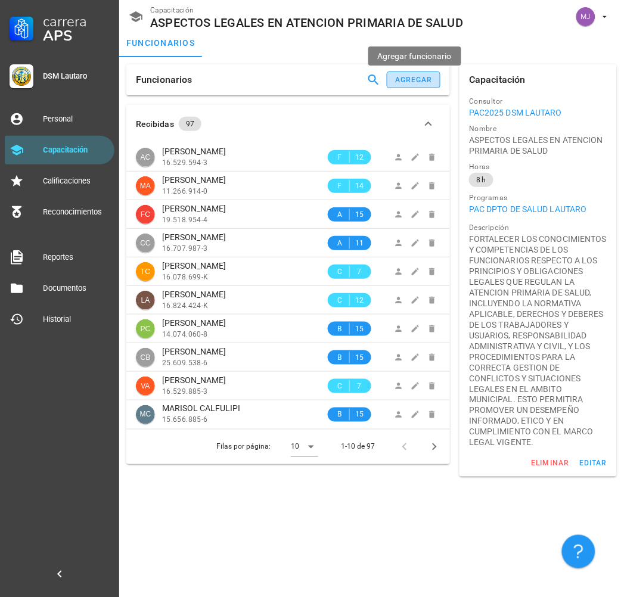
click at [436, 75] on button "agregar" at bounding box center [414, 79] width 54 height 17
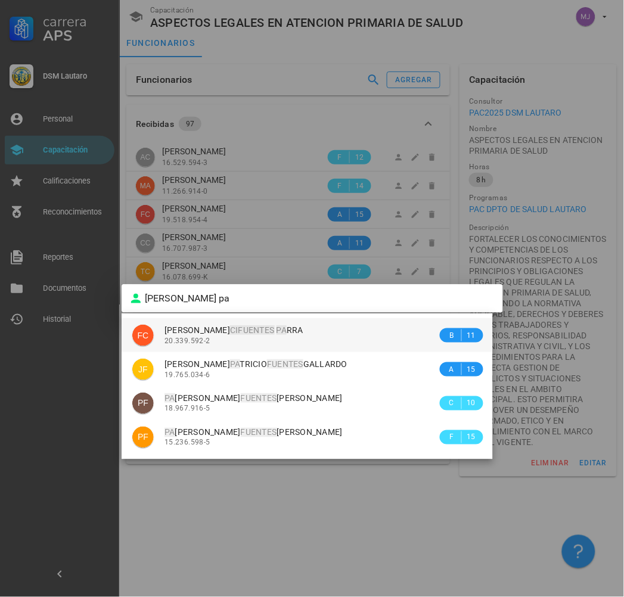
click at [242, 335] on div "[PERSON_NAME] PA RRA" at bounding box center [300, 330] width 273 height 10
type input "[PERSON_NAME]"
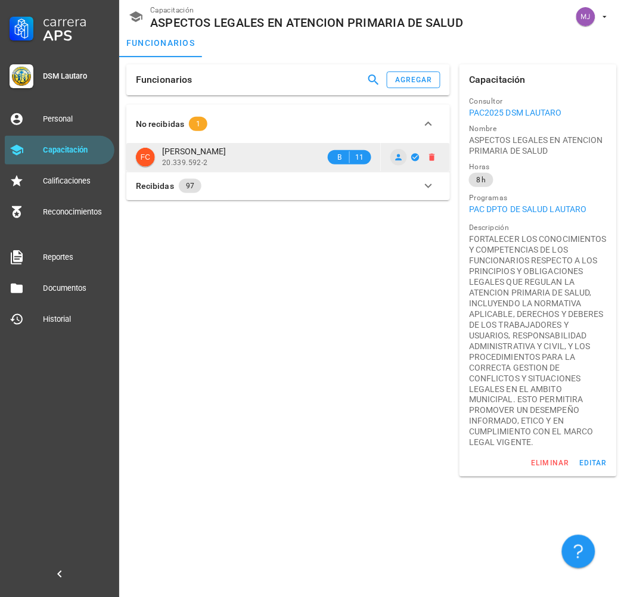
click at [402, 167] on td at bounding box center [415, 157] width 69 height 29
click at [399, 154] on icon at bounding box center [399, 157] width 7 height 7
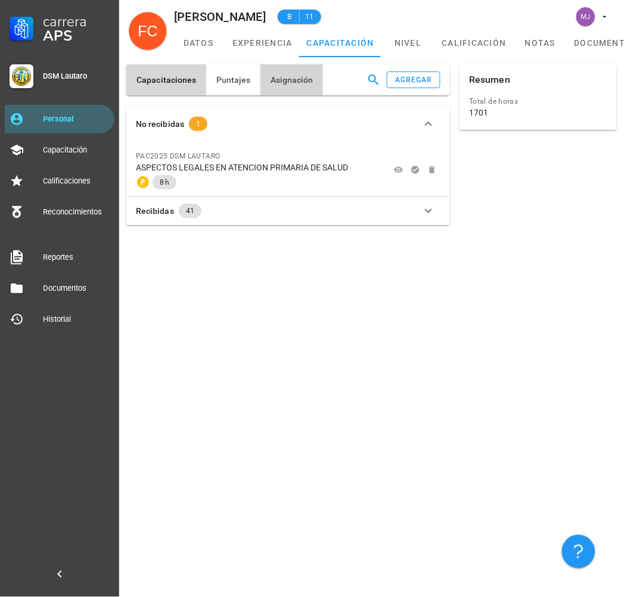
click at [300, 74] on button "Asignación" at bounding box center [291, 79] width 63 height 31
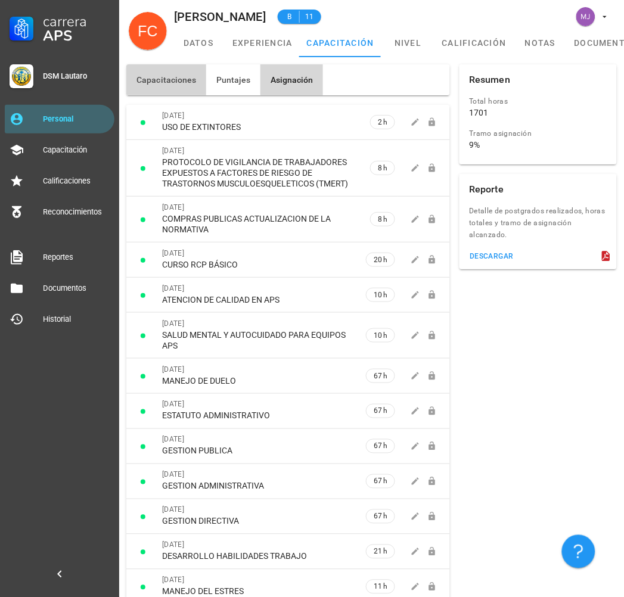
click at [172, 81] on span "Capacitaciones" at bounding box center [166, 80] width 61 height 10
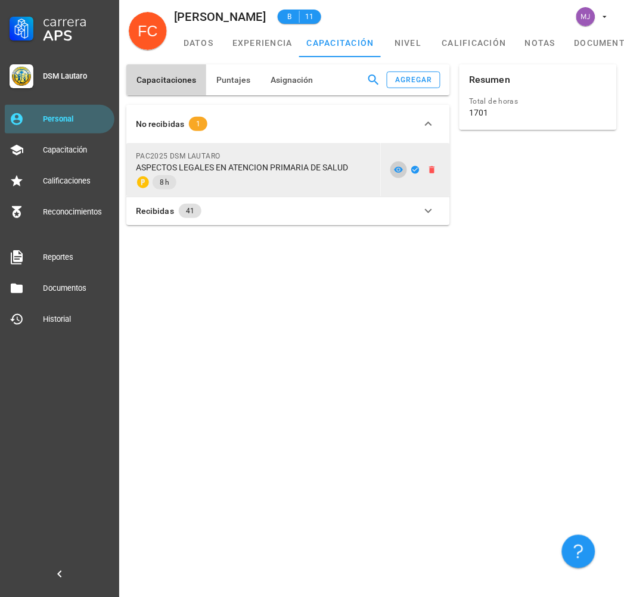
click at [398, 165] on icon at bounding box center [399, 170] width 10 height 10
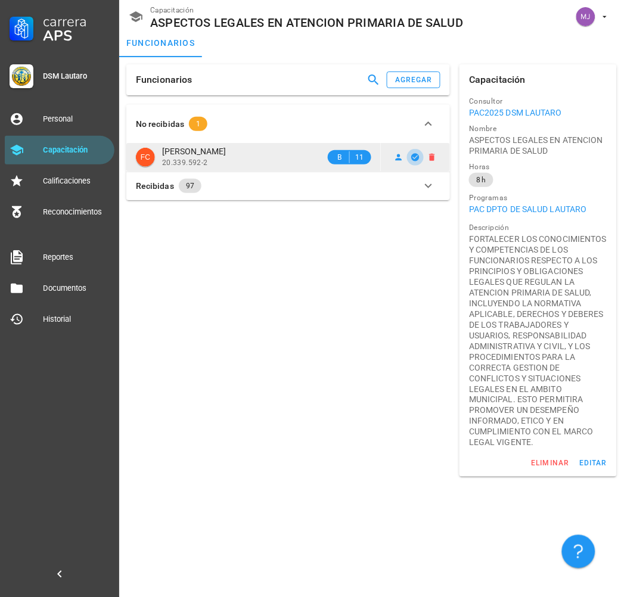
click at [412, 156] on icon "button" at bounding box center [416, 158] width 10 height 10
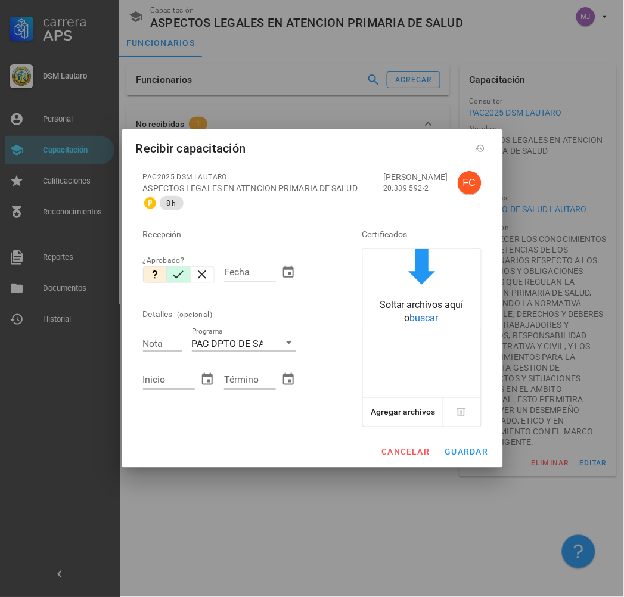
click at [185, 272] on icon "button" at bounding box center [178, 275] width 14 height 14
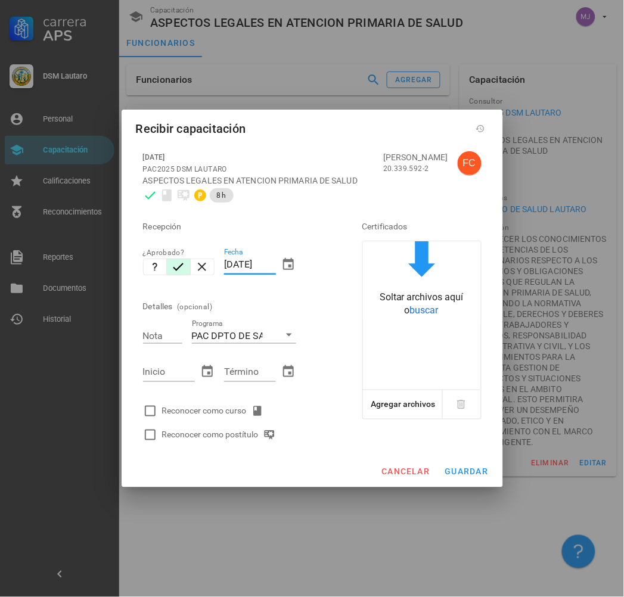
drag, startPoint x: 272, startPoint y: 265, endPoint x: 169, endPoint y: 265, distance: 103.7
click at [169, 265] on div "Recepción ¿Aprobado? Fecha [DATE] Detalles (opcional) Nota Programa PAC DPTO DE…" at bounding box center [235, 327] width 195 height 240
type input "[DATE]"
type input "0"
type input "7"
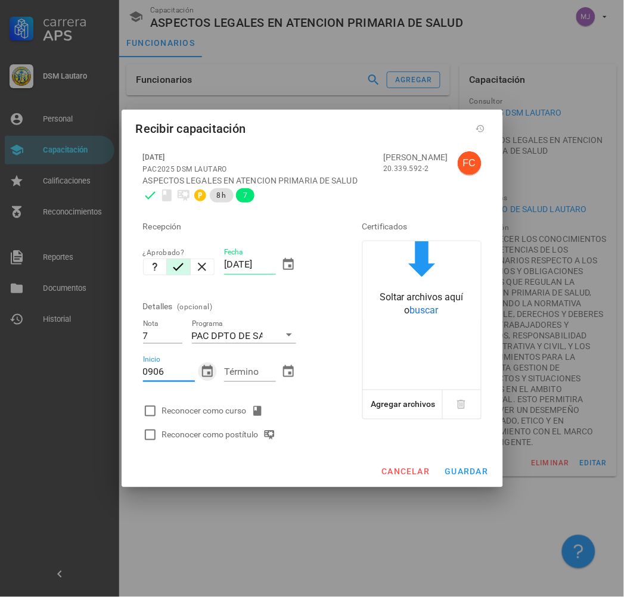
type input "[DATE]"
type input "1"
type input "[DATE]"
click at [229, 405] on div "Reconocer como curso" at bounding box center [215, 411] width 106 height 14
checkbox input "true"
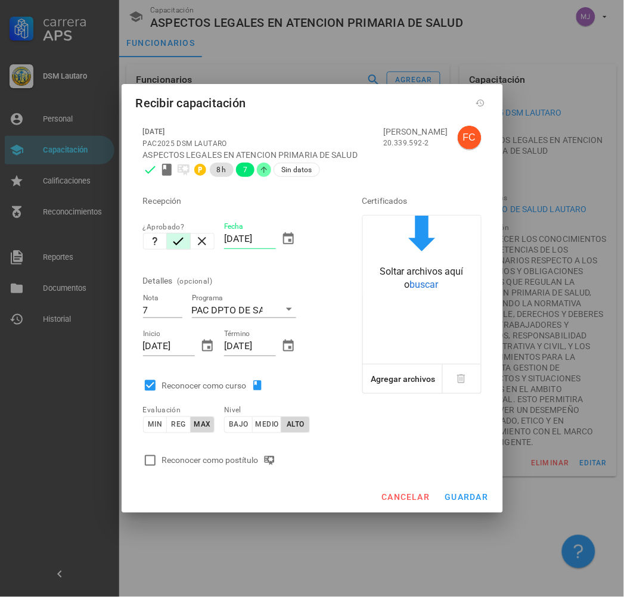
click at [225, 459] on div "Reconocer como postítulo" at bounding box center [221, 460] width 118 height 14
checkbox input "true"
click at [455, 502] on button "guardar" at bounding box center [467, 497] width 54 height 21
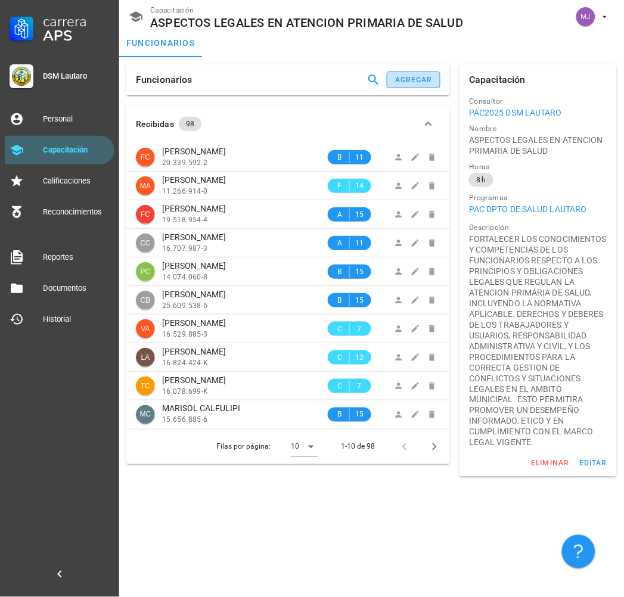
click at [394, 73] on button "agregar" at bounding box center [414, 79] width 54 height 17
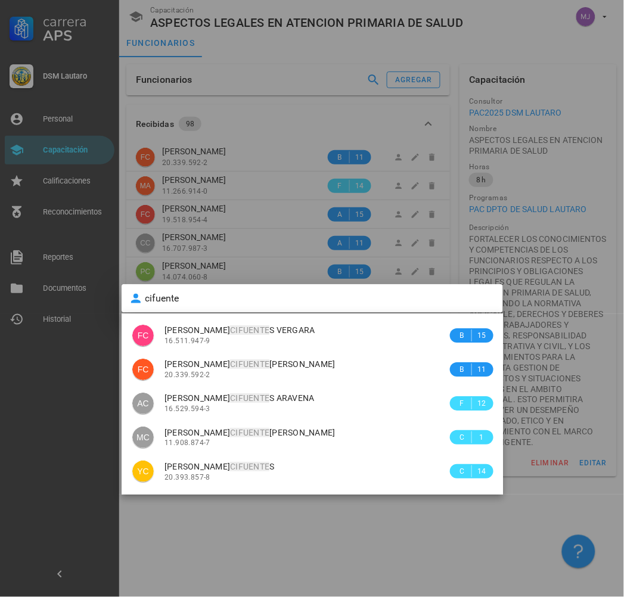
click at [290, 334] on span "[PERSON_NAME] [PERSON_NAME]" at bounding box center [239, 330] width 151 height 10
type input "[PERSON_NAME]"
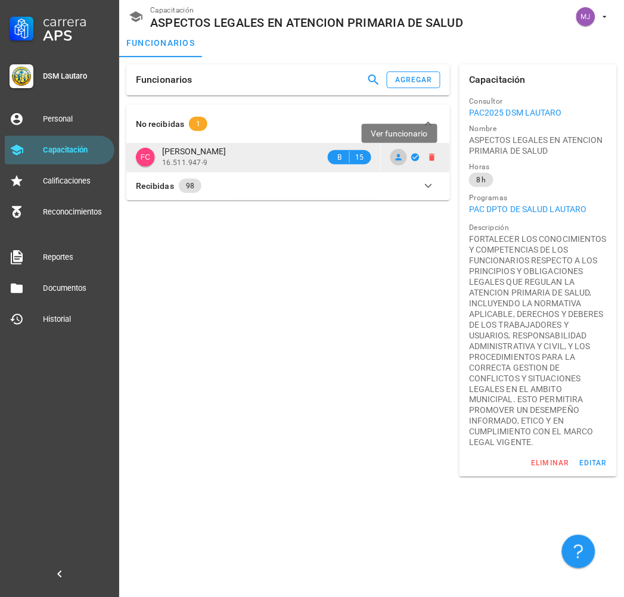
click at [398, 159] on icon at bounding box center [399, 157] width 7 height 7
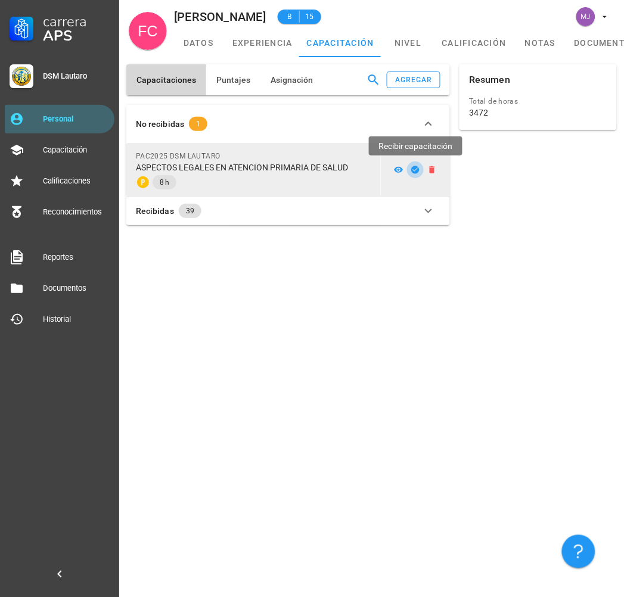
click at [416, 165] on icon "button" at bounding box center [416, 170] width 10 height 10
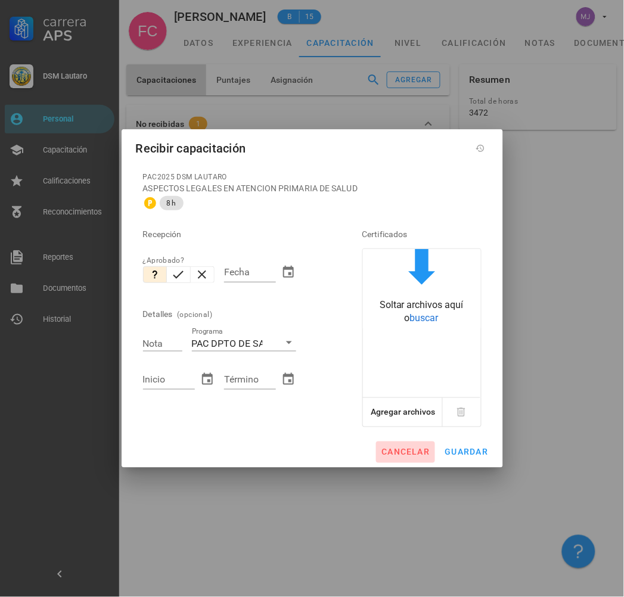
drag, startPoint x: 413, startPoint y: 442, endPoint x: 413, endPoint y: 436, distance: 6.0
click at [413, 442] on button "cancelar" at bounding box center [405, 451] width 58 height 21
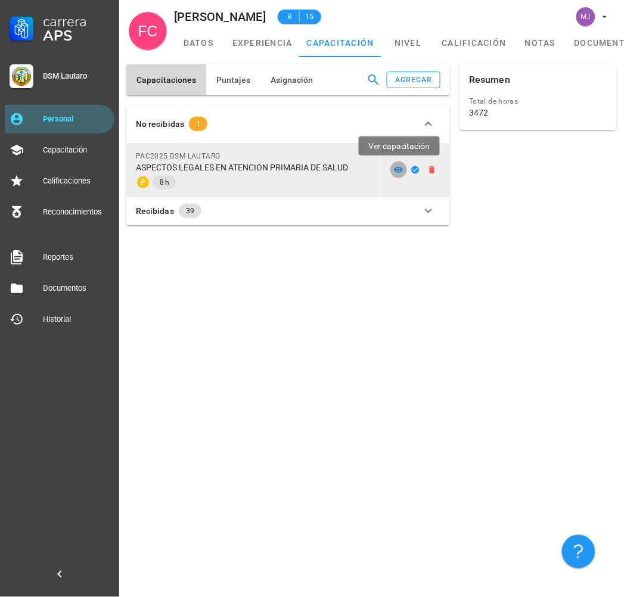
click at [396, 166] on icon at bounding box center [399, 170] width 10 height 10
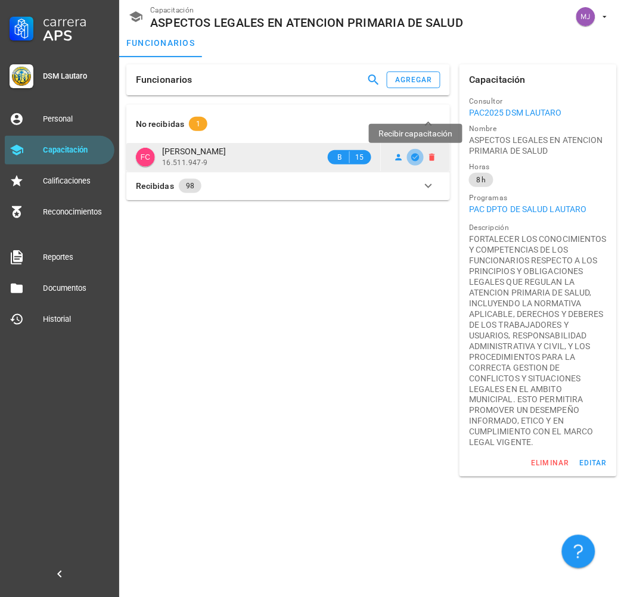
click at [414, 154] on icon "button" at bounding box center [416, 157] width 8 height 8
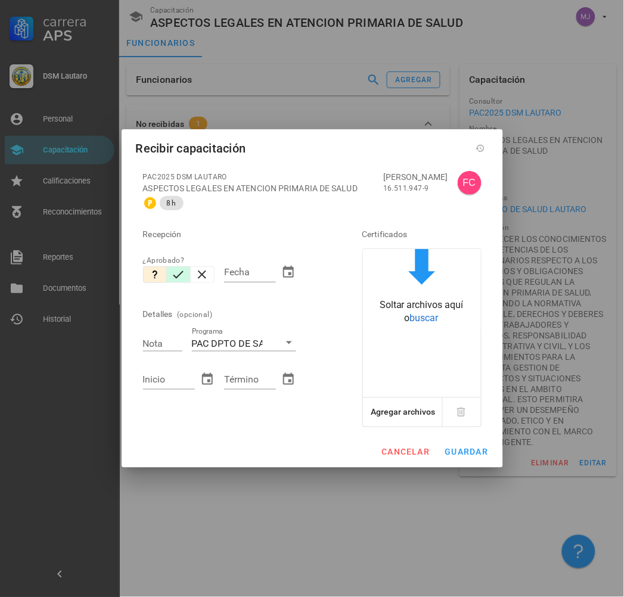
click at [185, 280] on icon "button" at bounding box center [178, 275] width 14 height 14
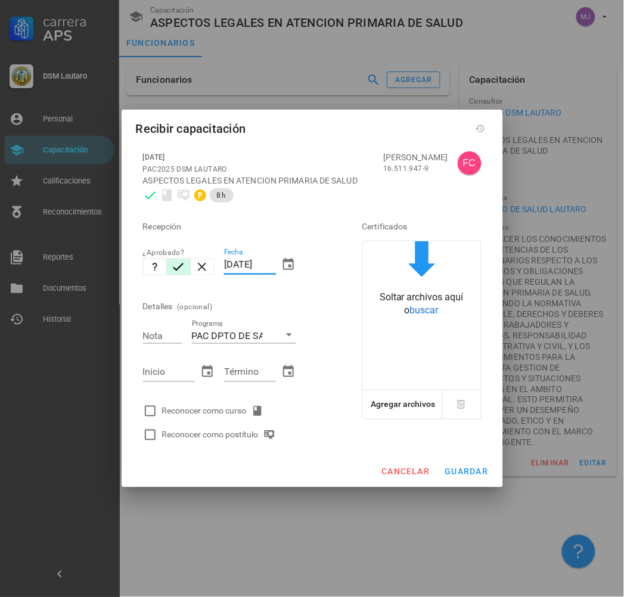
drag, startPoint x: 275, startPoint y: 275, endPoint x: 75, endPoint y: 275, distance: 199.6
click at [74, 275] on div "Carrera APS DSM [PERSON_NAME] Personal Capacitación Calificaciones Reconocimien…" at bounding box center [312, 298] width 624 height 597
type input "[DATE]"
type input "7"
type input "[DATE]"
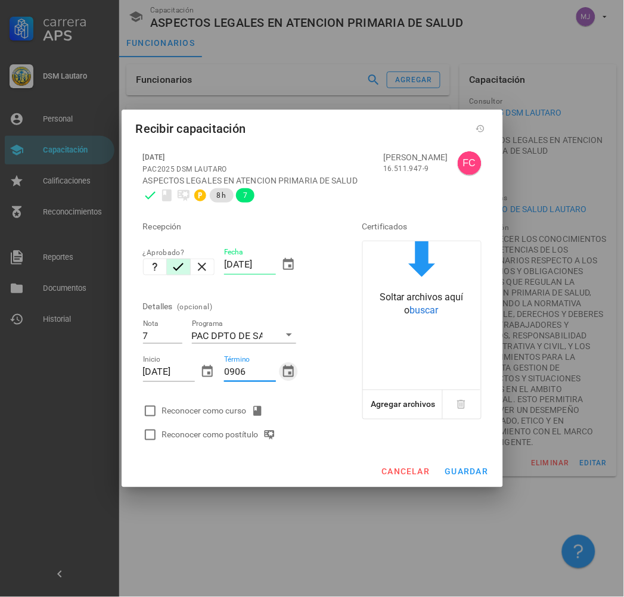
type input "[DATE]"
click at [194, 428] on div "Reconocer como postítulo" at bounding box center [235, 435] width 195 height 24
click at [206, 418] on div "Reconocer como curso" at bounding box center [215, 411] width 106 height 14
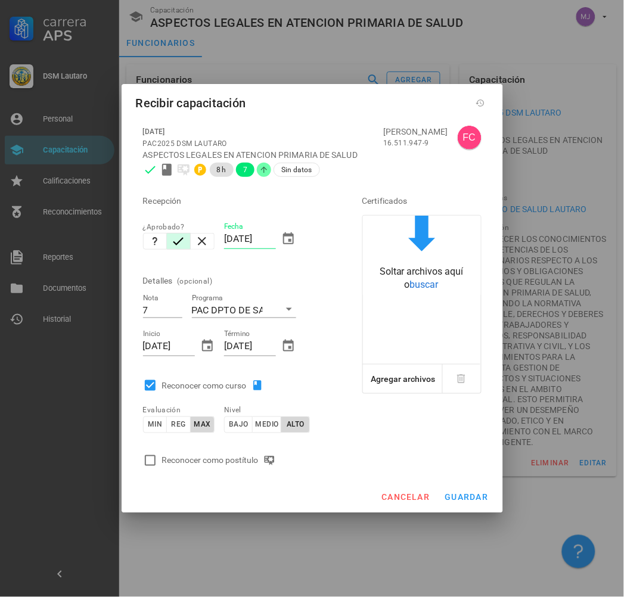
click at [212, 467] on div "Reconocer como postítulo" at bounding box center [221, 460] width 118 height 14
click at [461, 513] on div "cancelar guardar" at bounding box center [312, 497] width 381 height 31
click at [462, 502] on span "guardar" at bounding box center [466, 498] width 44 height 10
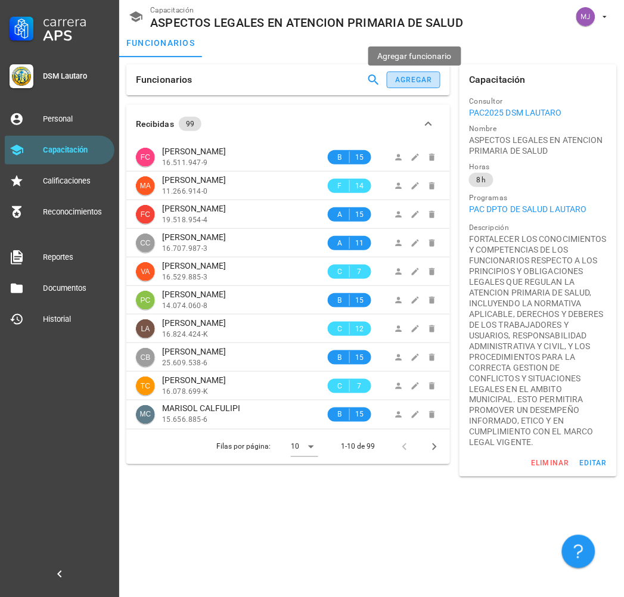
click at [424, 73] on button "agregar" at bounding box center [414, 79] width 54 height 17
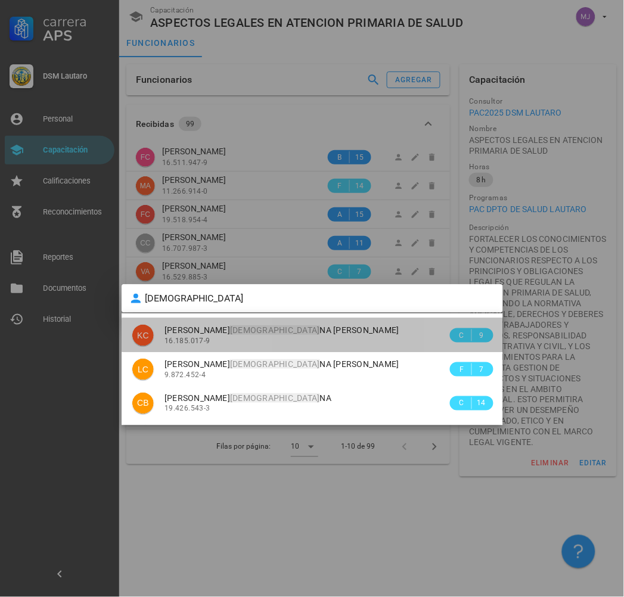
click at [266, 340] on div "16.185.017-9" at bounding box center [305, 341] width 283 height 8
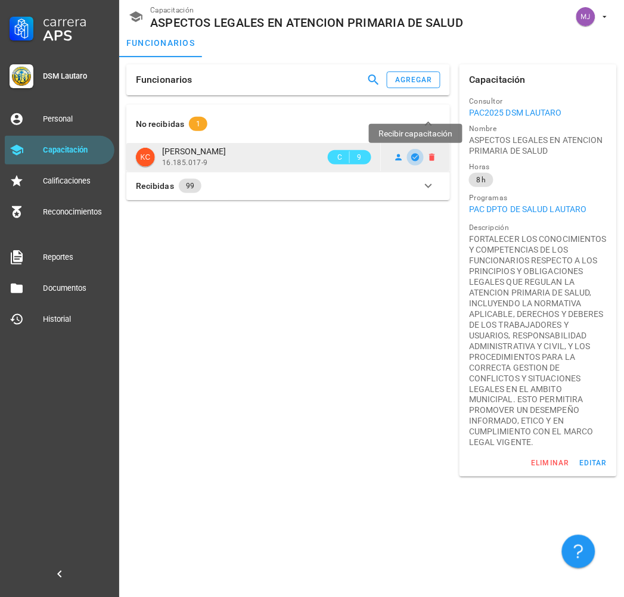
click at [416, 154] on icon "button" at bounding box center [416, 157] width 8 height 8
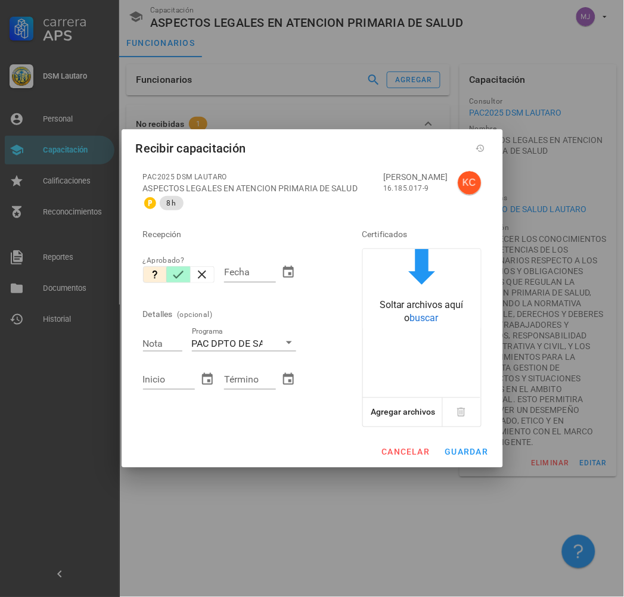
click at [177, 271] on icon "button" at bounding box center [178, 275] width 14 height 14
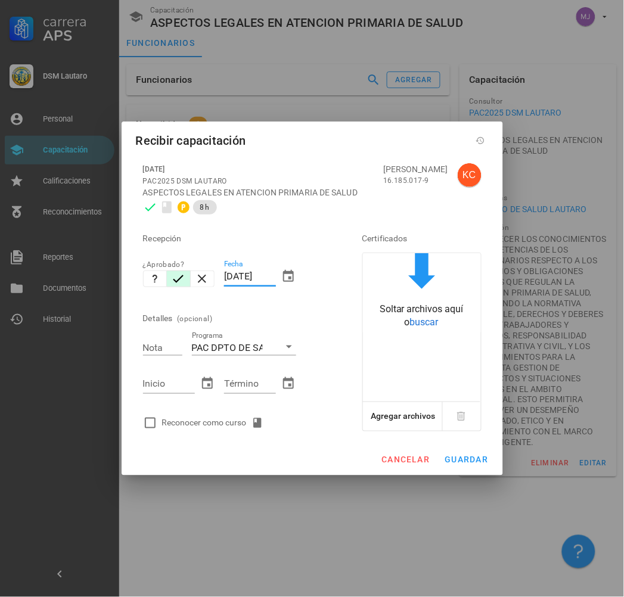
drag, startPoint x: 275, startPoint y: 276, endPoint x: 129, endPoint y: 303, distance: 148.4
click at [129, 304] on div "[DATE] PAC2025 DSM [PERSON_NAME] ASPECTOS LEGALES EN ATENCION PRIMARIA DE SALUD…" at bounding box center [312, 300] width 381 height 288
click at [174, 378] on input "120+" at bounding box center [169, 383] width 52 height 19
click at [192, 429] on div "Reconocer como curso" at bounding box center [215, 423] width 106 height 14
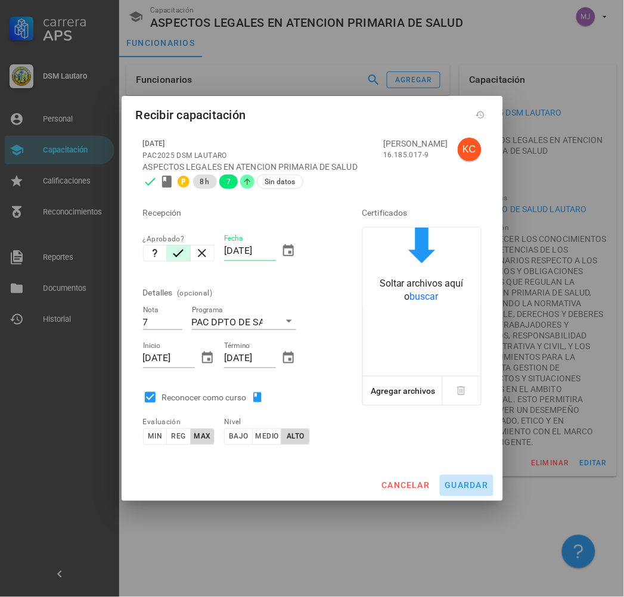
click at [446, 481] on span "guardar" at bounding box center [466, 486] width 44 height 10
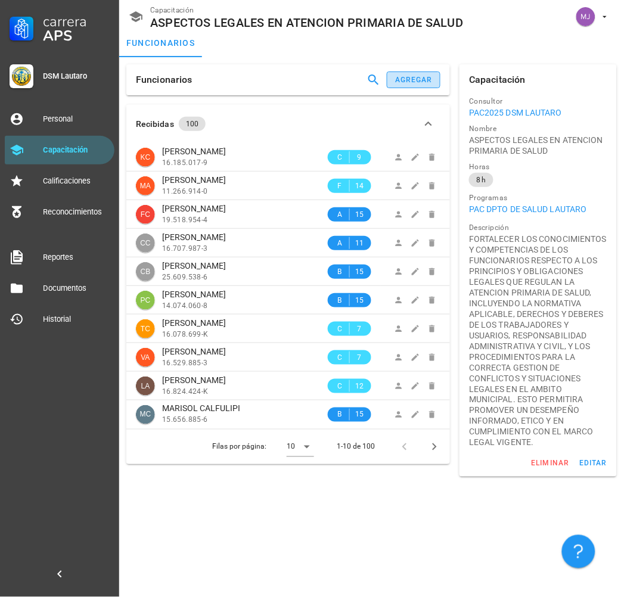
click at [419, 79] on div "agregar" at bounding box center [413, 80] width 38 height 8
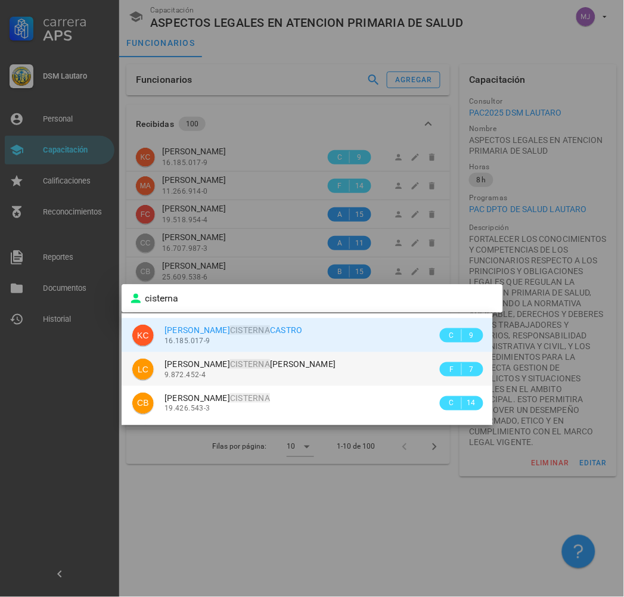
click at [263, 354] on div "[PERSON_NAME] 9.872.452-4" at bounding box center [300, 369] width 273 height 34
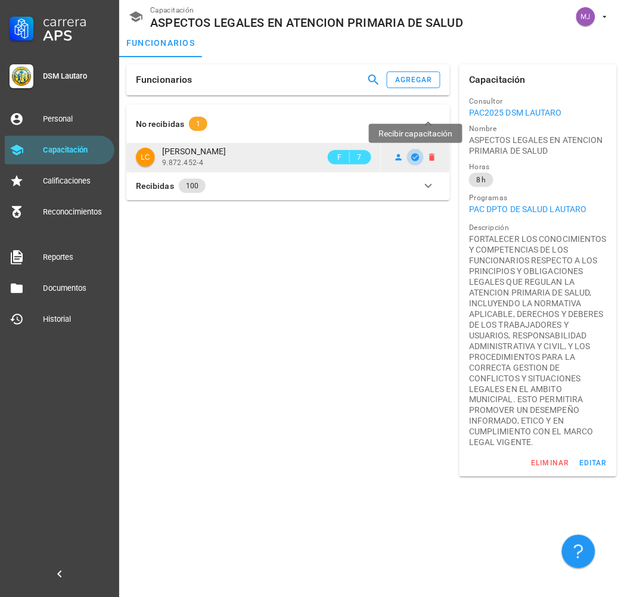
click at [417, 157] on icon "button" at bounding box center [416, 157] width 8 height 8
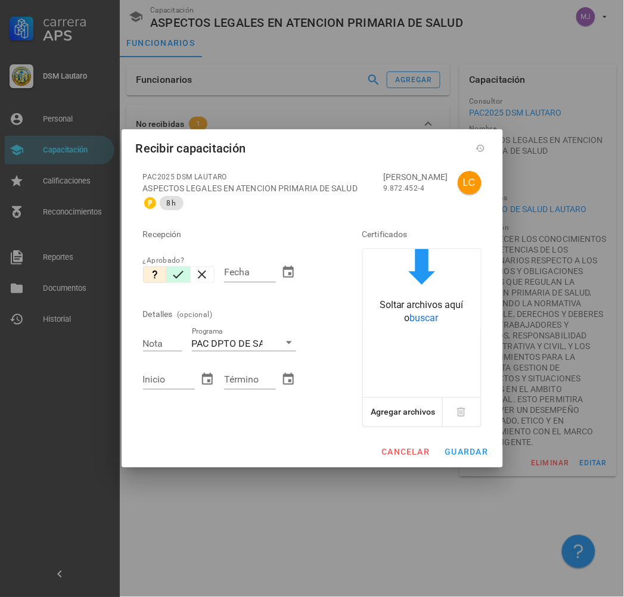
click at [183, 276] on icon "button" at bounding box center [178, 275] width 14 height 14
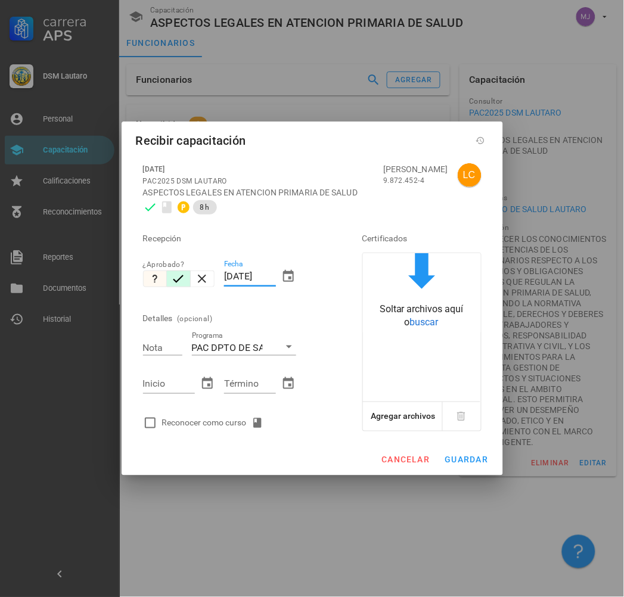
drag, startPoint x: 259, startPoint y: 278, endPoint x: 156, endPoint y: 286, distance: 104.0
click at [156, 289] on div "Recepción ¿Aprobado? Fecha [DATE] Detalles (opcional) Nota Programa PAC DPTO DE…" at bounding box center [235, 327] width 195 height 216
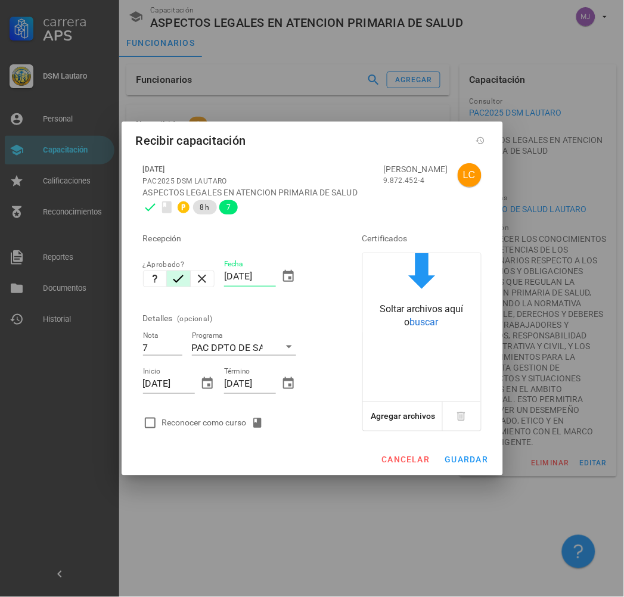
click at [203, 430] on div "Reconocer como curso" at bounding box center [235, 423] width 195 height 24
click at [204, 424] on div "Reconocer como curso" at bounding box center [215, 423] width 106 height 14
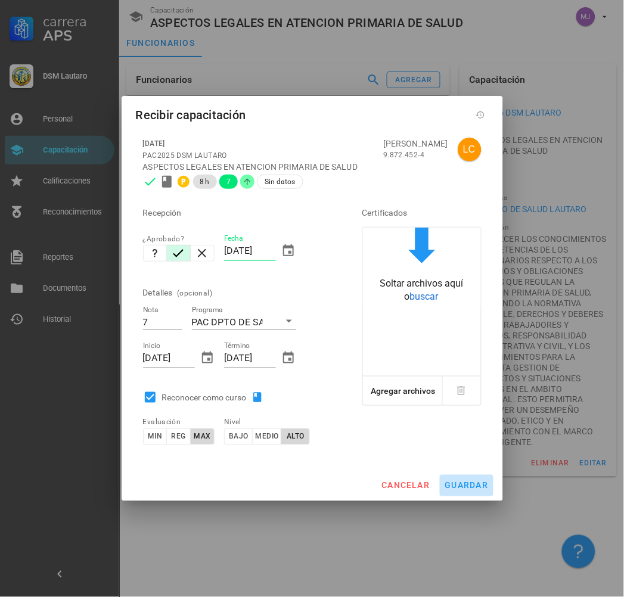
click at [468, 484] on span "guardar" at bounding box center [466, 486] width 44 height 10
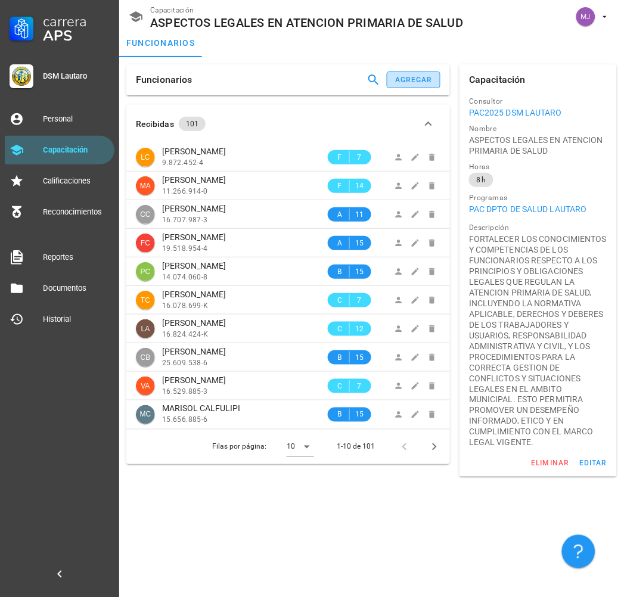
click at [411, 77] on div "agregar" at bounding box center [413, 80] width 38 height 8
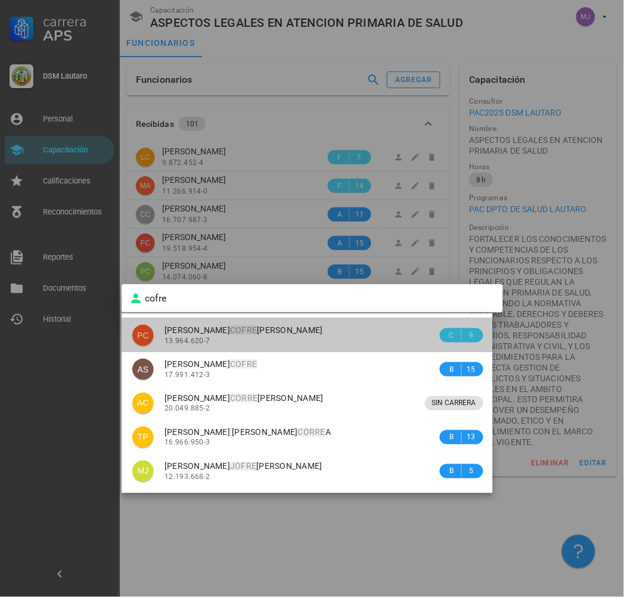
click at [244, 330] on span "[PERSON_NAME]" at bounding box center [243, 330] width 158 height 10
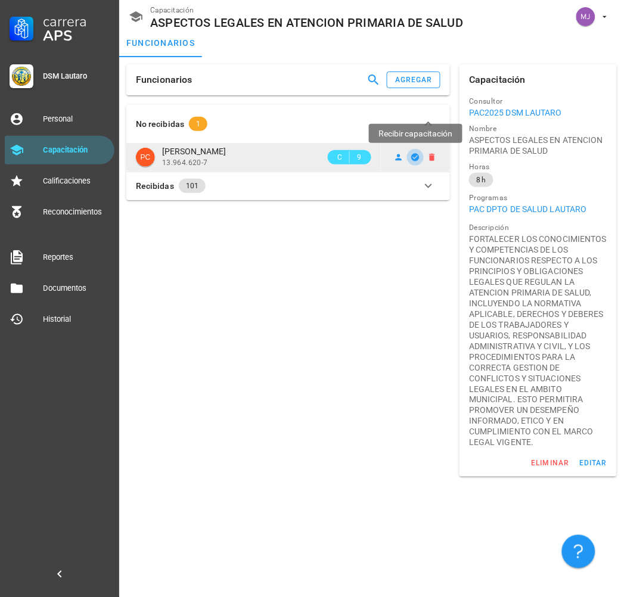
click at [414, 156] on icon "button" at bounding box center [416, 157] width 8 height 8
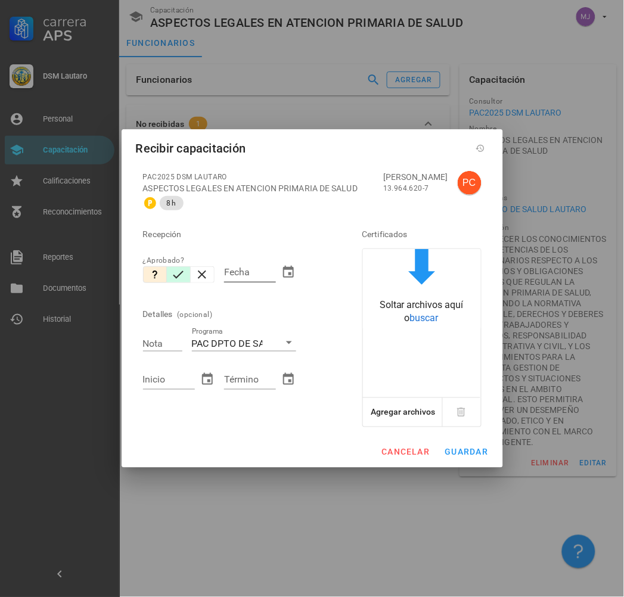
drag, startPoint x: 179, startPoint y: 276, endPoint x: 235, endPoint y: 275, distance: 56.6
click at [179, 275] on icon "button" at bounding box center [178, 275] width 14 height 14
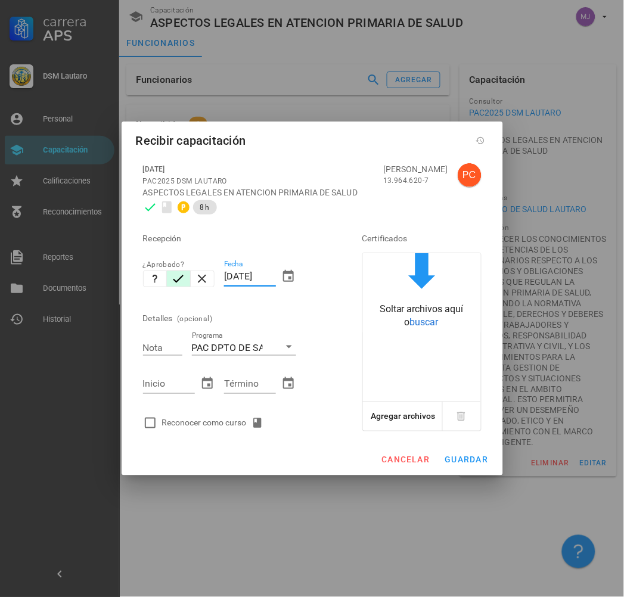
drag, startPoint x: 270, startPoint y: 276, endPoint x: 122, endPoint y: 272, distance: 148.4
click at [122, 275] on div "[DATE] PAC2025 DSM [PERSON_NAME] ASPECTOS LEGALES EN ATENCION PRIMARIA DE SALUD…" at bounding box center [312, 300] width 381 height 288
click at [175, 410] on div "Inicio [DATE]" at bounding box center [179, 385] width 82 height 51
click at [173, 422] on div "Reconocer como curso" at bounding box center [215, 423] width 106 height 14
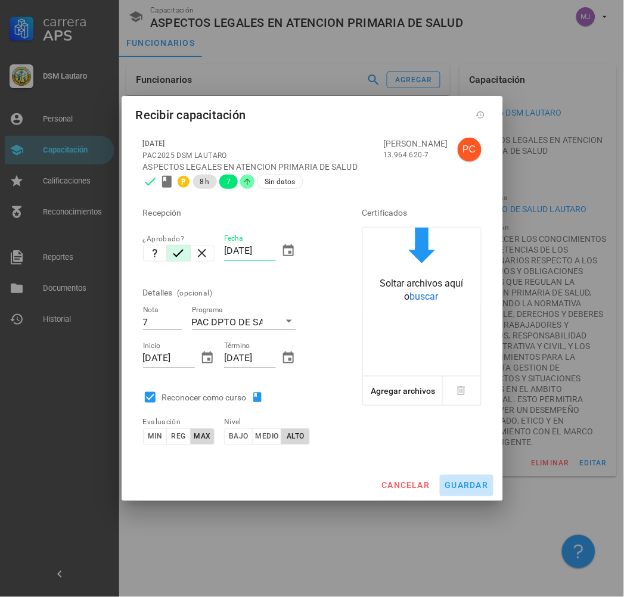
click at [461, 492] on button "guardar" at bounding box center [467, 485] width 54 height 21
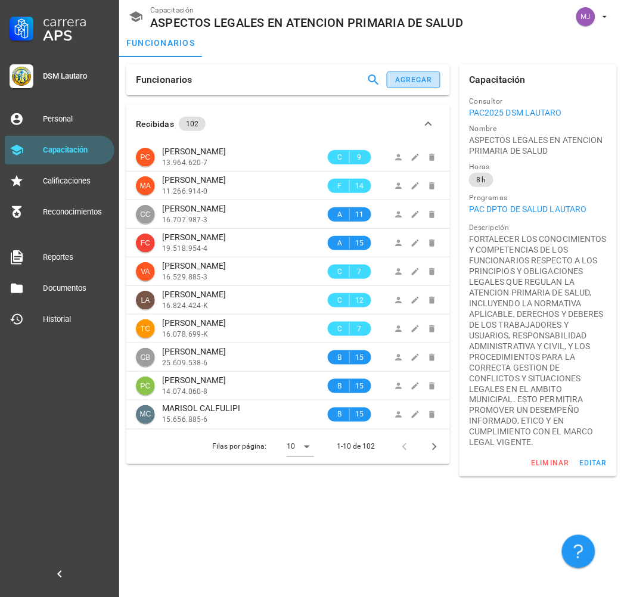
click at [408, 77] on div "agregar" at bounding box center [413, 80] width 38 height 8
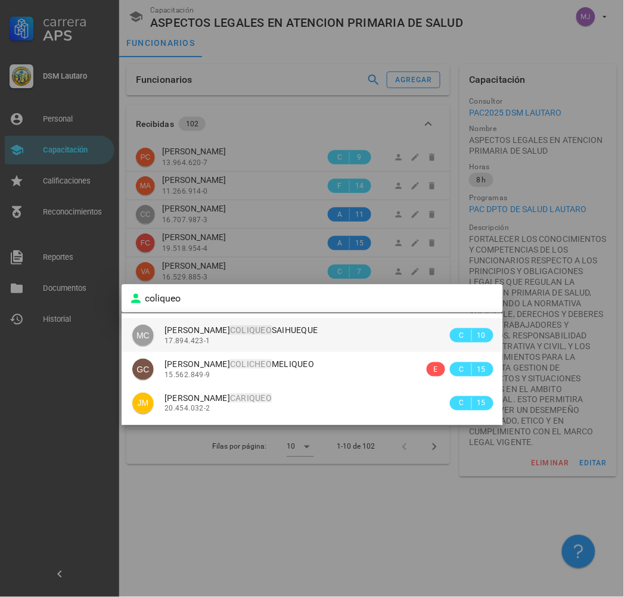
click at [275, 344] on div "[PERSON_NAME] 17.894.423-1" at bounding box center [305, 335] width 283 height 34
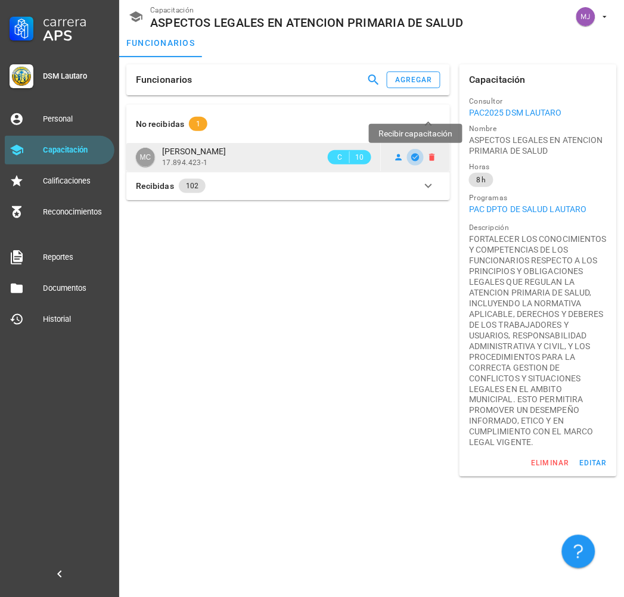
click at [418, 156] on icon "button" at bounding box center [416, 158] width 10 height 10
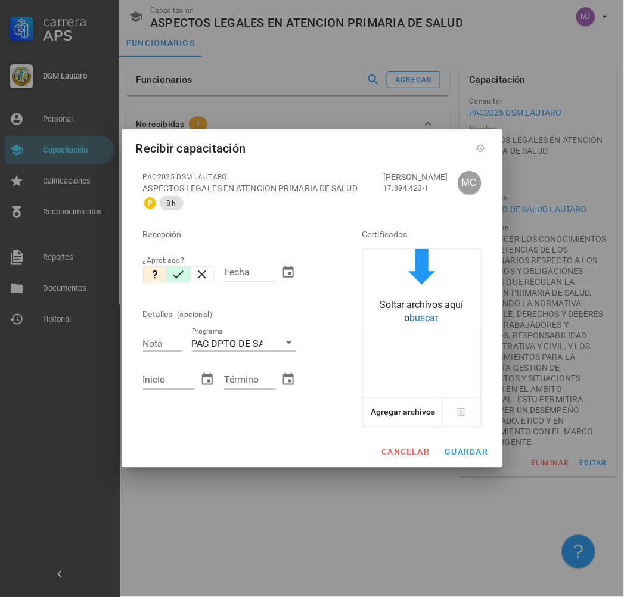
click at [181, 275] on icon "button" at bounding box center [178, 275] width 14 height 14
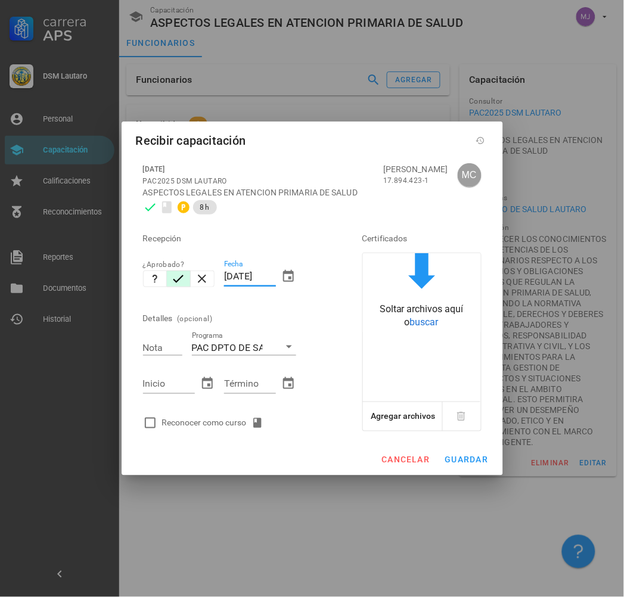
drag, startPoint x: 274, startPoint y: 276, endPoint x: 109, endPoint y: 293, distance: 165.9
click at [106, 293] on div "Carrera APS DSM [PERSON_NAME] Personal Capacitación Calificaciones Reconocimien…" at bounding box center [312, 298] width 624 height 597
click at [246, 387] on input "[DATE]" at bounding box center [250, 383] width 52 height 19
click at [194, 433] on div "Reconocer como curso" at bounding box center [235, 423] width 195 height 24
click at [195, 431] on div "Reconocer como curso" at bounding box center [235, 423] width 195 height 24
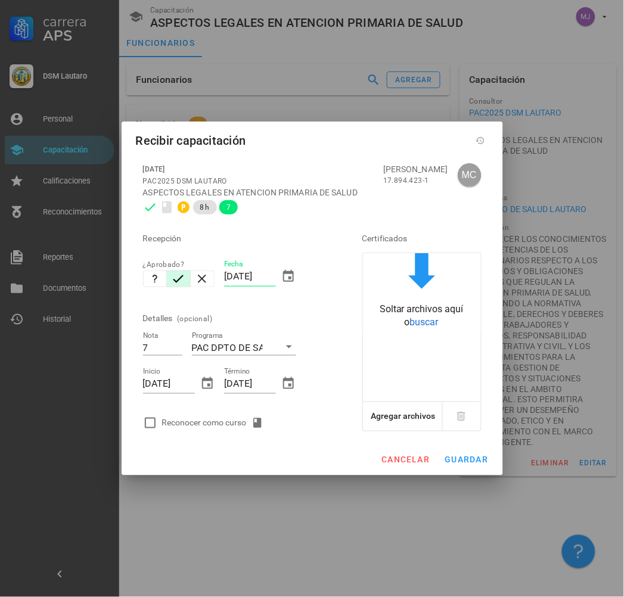
click at [219, 412] on div "Reconocer como curso" at bounding box center [235, 423] width 195 height 24
click at [229, 419] on div "Reconocer como curso" at bounding box center [215, 423] width 106 height 14
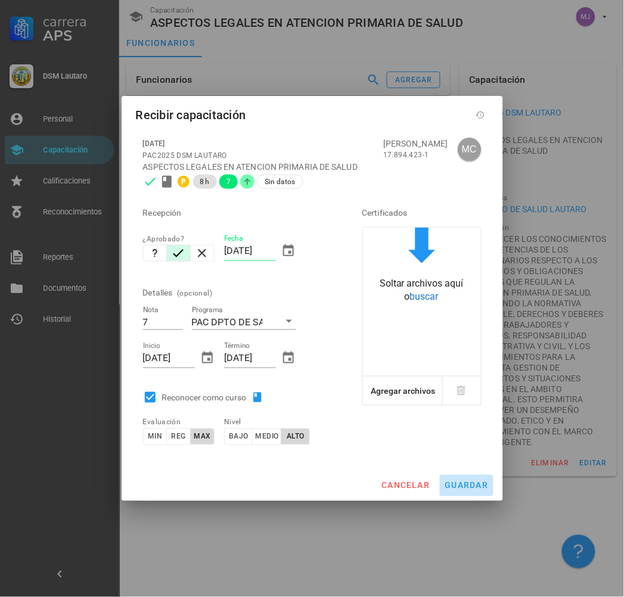
click at [472, 487] on span "guardar" at bounding box center [466, 486] width 44 height 10
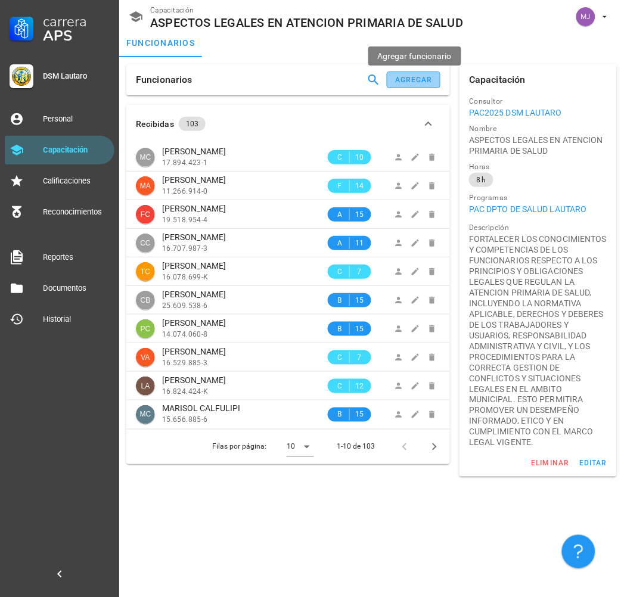
click at [424, 73] on button "agregar" at bounding box center [414, 79] width 54 height 17
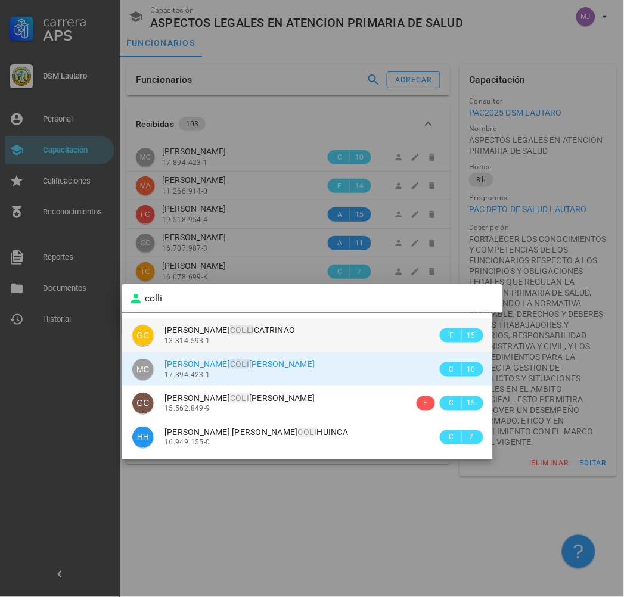
click at [291, 328] on span "[PERSON_NAME]" at bounding box center [229, 330] width 131 height 10
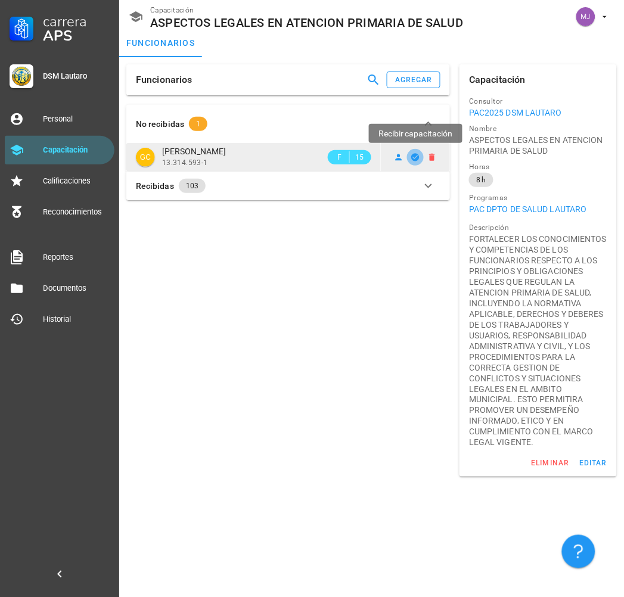
click at [414, 158] on icon "button" at bounding box center [416, 158] width 10 height 10
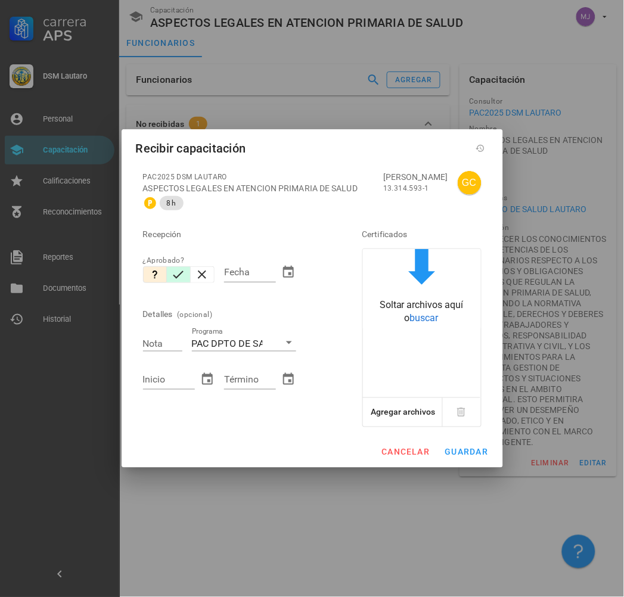
click at [171, 276] on icon "button" at bounding box center [178, 275] width 14 height 14
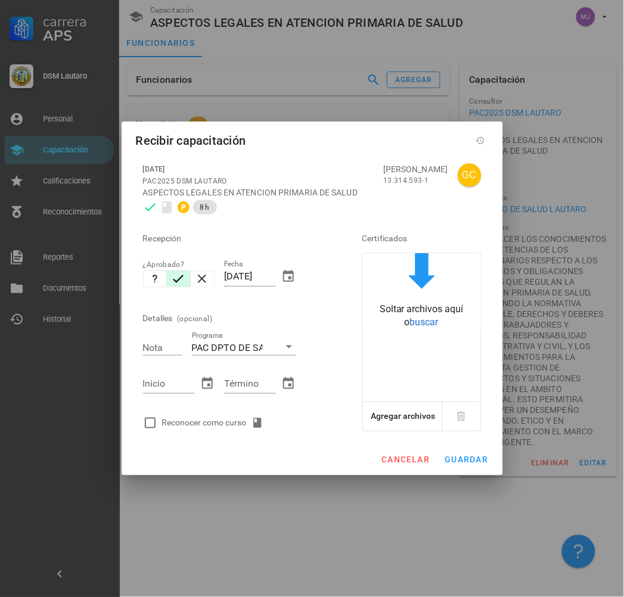
drag, startPoint x: 274, startPoint y: 276, endPoint x: -12, endPoint y: 282, distance: 286.0
click at [0, 282] on html "Carrera APS DSM [PERSON_NAME] Personal Capacitación Calificaciones Reconocimien…" at bounding box center [312, 298] width 624 height 597
click at [167, 387] on input "110" at bounding box center [169, 383] width 52 height 19
click at [217, 436] on div "[DATE] PAC2025 DSM [PERSON_NAME] ASPECTOS LEGALES EN ATENCION PRIMARIA DE SALUD…" at bounding box center [312, 296] width 353 height 281
click at [223, 425] on div "Reconocer como curso" at bounding box center [215, 423] width 106 height 14
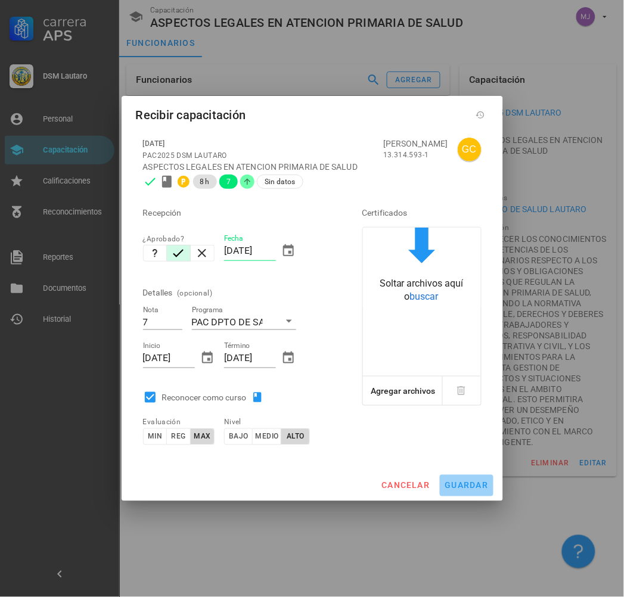
click at [489, 483] on button "guardar" at bounding box center [467, 485] width 54 height 21
